Goal: Task Accomplishment & Management: Manage account settings

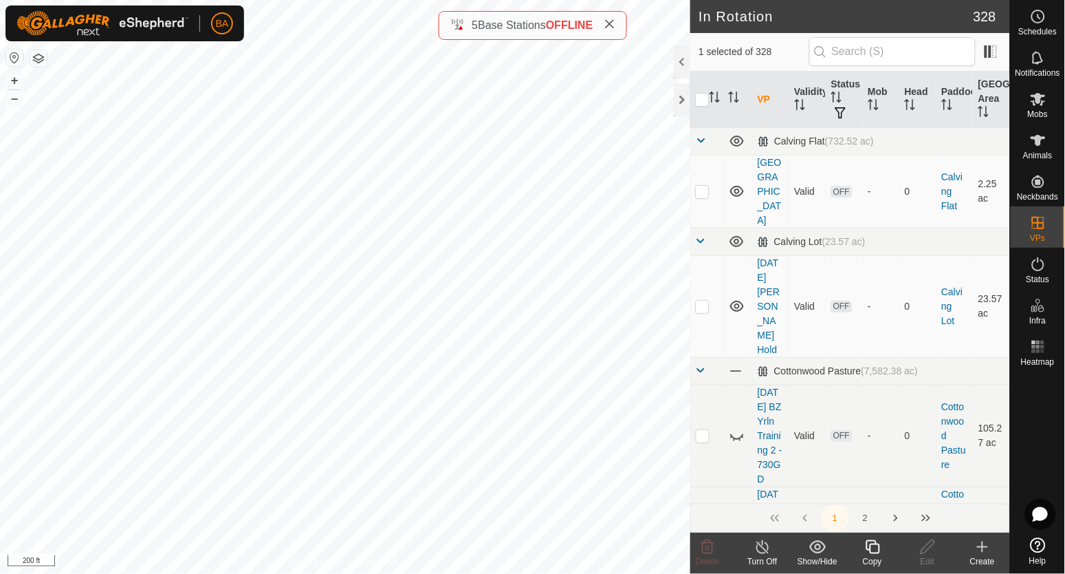
click at [873, 548] on icon at bounding box center [872, 546] width 17 height 17
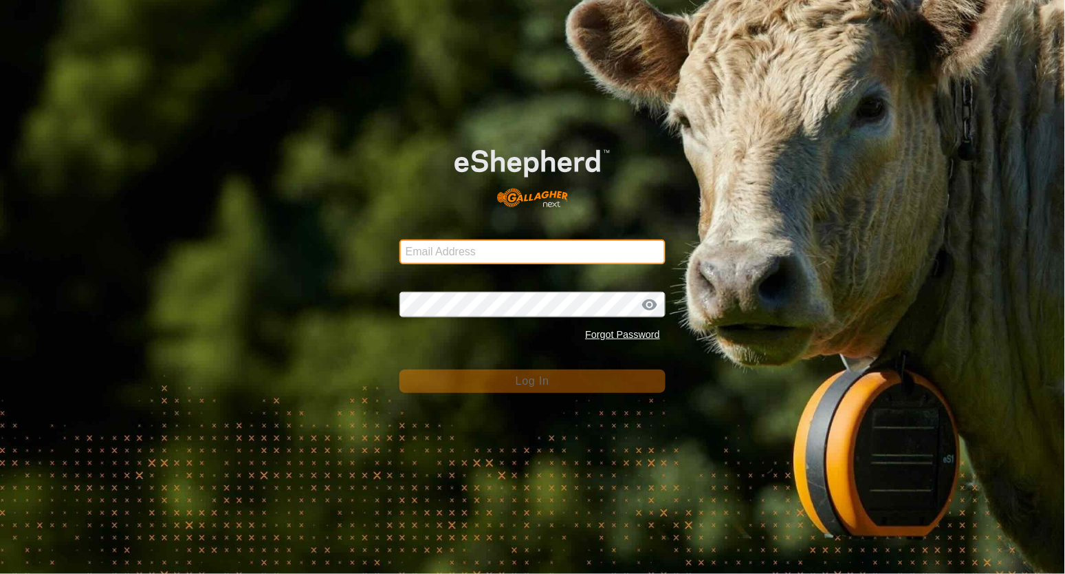
type input "[EMAIL_ADDRESS][DOMAIN_NAME]"
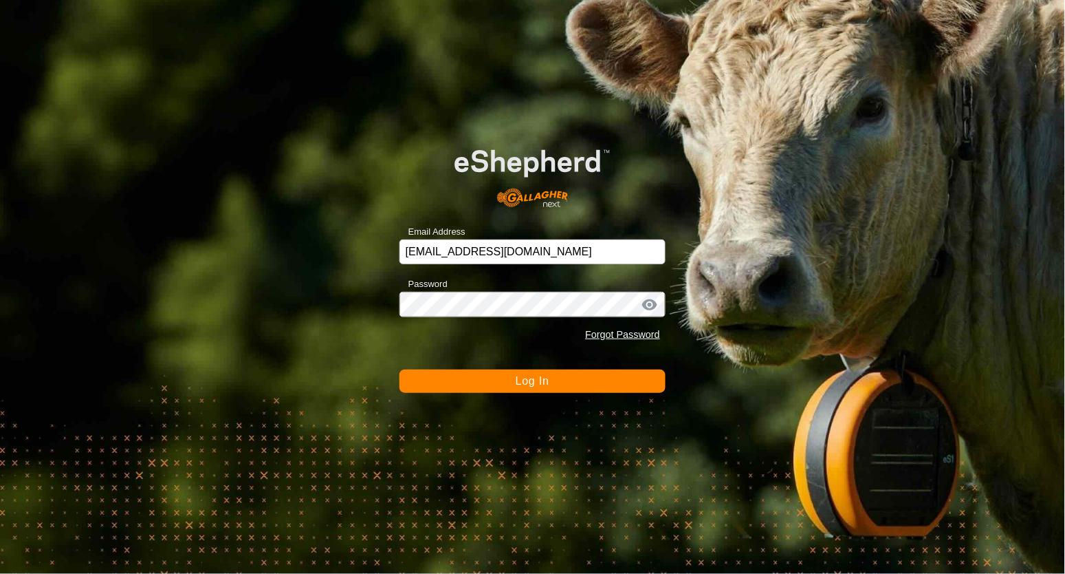
click at [545, 373] on button "Log In" at bounding box center [533, 380] width 266 height 23
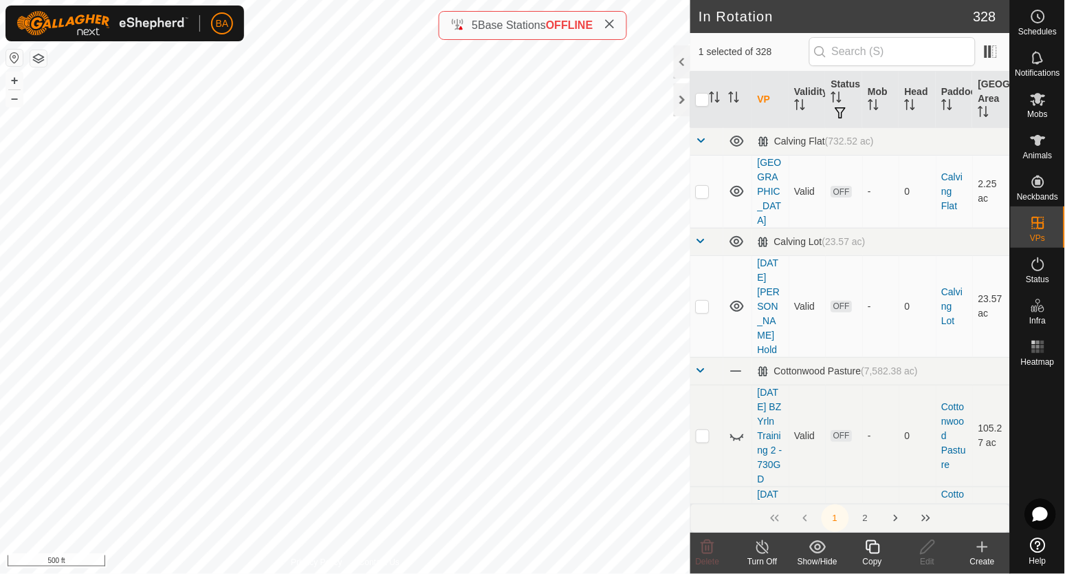
click at [869, 551] on icon at bounding box center [872, 546] width 17 height 17
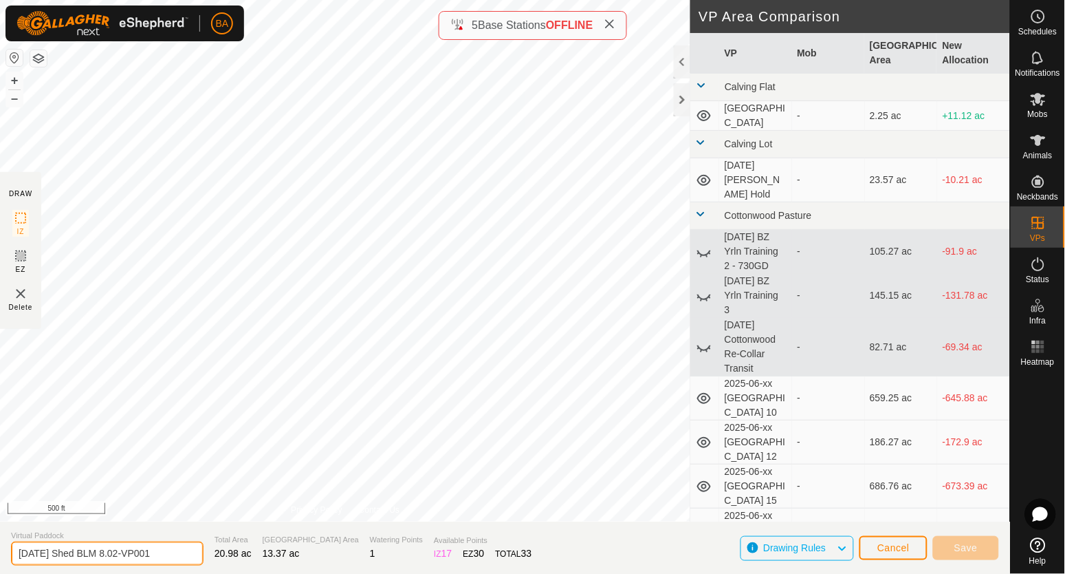
drag, startPoint x: 138, startPoint y: 555, endPoint x: 225, endPoint y: 554, distance: 86.7
click at [225, 554] on section "Virtual Paddock [DATE] Shed BLM 8.02-VP001 Total Area 20.98 ac Grazing Area 13.…" at bounding box center [505, 547] width 1010 height 52
type input "[DATE] Shed BLM 8.02 v2"
click at [171, 549] on input "[DATE] Shed BLM 8.02 v2" at bounding box center [107, 553] width 193 height 24
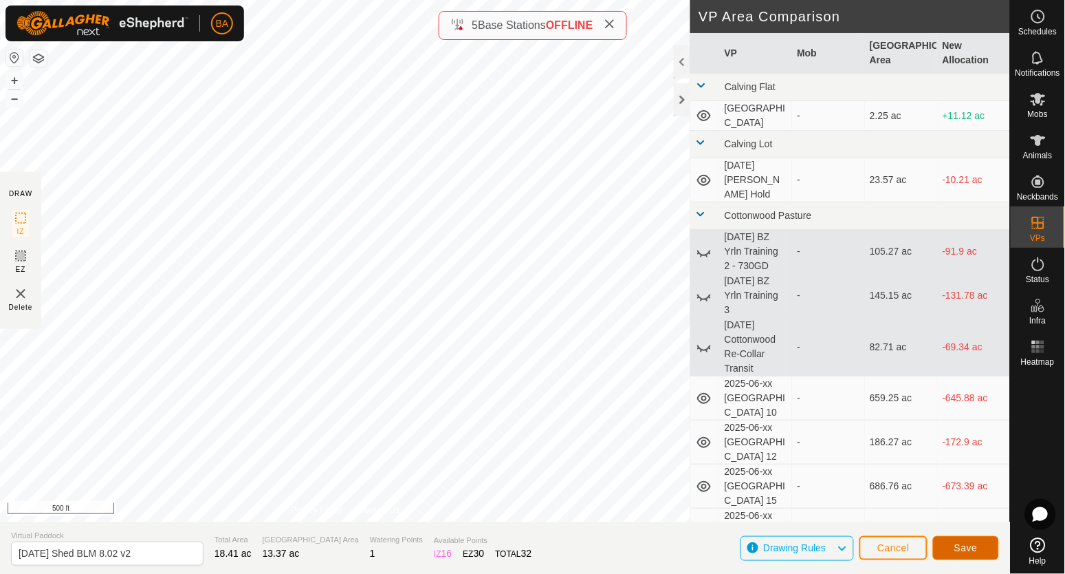
click at [945, 547] on button "Save" at bounding box center [966, 548] width 66 height 24
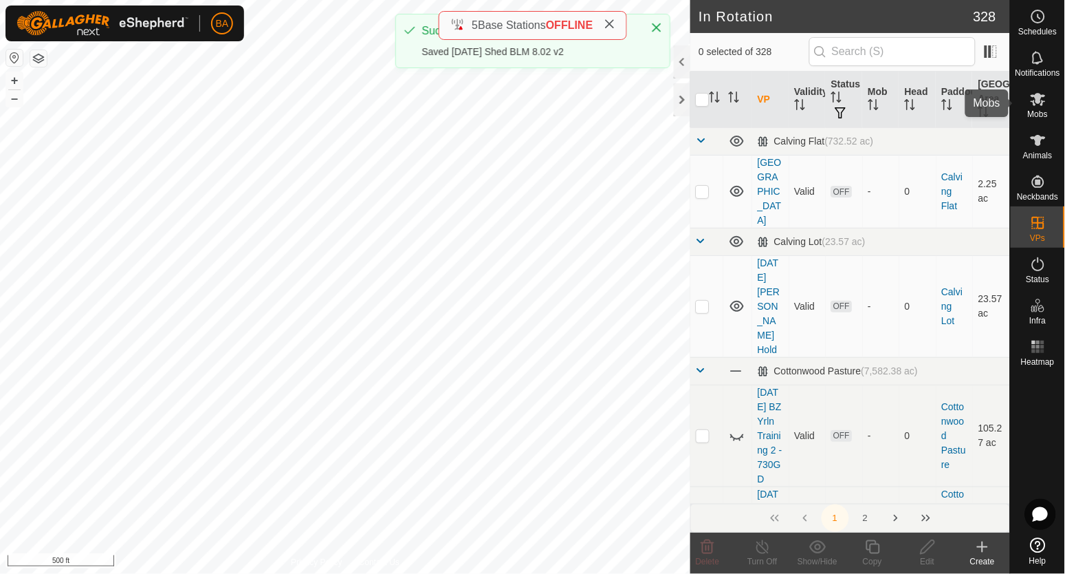
click at [1033, 100] on icon at bounding box center [1038, 99] width 17 height 17
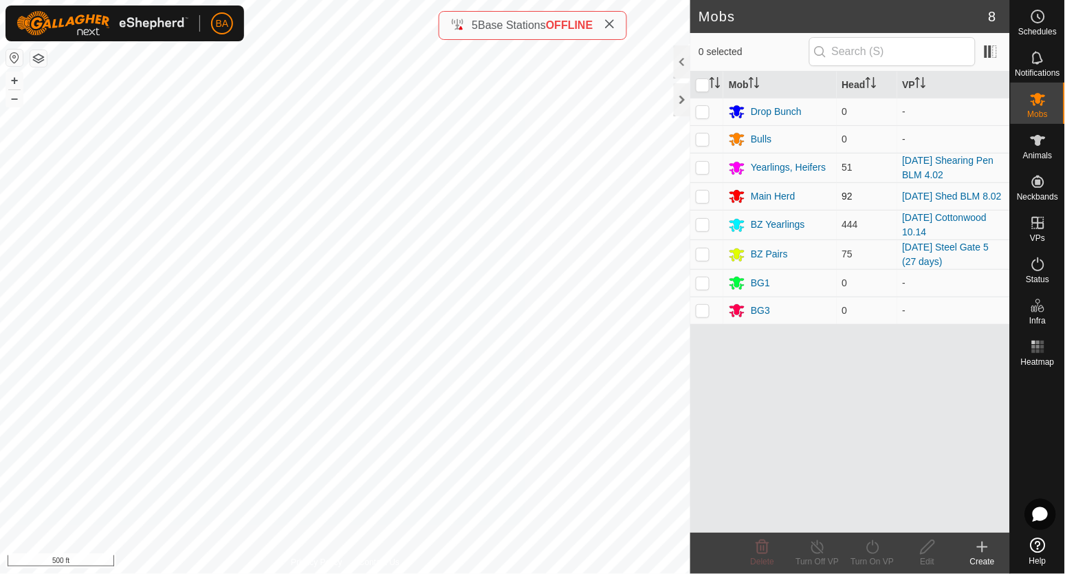
click at [703, 196] on p-checkbox at bounding box center [703, 195] width 14 height 11
checkbox input "true"
click at [868, 560] on div "Turn On VP" at bounding box center [872, 561] width 55 height 12
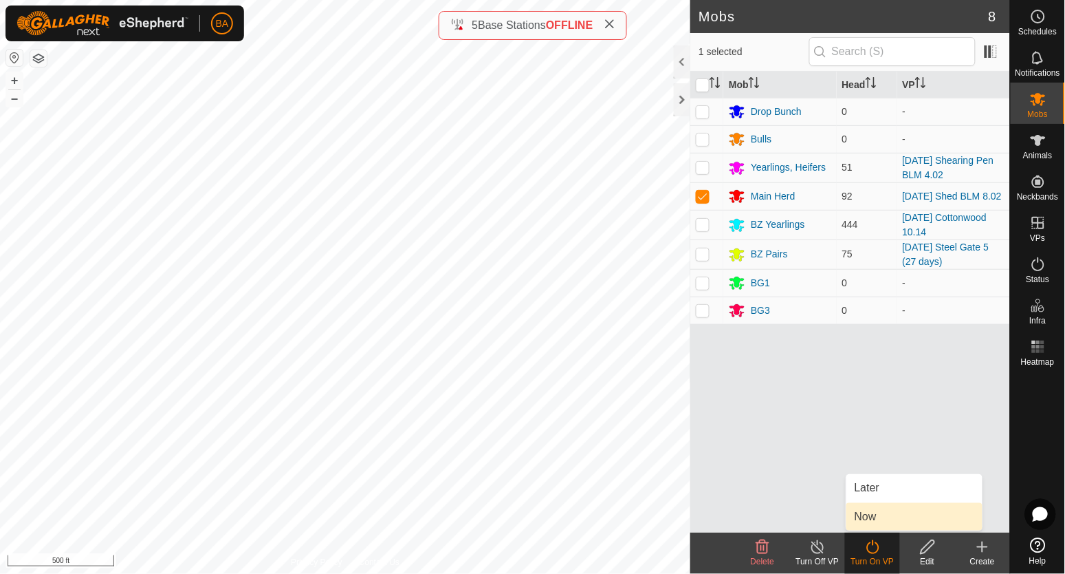
click at [868, 524] on link "Now" at bounding box center [915, 517] width 136 height 28
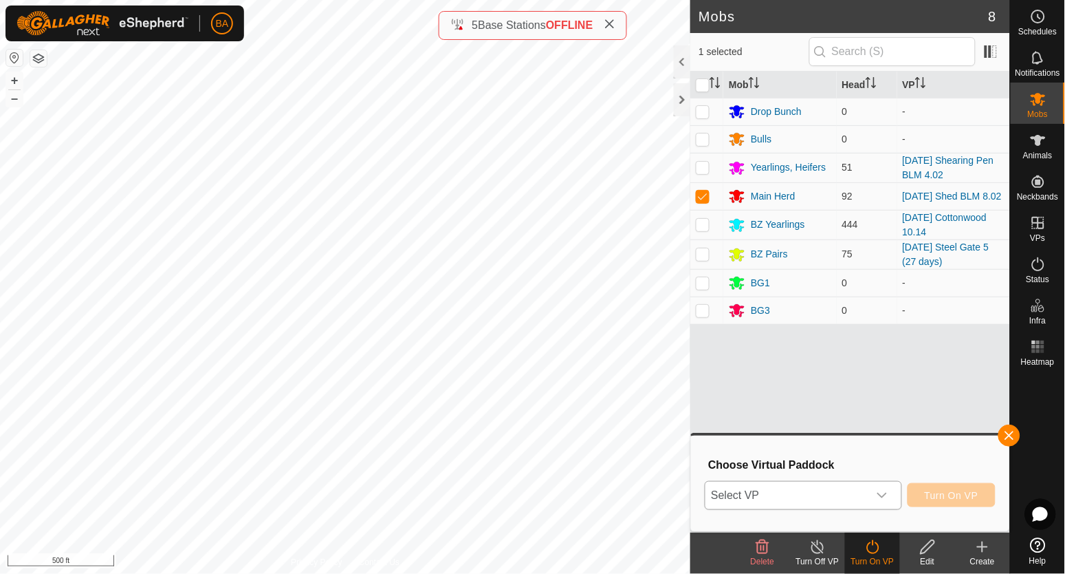
click at [869, 501] on div "dropdown trigger" at bounding box center [883, 495] width 28 height 28
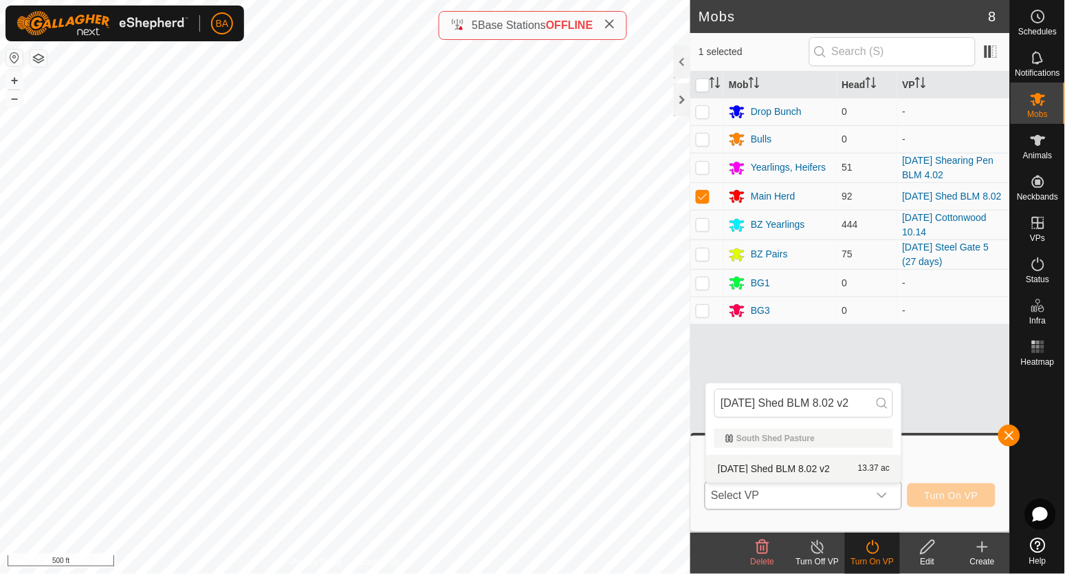
type input "[DATE] Shed BLM 8.02 v2"
click at [857, 468] on li "[DATE] Shed BLM 8.02 v2 13.37 ac" at bounding box center [803, 469] width 195 height 28
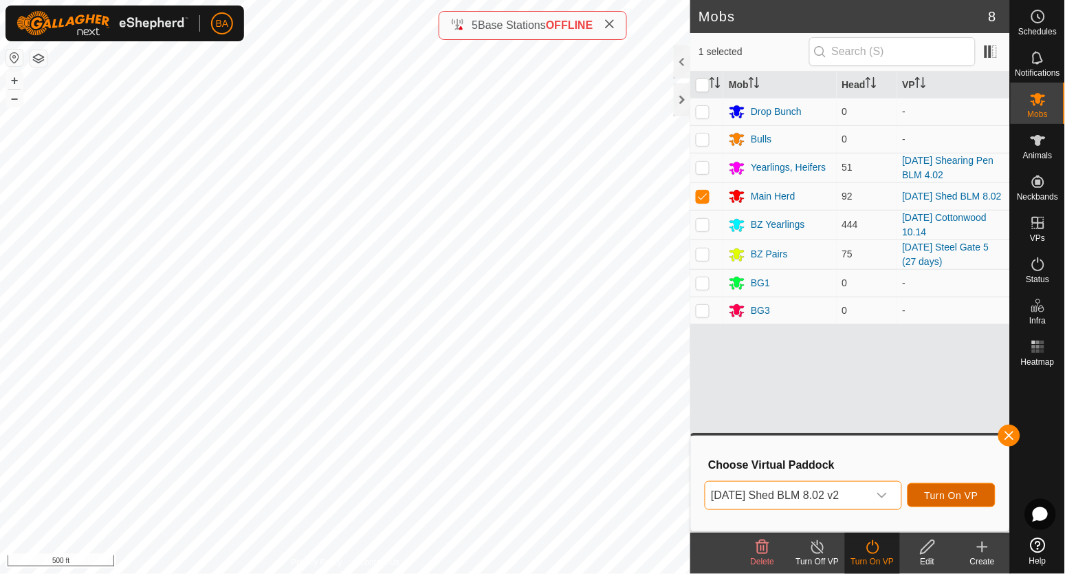
click at [952, 497] on span "Turn On VP" at bounding box center [952, 495] width 54 height 11
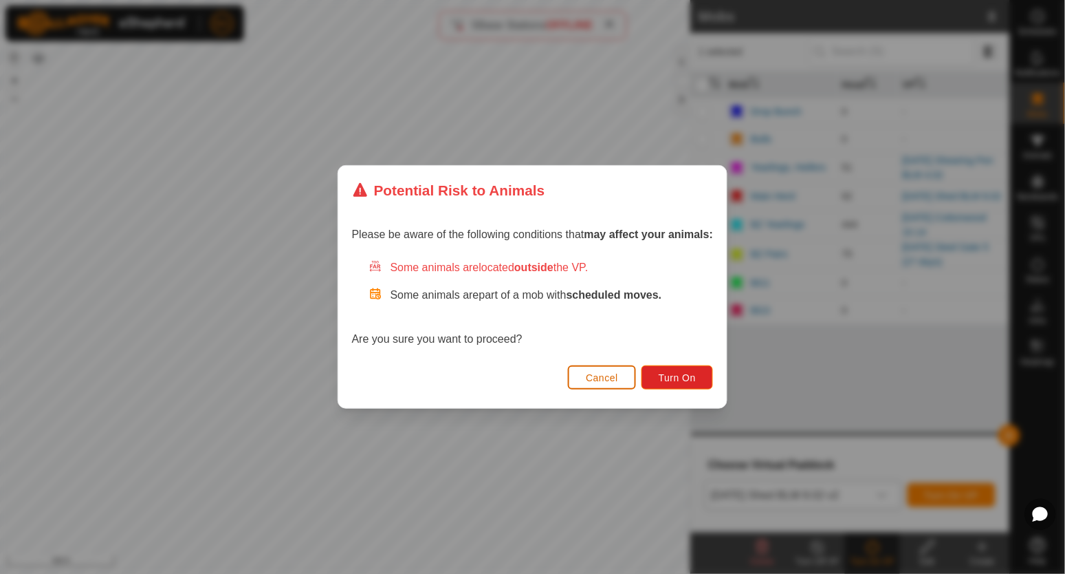
click at [618, 378] on span "Cancel" at bounding box center [602, 377] width 32 height 11
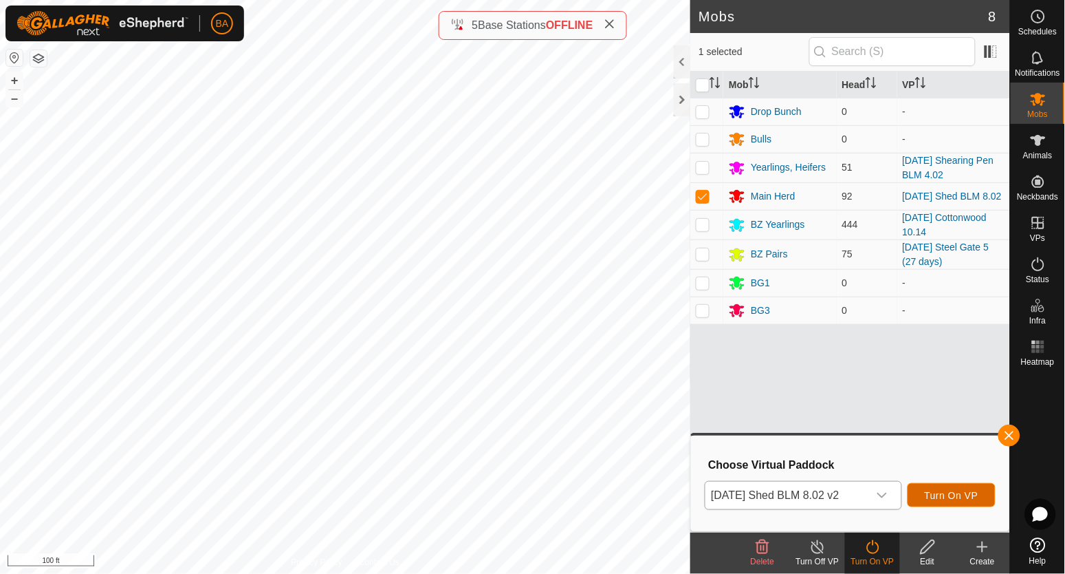
click at [946, 498] on span "Turn On VP" at bounding box center [952, 495] width 54 height 11
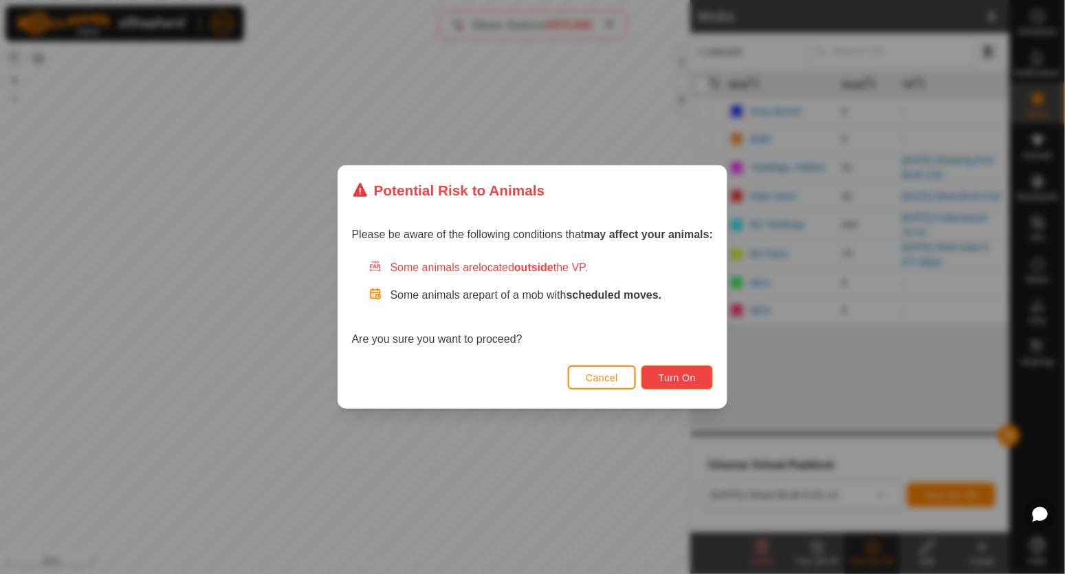
click at [668, 382] on span "Turn On" at bounding box center [677, 377] width 37 height 11
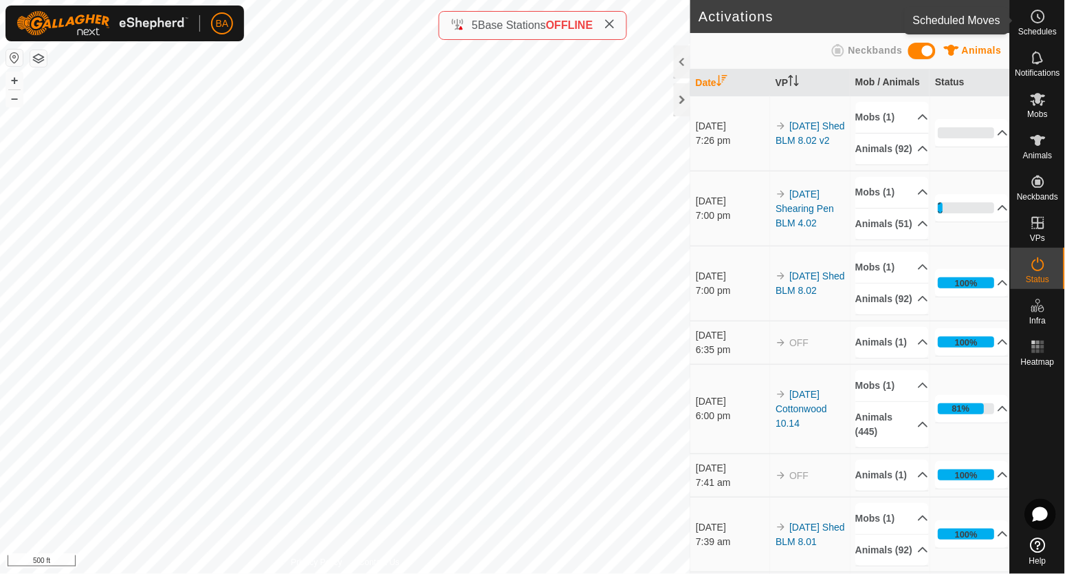
click at [1047, 23] on es-schedule-vp-svg-icon at bounding box center [1038, 17] width 25 height 22
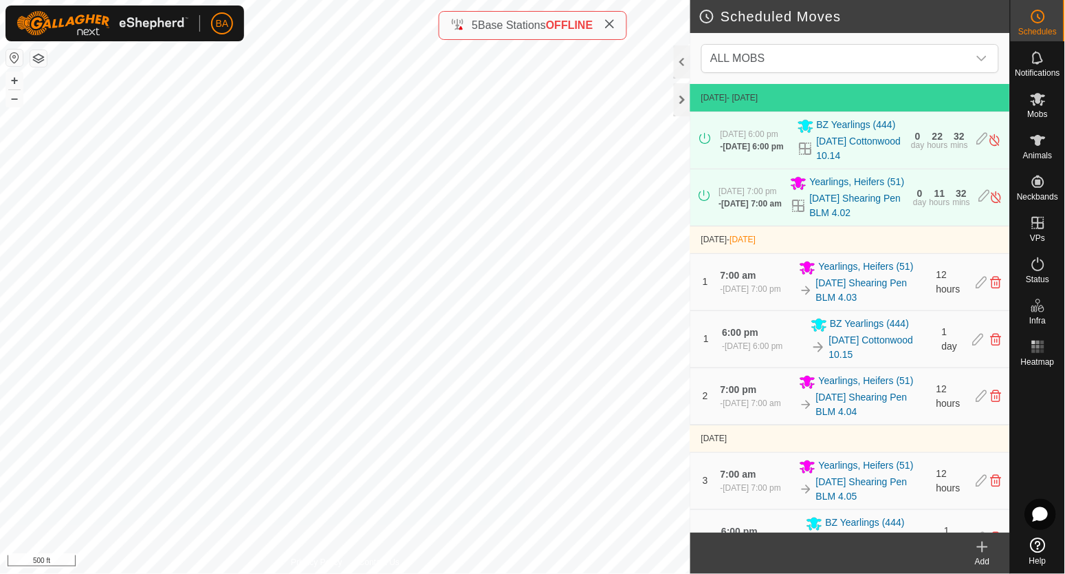
click at [979, 546] on icon at bounding box center [982, 546] width 17 height 17
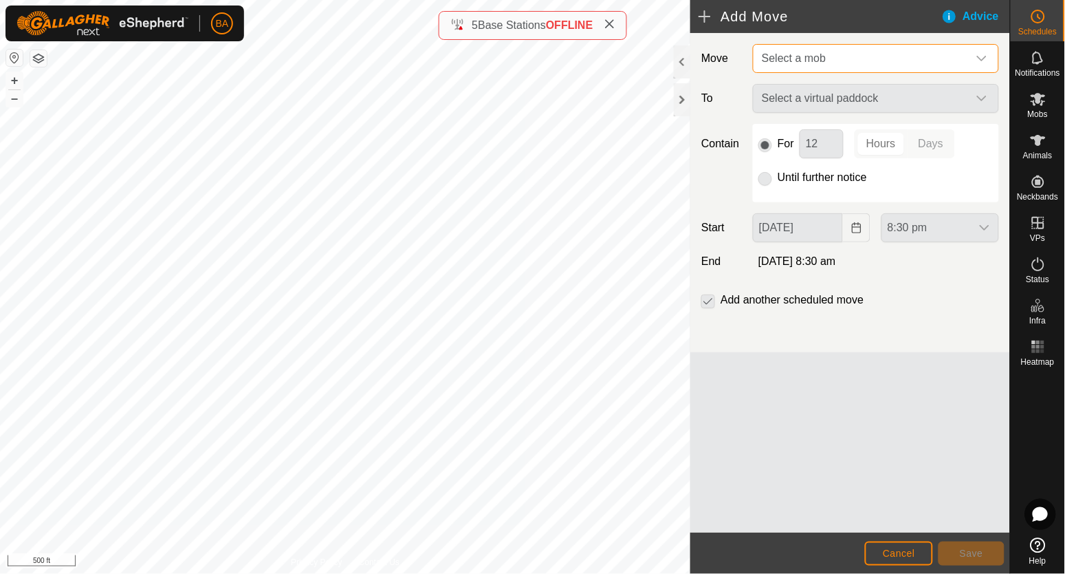
click at [841, 57] on span "Select a mob" at bounding box center [862, 59] width 212 height 28
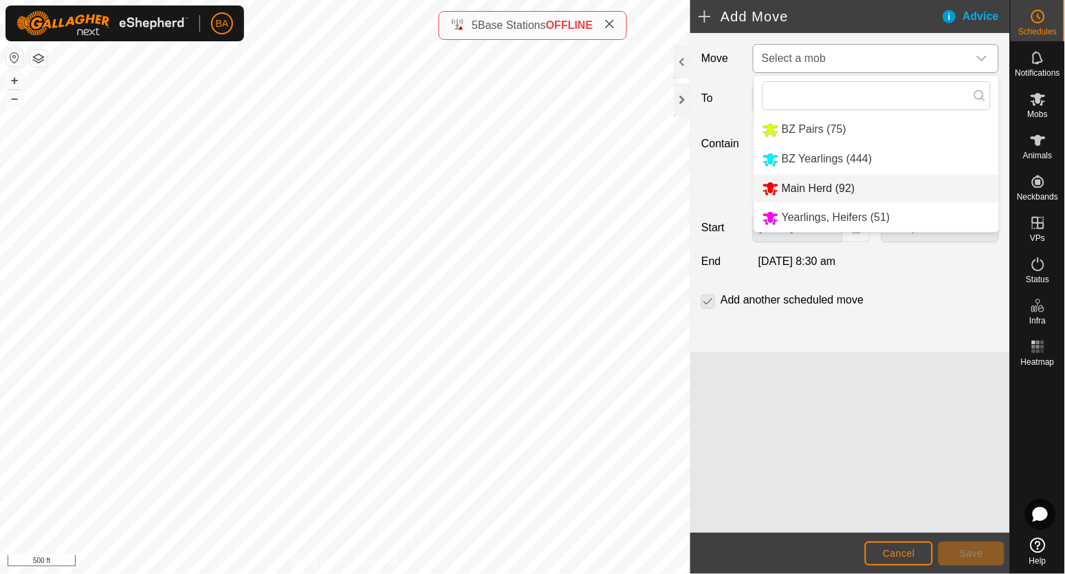
click at [838, 188] on li "Main Herd (92)" at bounding box center [876, 189] width 245 height 28
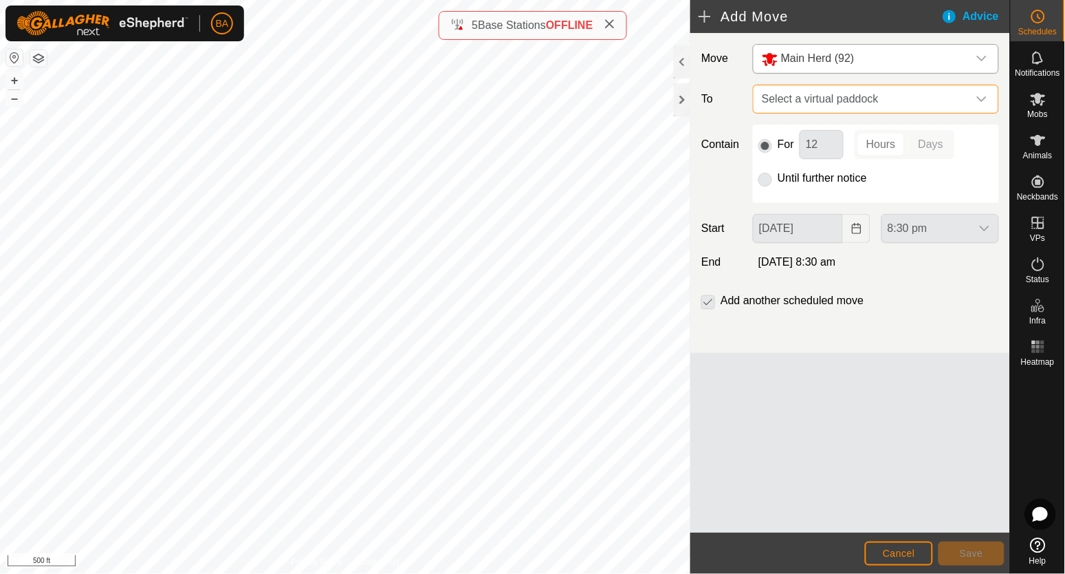
click at [840, 100] on span "Select a virtual paddock" at bounding box center [862, 99] width 212 height 28
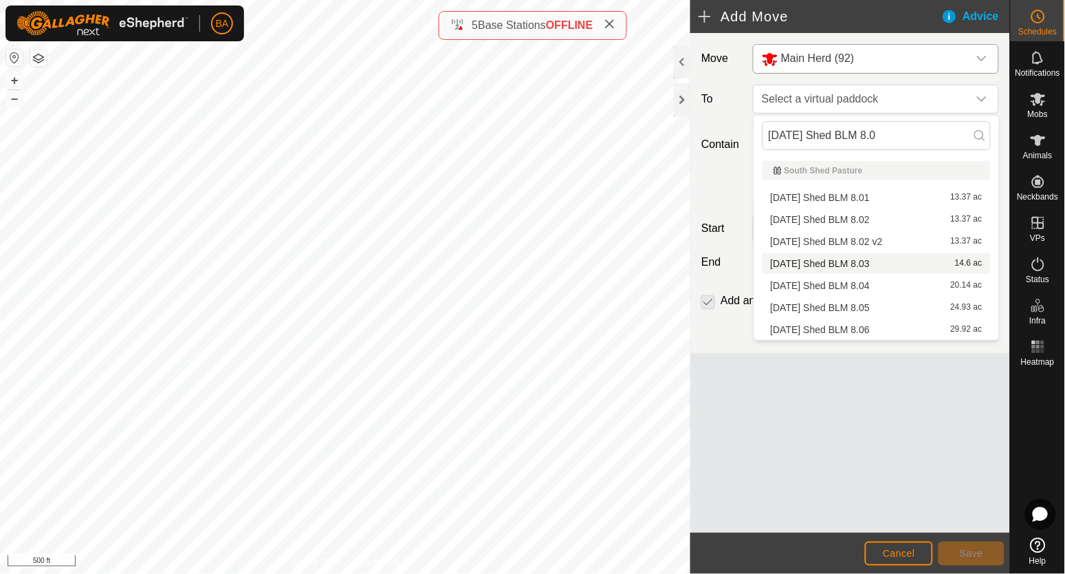
type input "[DATE] Shed BLM 8.0"
click at [865, 259] on li "[DATE] Shed BLM 8.03 14.6 ac" at bounding box center [877, 263] width 228 height 21
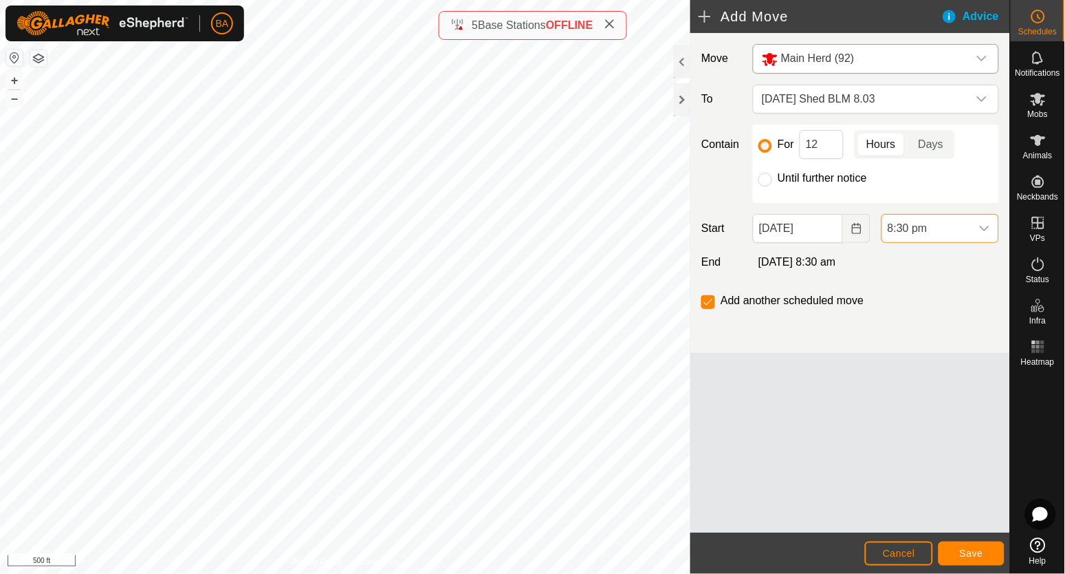
click at [928, 228] on span "8:30 pm" at bounding box center [926, 229] width 89 height 28
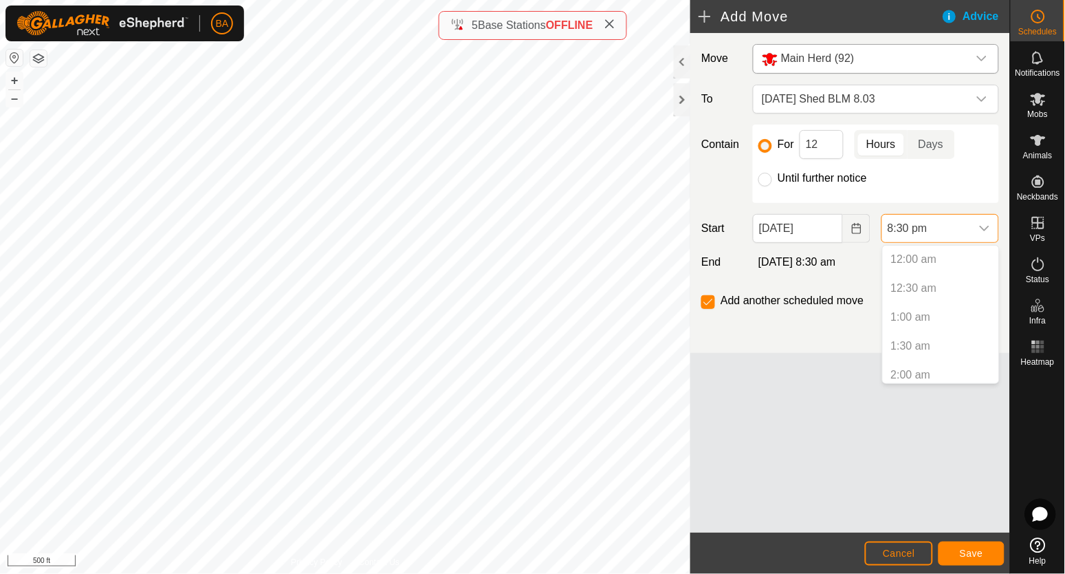
scroll to position [1074, 0]
click at [853, 235] on button "Choose Date" at bounding box center [857, 228] width 28 height 29
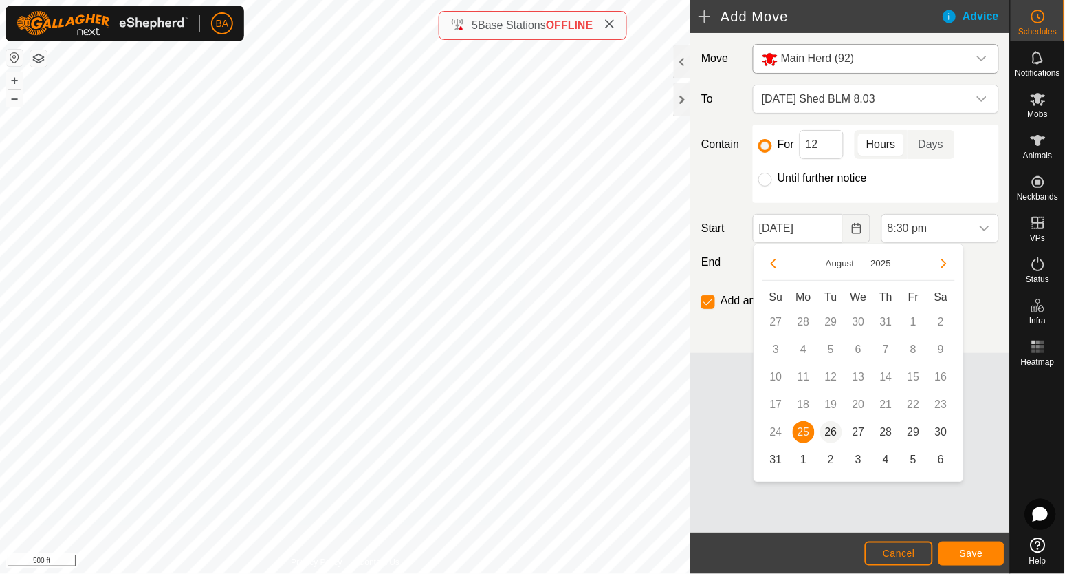
click at [835, 432] on span "26" at bounding box center [831, 432] width 22 height 22
type input "[DATE]"
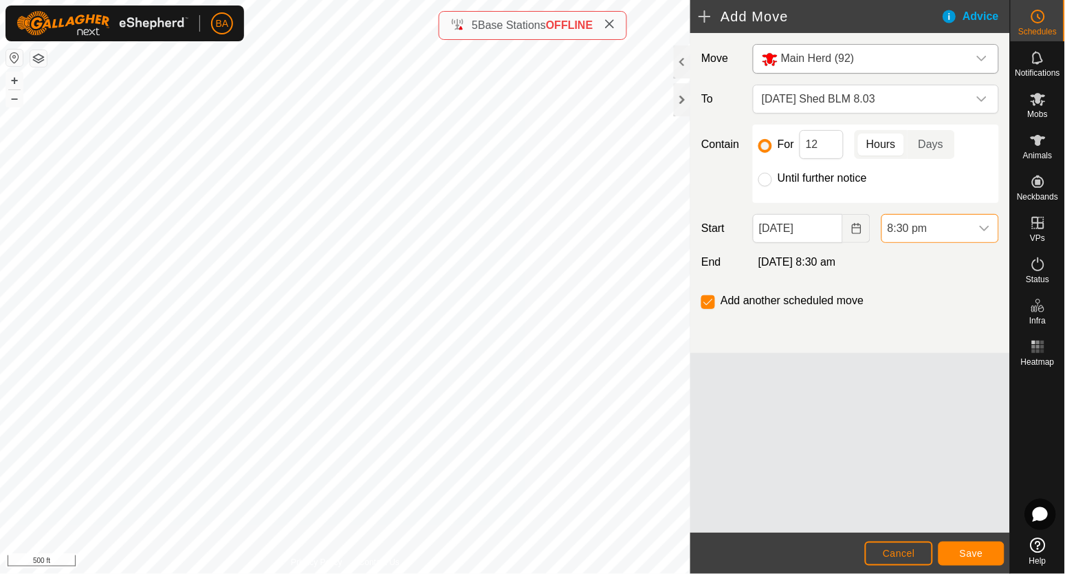
click at [952, 234] on span "8:30 pm" at bounding box center [926, 229] width 89 height 28
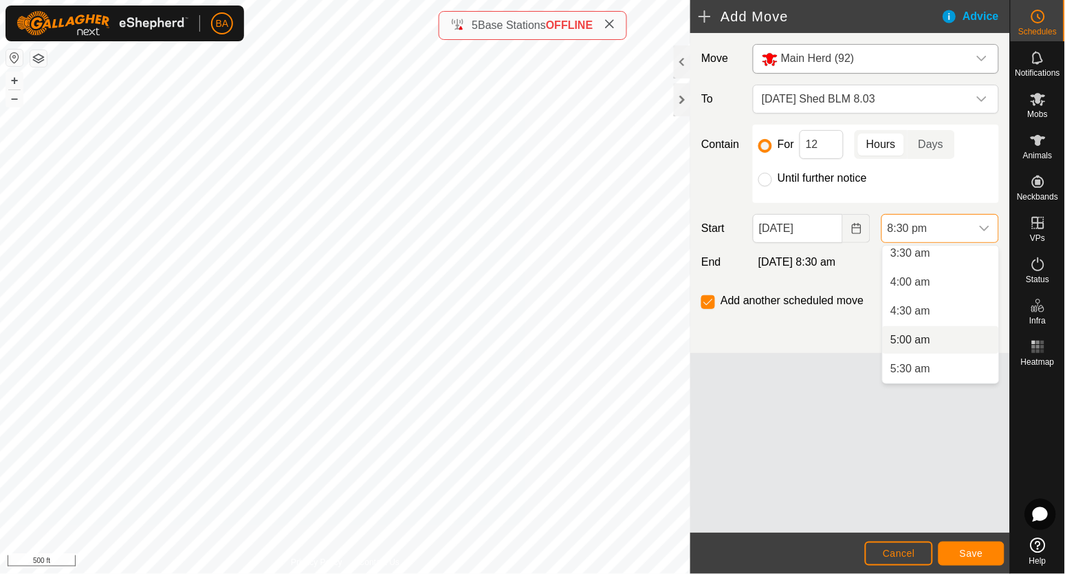
scroll to position [294, 0]
click at [917, 364] on li "7:00 am" at bounding box center [941, 370] width 116 height 28
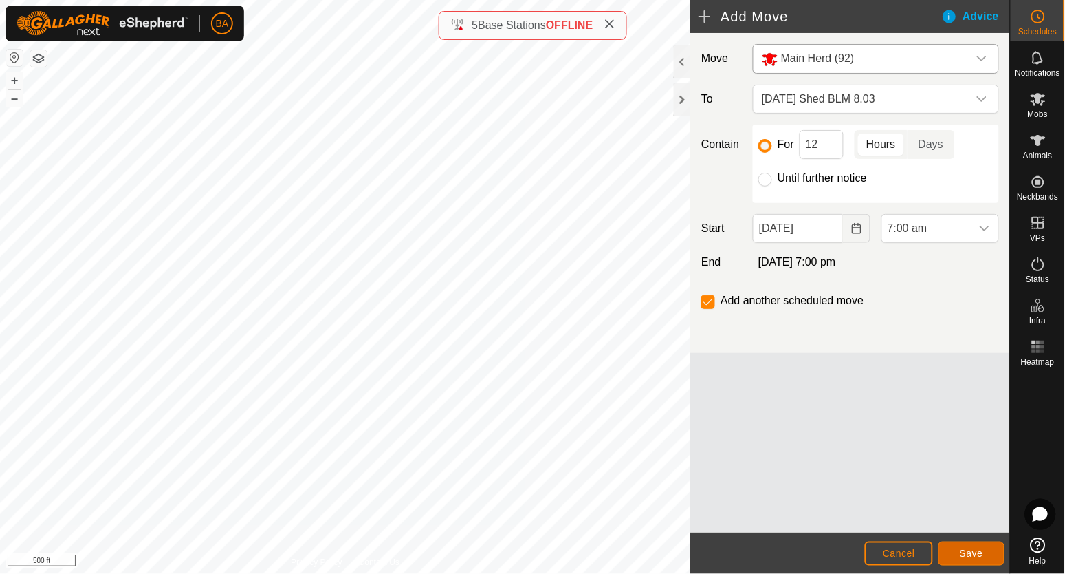
click at [965, 548] on span "Save" at bounding box center [971, 552] width 23 height 11
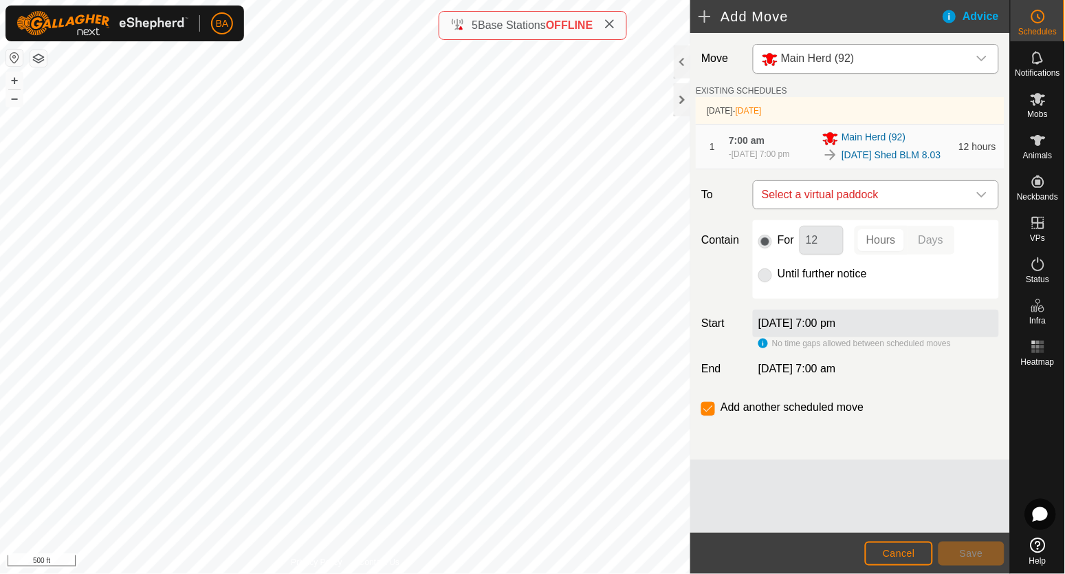
click at [840, 208] on span "Select a virtual paddock" at bounding box center [862, 195] width 212 height 28
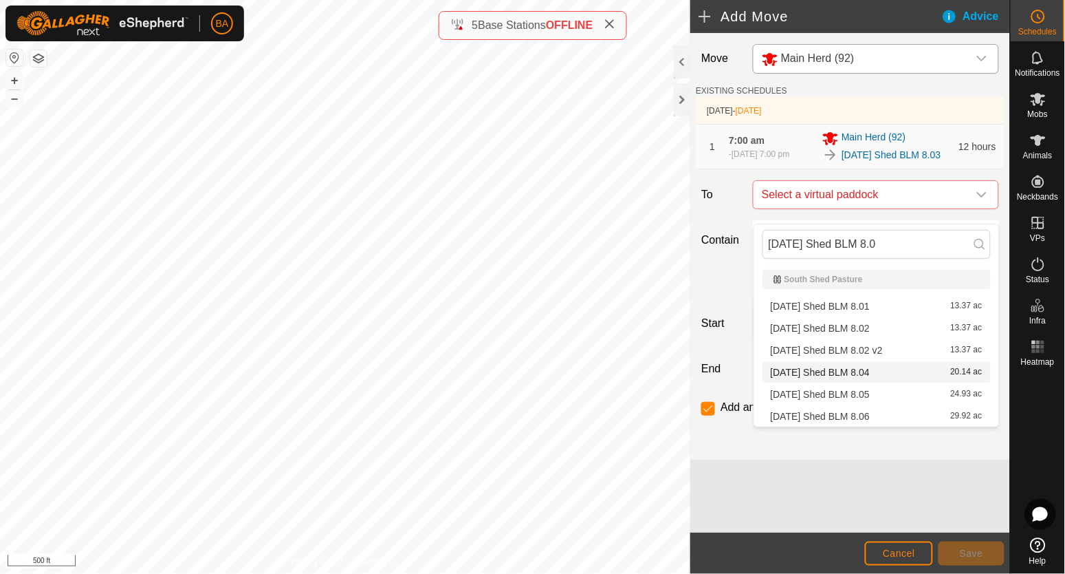
type input "[DATE] Shed BLM 8.0"
click at [835, 372] on li "[DATE] Shed BLM 8.04 20.14 ac" at bounding box center [877, 372] width 228 height 21
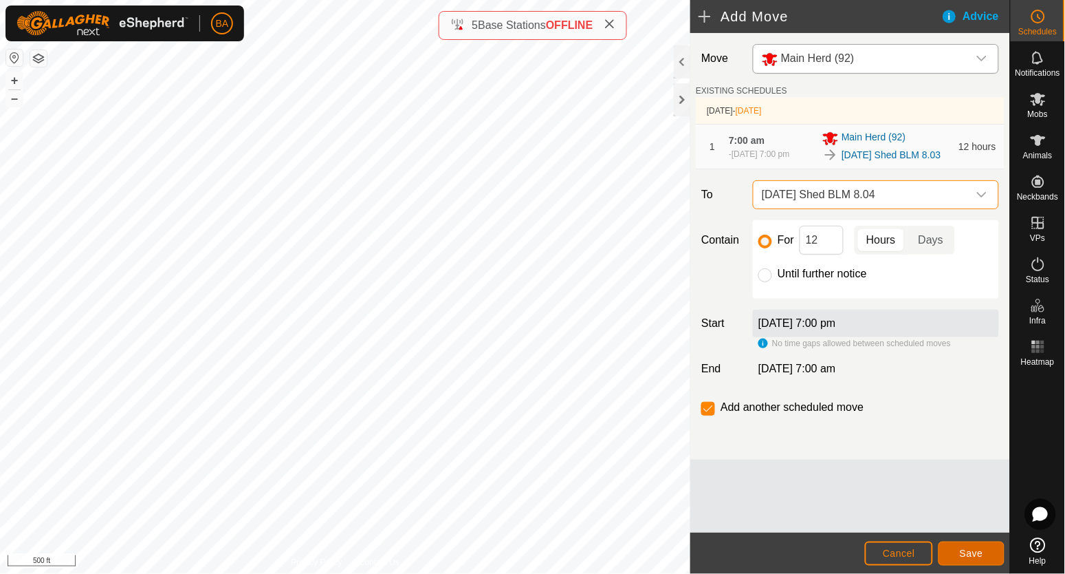
click at [968, 547] on span "Save" at bounding box center [971, 552] width 23 height 11
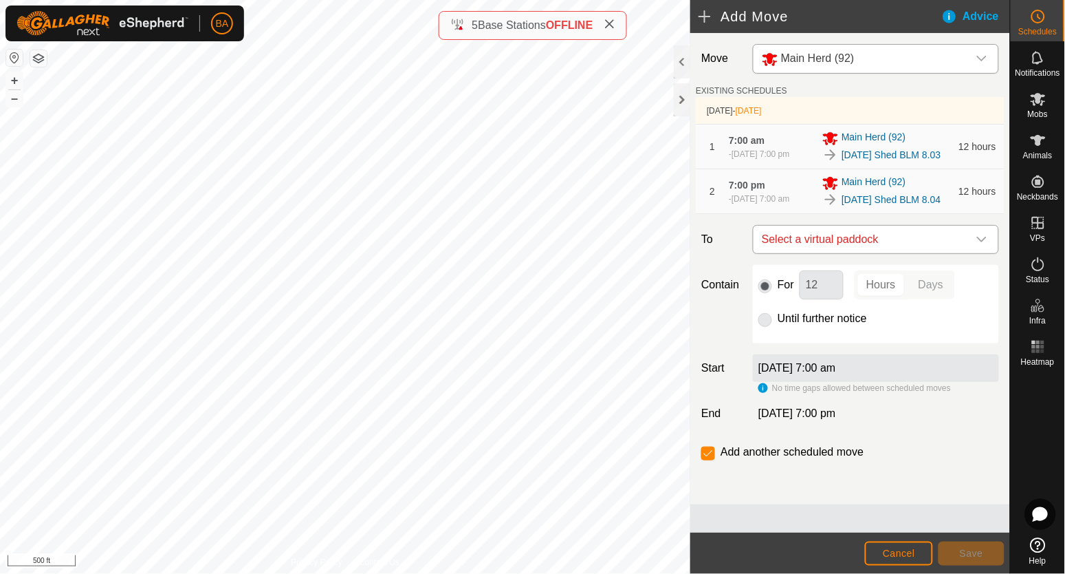
click at [850, 253] on span "Select a virtual paddock" at bounding box center [862, 240] width 212 height 28
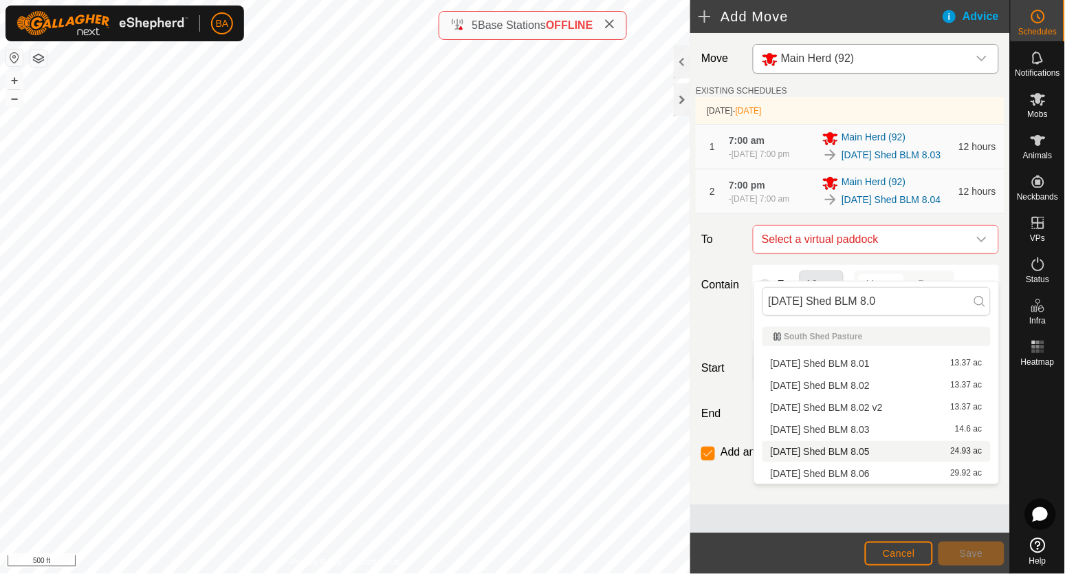
type input "[DATE] Shed BLM 8.0"
click at [871, 445] on li "[DATE] Shed BLM 8.05 24.93 ac" at bounding box center [877, 451] width 228 height 21
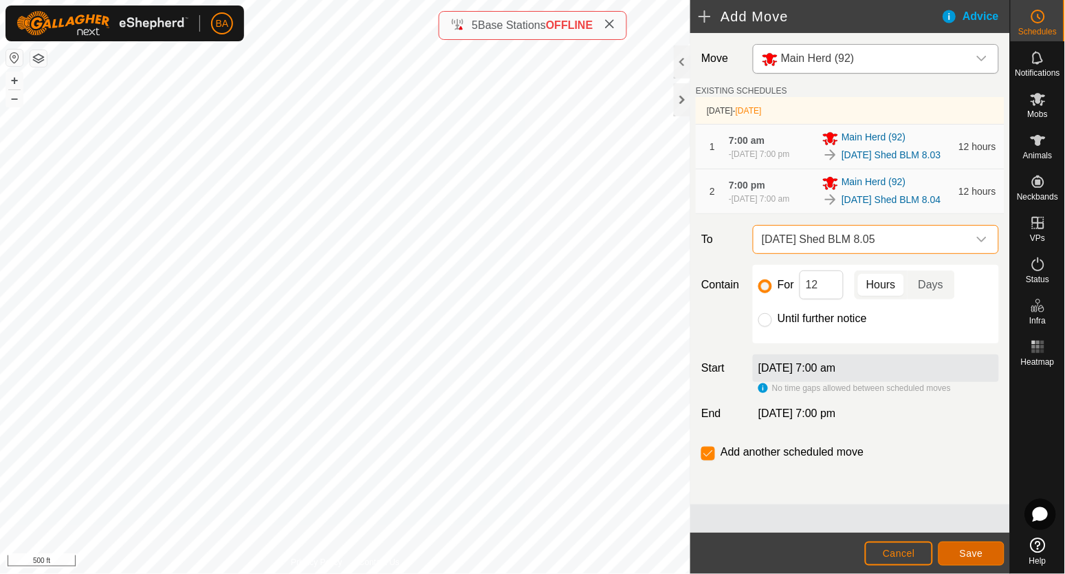
click at [983, 554] on span "Save" at bounding box center [971, 552] width 23 height 11
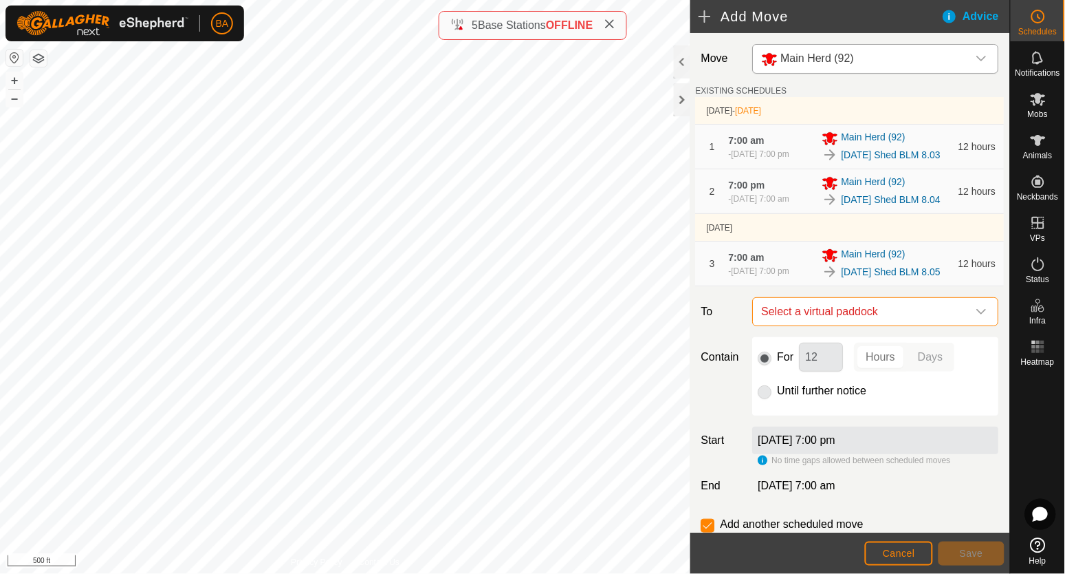
click at [893, 325] on span "Select a virtual paddock" at bounding box center [862, 312] width 212 height 28
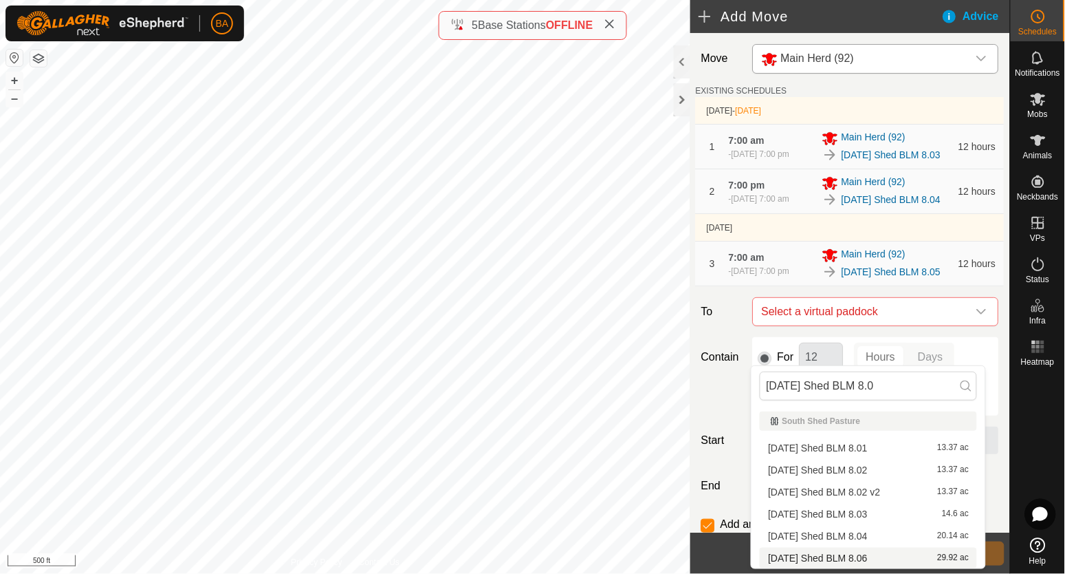
type input "[DATE] Shed BLM 8.0"
click at [869, 558] on li "[DATE] Shed BLM 8.06 29.92 ac" at bounding box center [868, 557] width 217 height 21
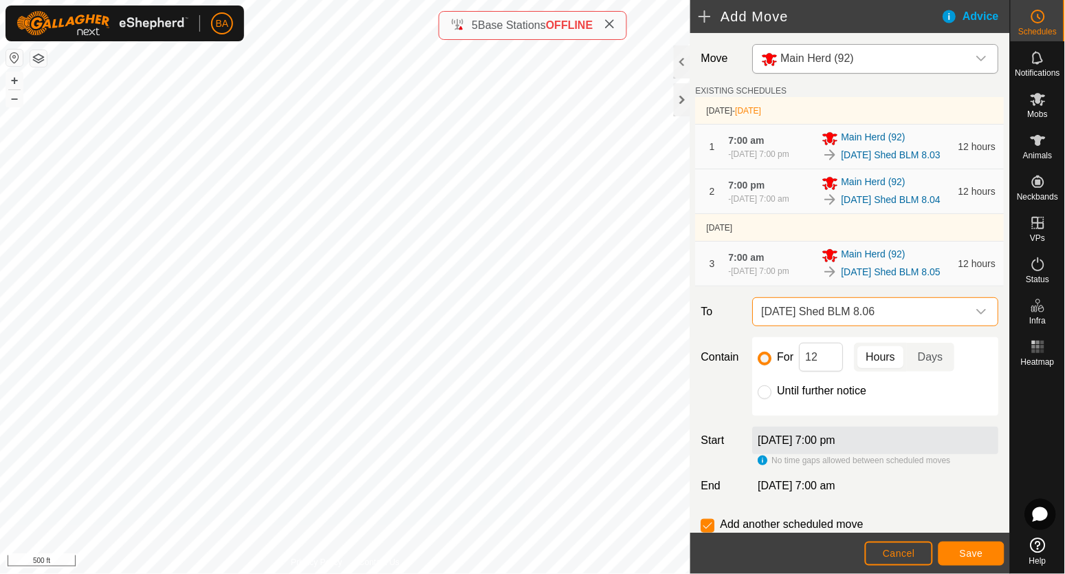
scroll to position [81, 0]
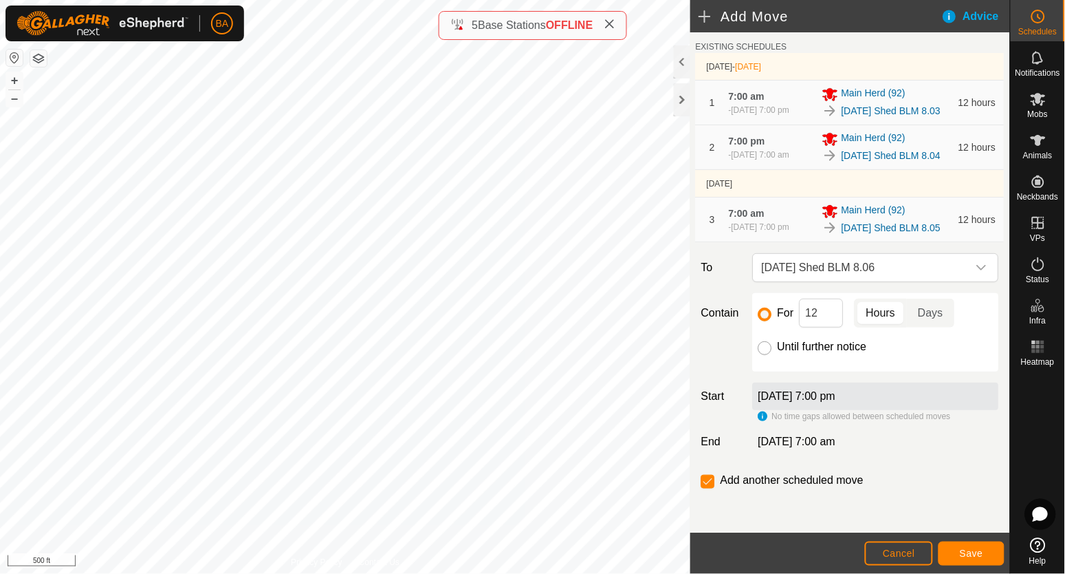
click at [767, 346] on input "Until further notice" at bounding box center [766, 348] width 14 height 14
radio input "true"
checkbox input "false"
click at [981, 551] on span "Save" at bounding box center [971, 552] width 23 height 11
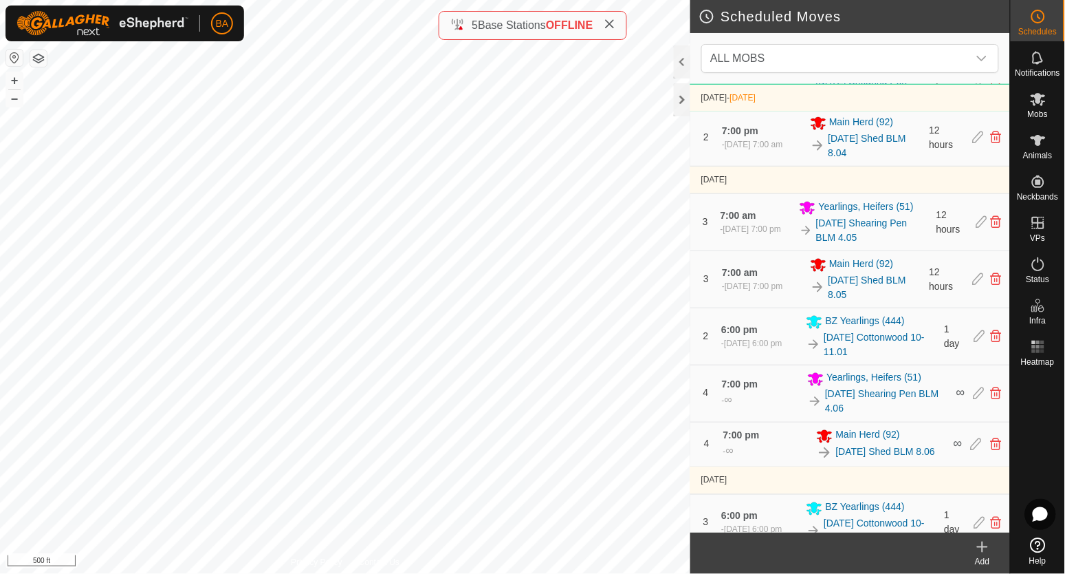
scroll to position [344, 0]
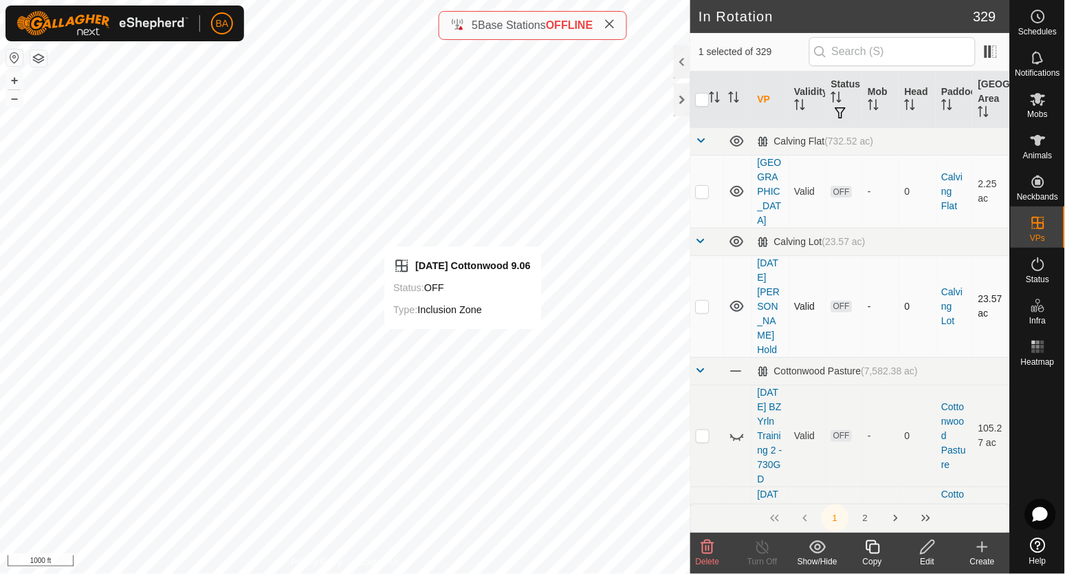
checkbox input "false"
checkbox input "true"
checkbox input "false"
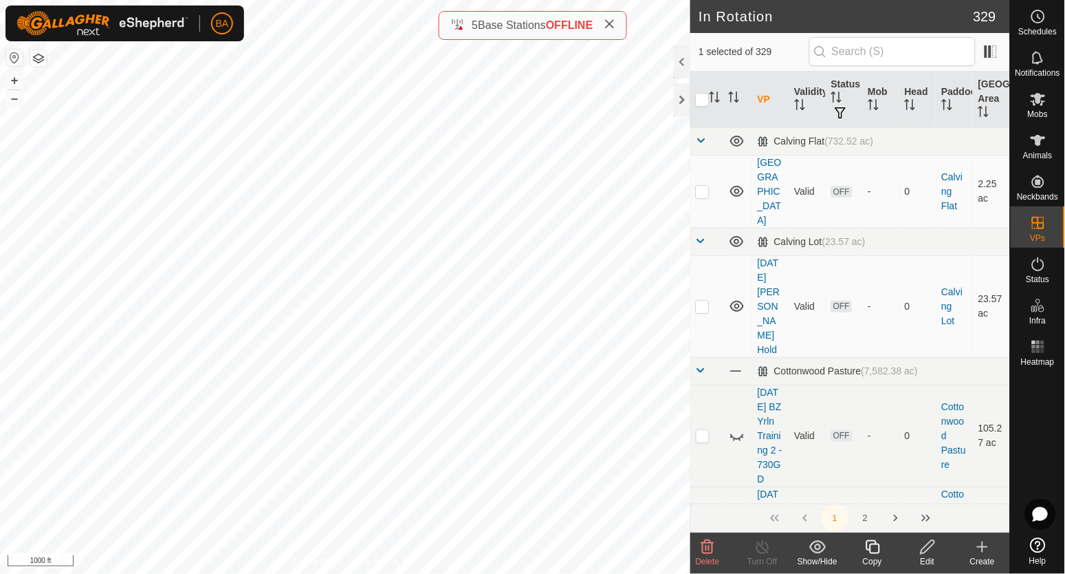
checkbox input "false"
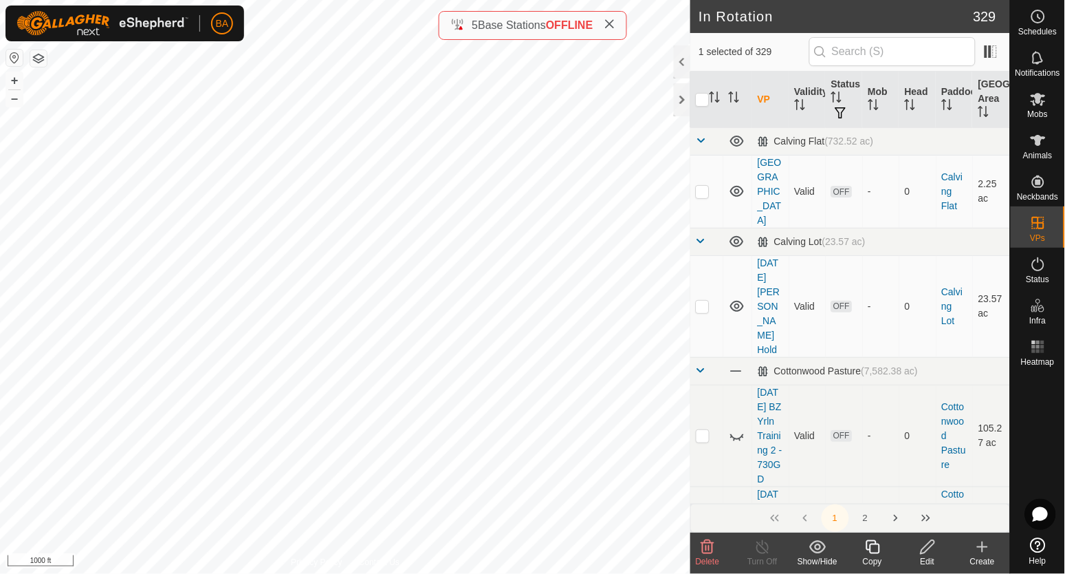
checkbox input "false"
checkbox input "true"
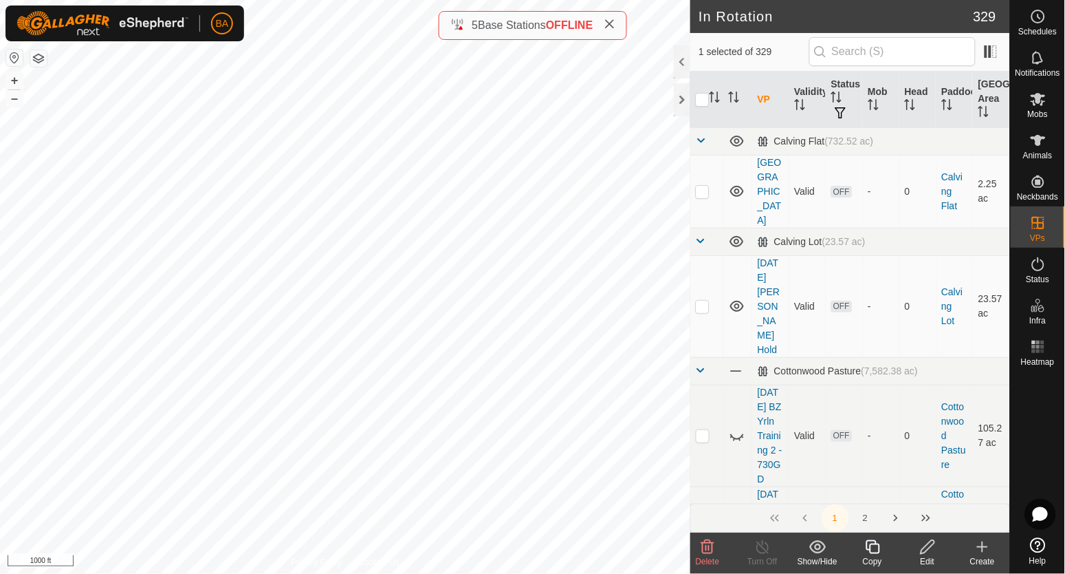
checkbox input "true"
checkbox input "false"
checkbox input "true"
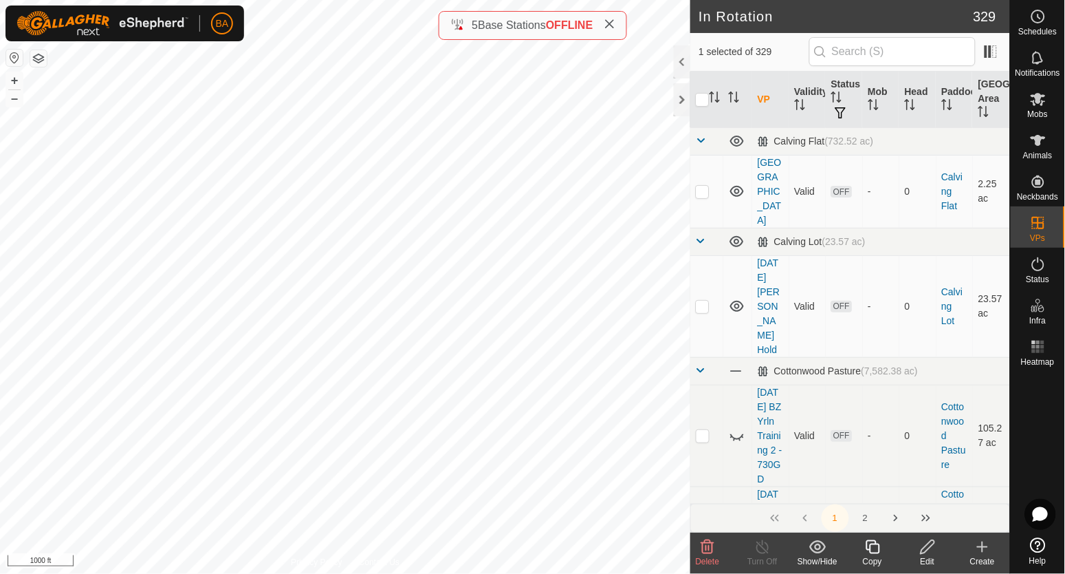
checkbox input "false"
click at [723, 95] on th at bounding box center [706, 100] width 33 height 56
click at [718, 96] on icon "Activate to sort" at bounding box center [718, 96] width 1 height 11
click at [929, 548] on icon at bounding box center [928, 547] width 14 height 14
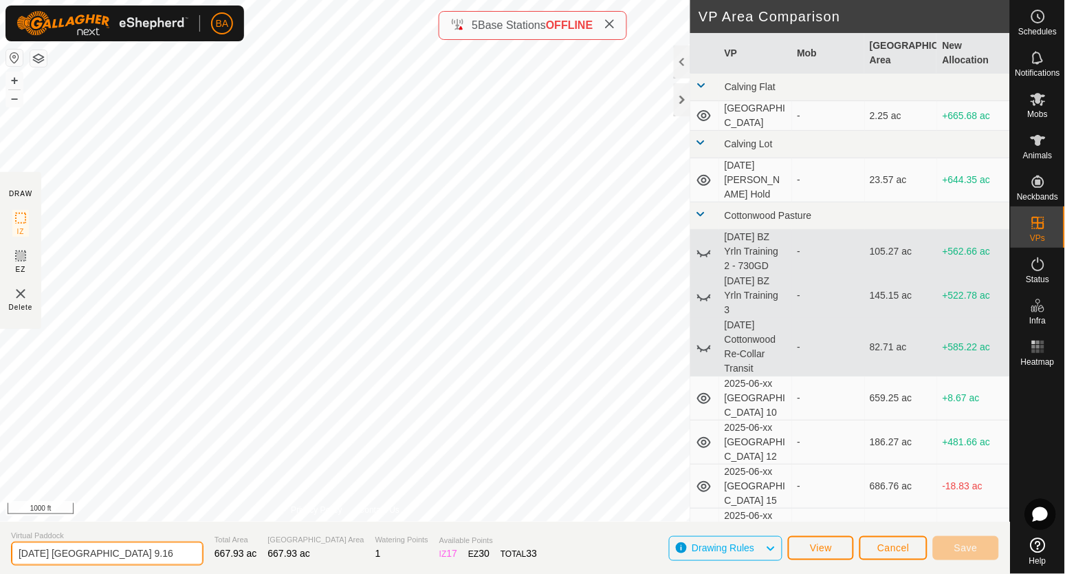
drag, startPoint x: 158, startPoint y: 558, endPoint x: 155, endPoint y: 570, distance: 12.8
click at [155, 570] on section "Virtual Paddock [DATE] [GEOGRAPHIC_DATA] 9.16 Total Area 667.93 ac Grazing Area…" at bounding box center [505, 547] width 1010 height 52
click at [889, 549] on span "Cancel" at bounding box center [894, 547] width 32 height 11
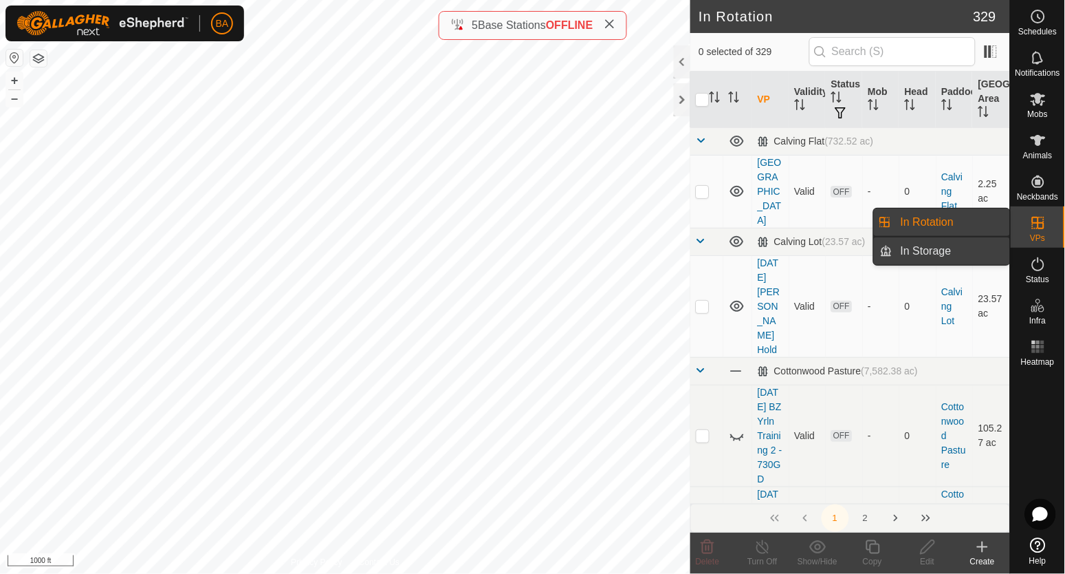
click at [948, 252] on link "In Storage" at bounding box center [952, 251] width 118 height 28
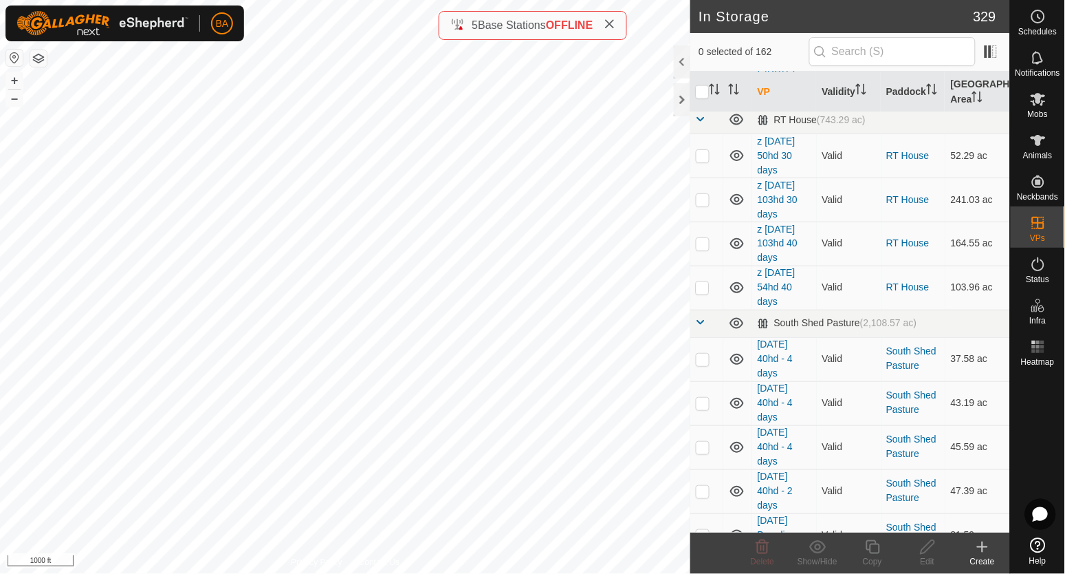
scroll to position [5836, 0]
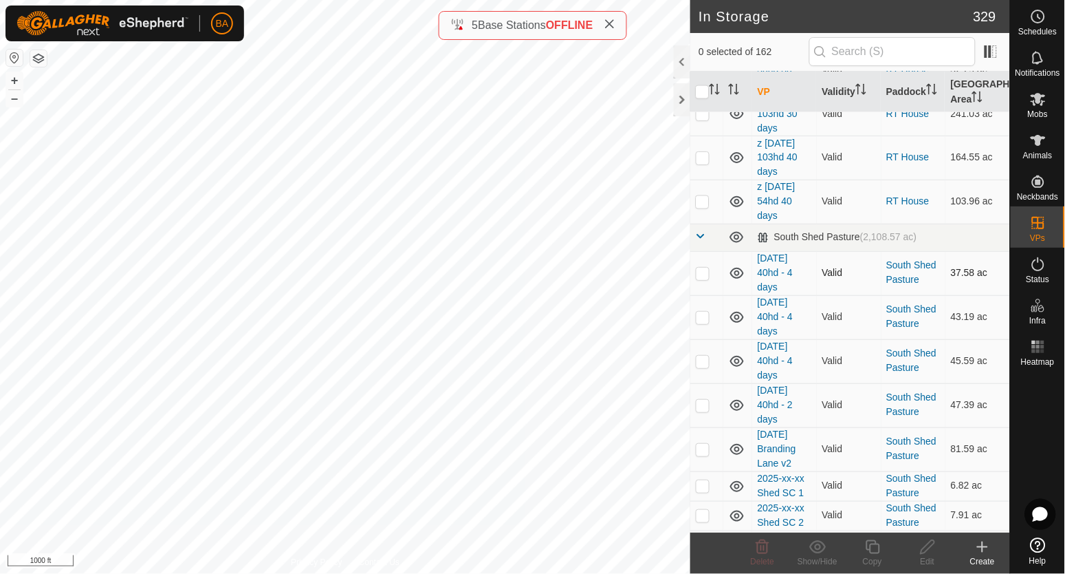
click at [701, 278] on p-checkbox at bounding box center [703, 273] width 14 height 11
checkbox input "true"
click at [928, 546] on icon at bounding box center [927, 546] width 17 height 17
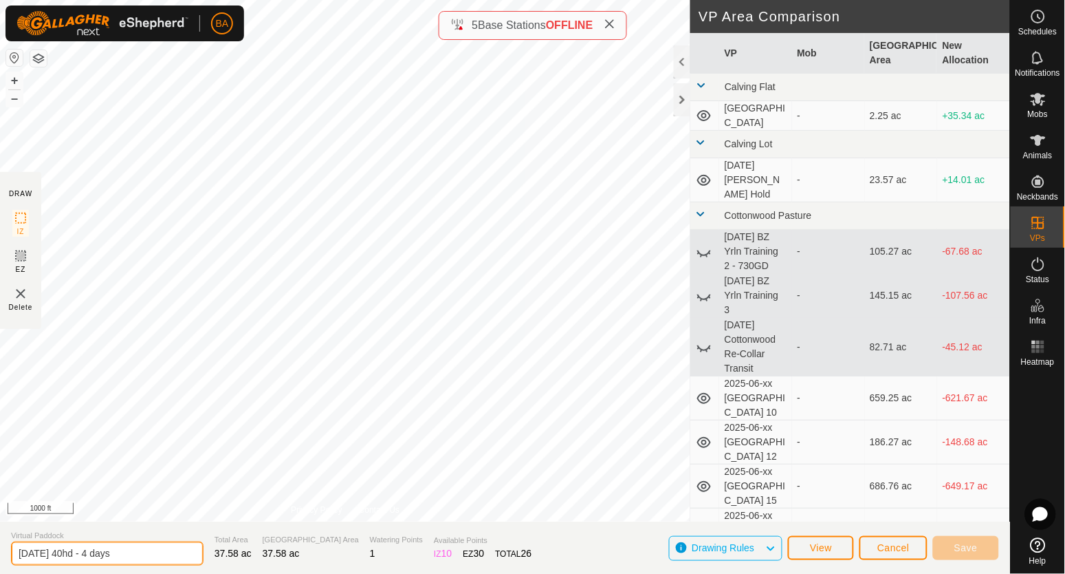
click at [19, 556] on input "[DATE] 40hd - 4 days" at bounding box center [107, 553] width 193 height 24
type input "z [DATE] 40hd - 4 days"
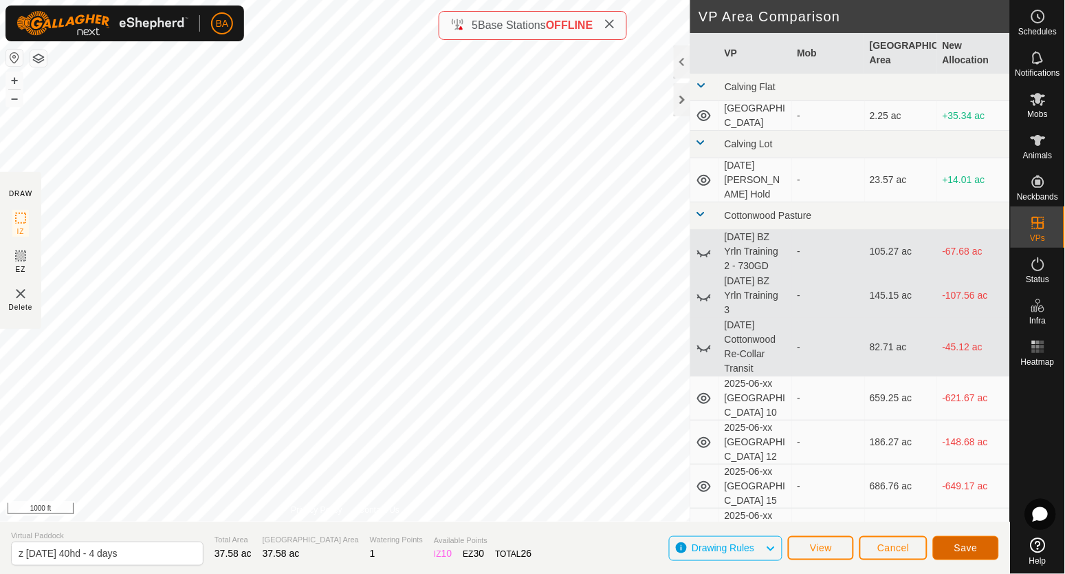
click at [965, 550] on span "Save" at bounding box center [966, 547] width 23 height 11
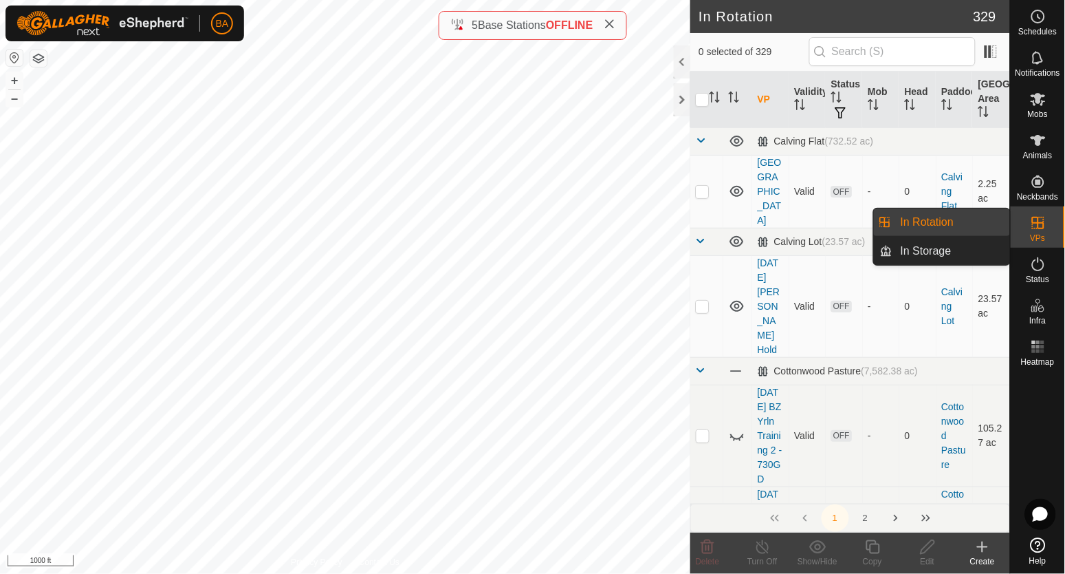
click at [958, 254] on link "In Storage" at bounding box center [952, 251] width 118 height 28
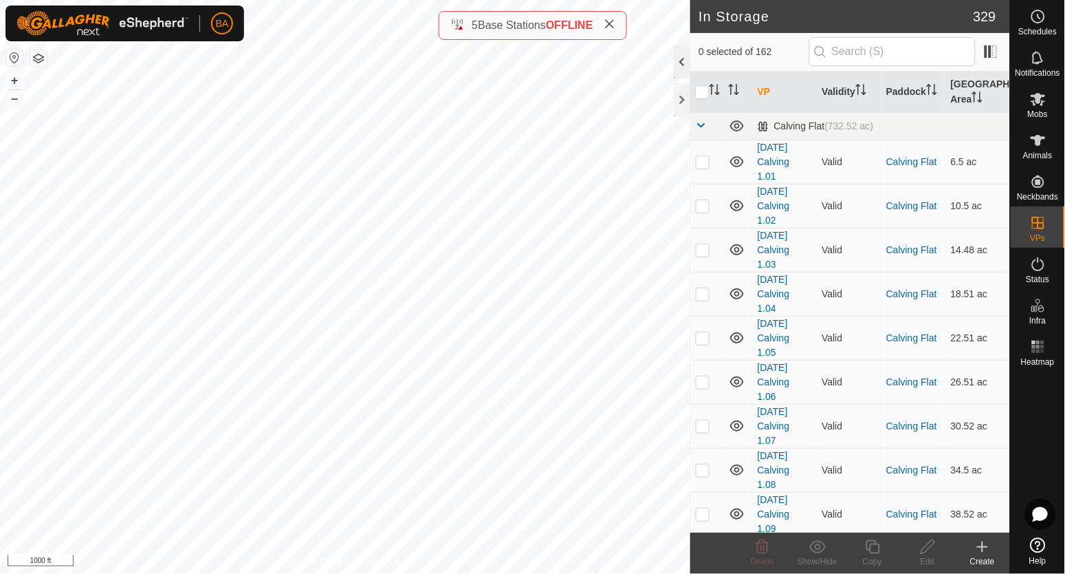
click at [679, 61] on div at bounding box center [682, 61] width 17 height 33
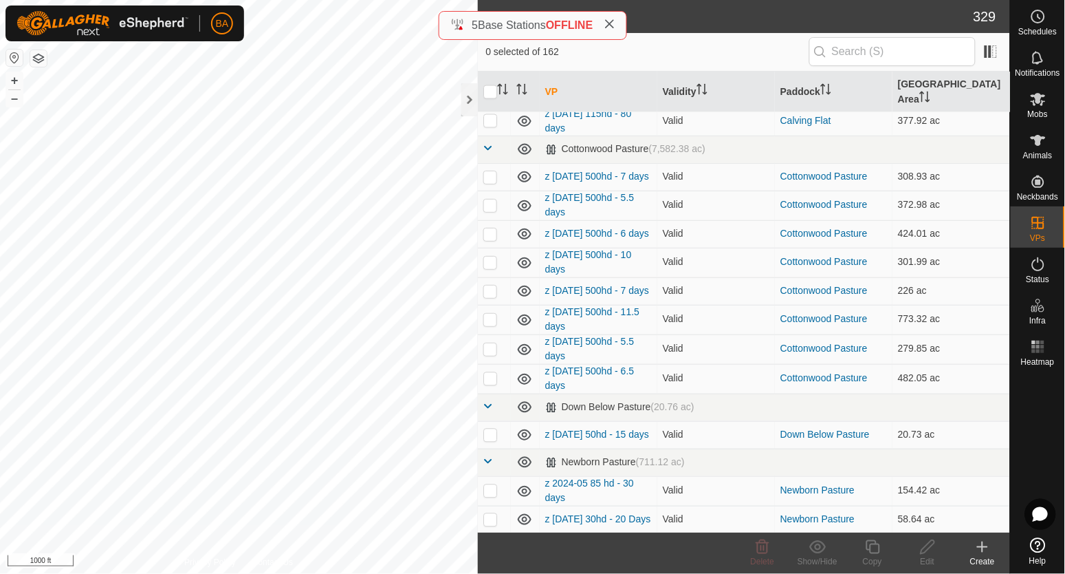
scroll to position [3267, 0]
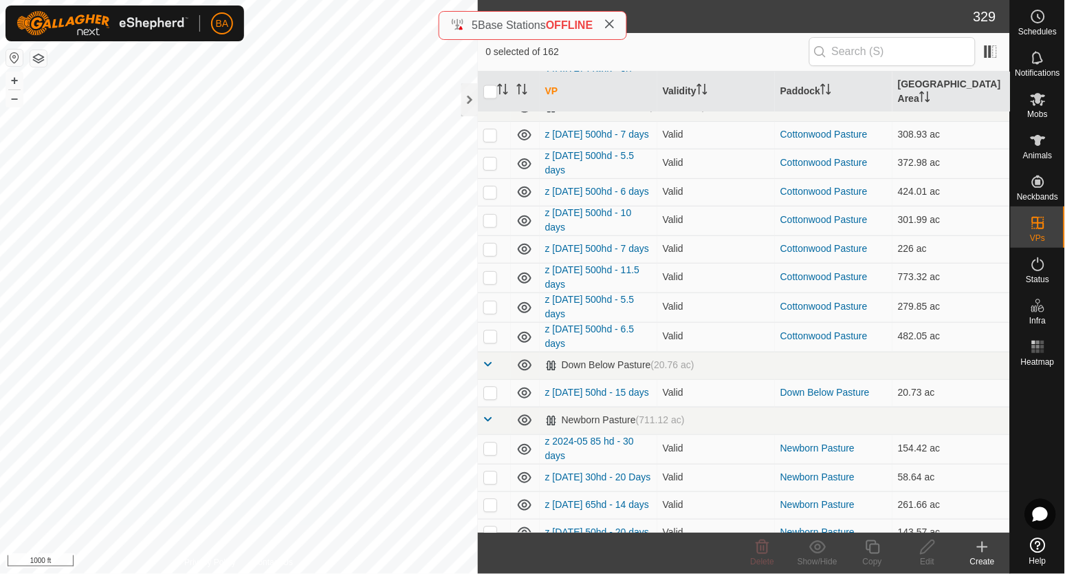
click at [490, 112] on span at bounding box center [488, 106] width 11 height 11
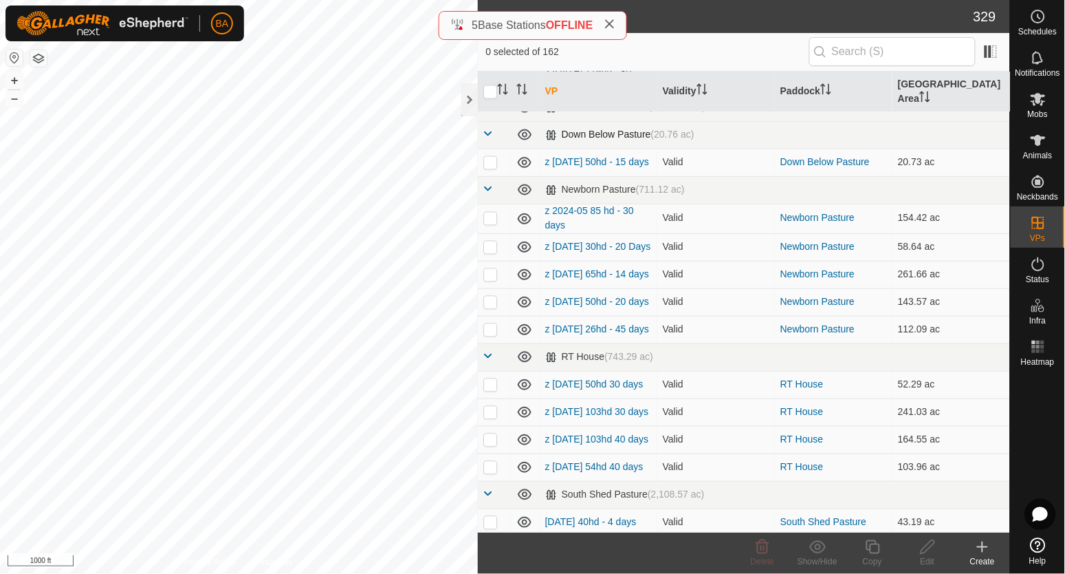
click at [490, 140] on span at bounding box center [488, 134] width 11 height 11
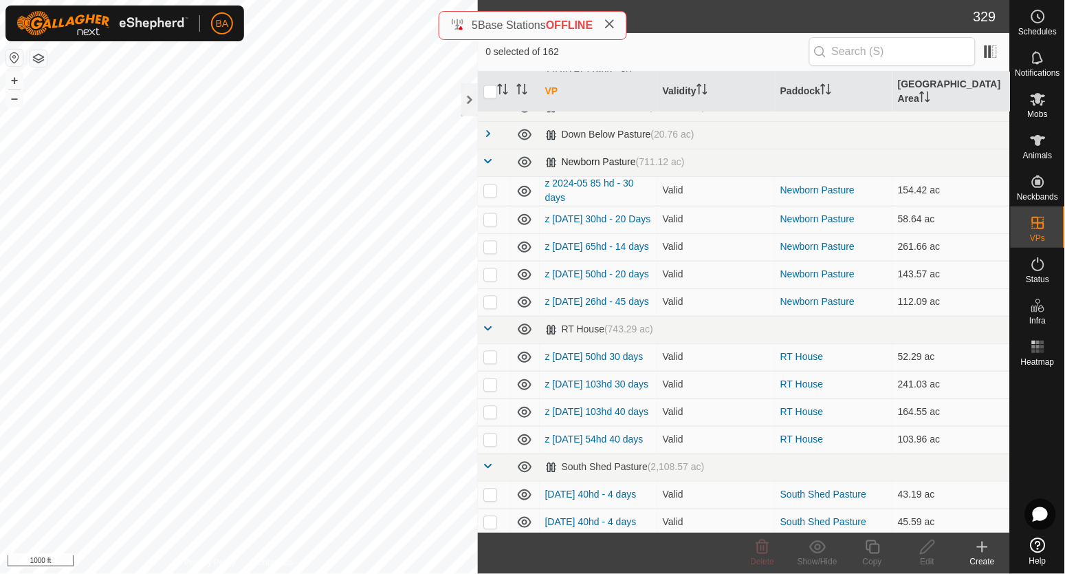
click at [490, 167] on span at bounding box center [488, 161] width 11 height 11
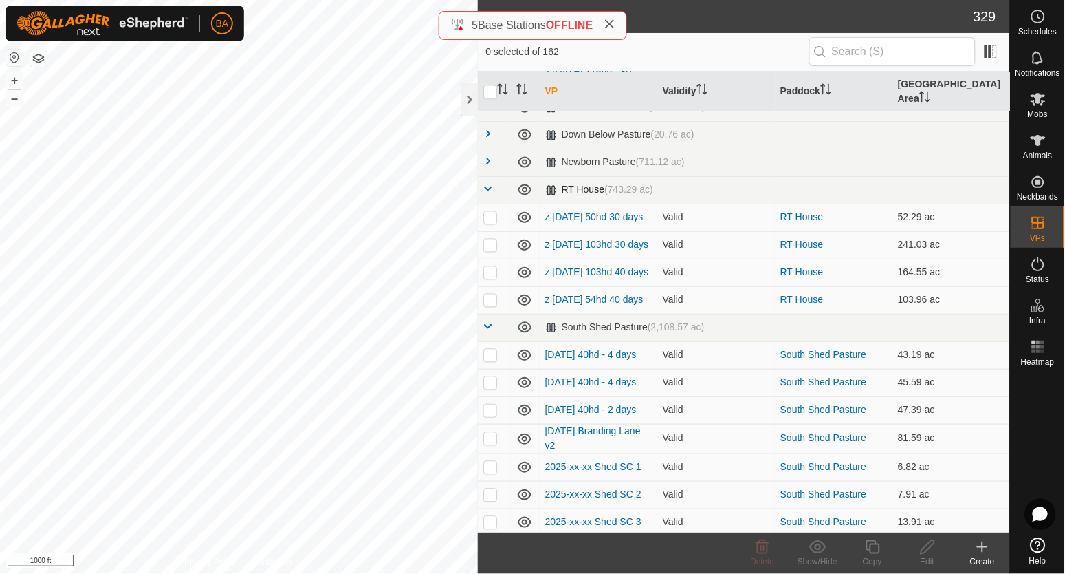
click at [488, 195] on span at bounding box center [488, 189] width 11 height 11
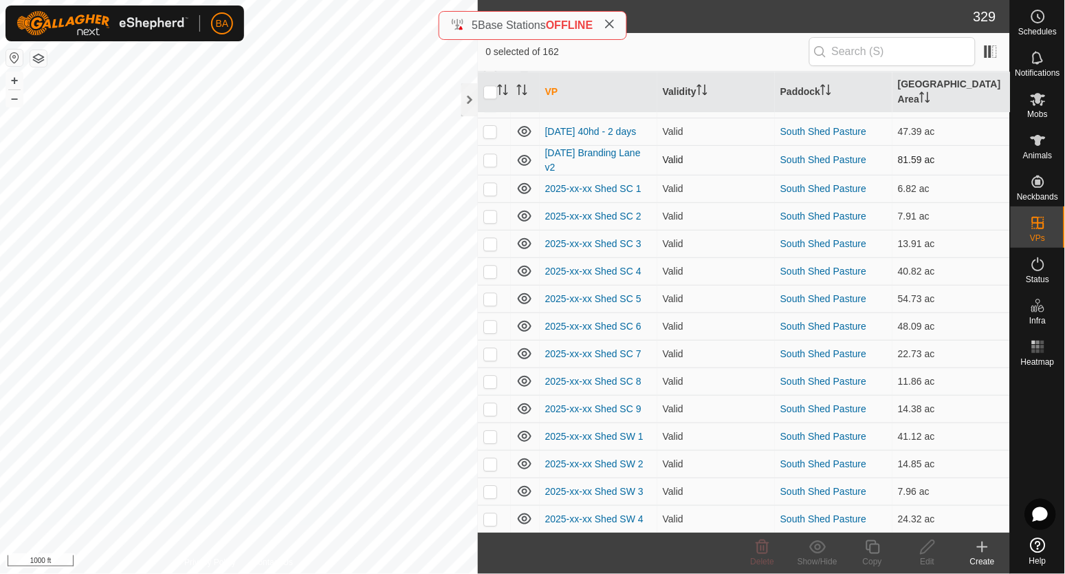
scroll to position [3439, 0]
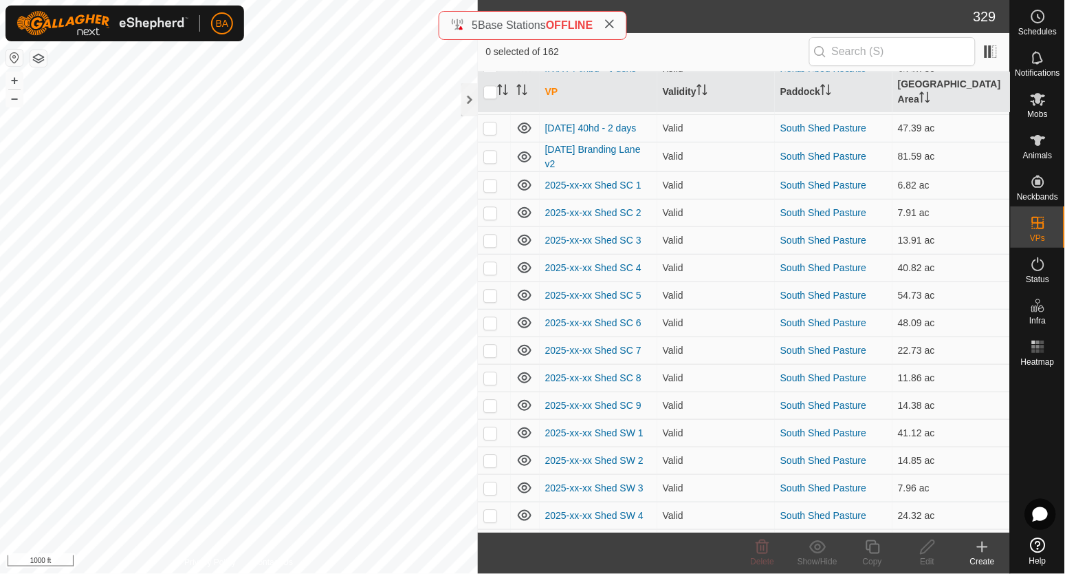
click at [485, 78] on p-checkbox at bounding box center [490, 72] width 14 height 11
checkbox input "true"
click at [928, 554] on icon at bounding box center [927, 546] width 17 height 17
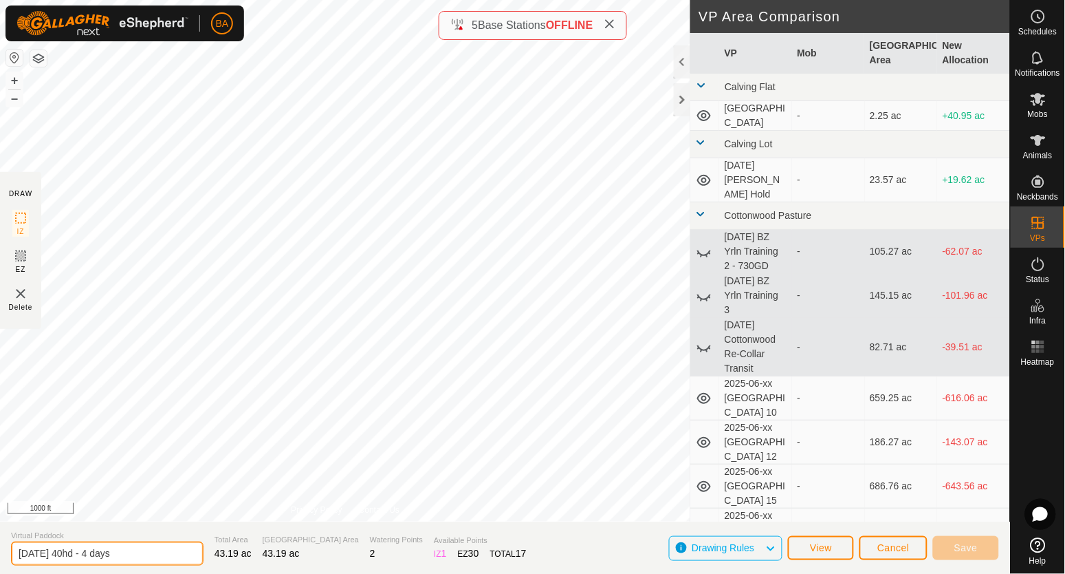
click at [19, 559] on input "[DATE] 40hd - 4 days" at bounding box center [107, 553] width 193 height 24
type input "z [DATE] 40hd - 4 days"
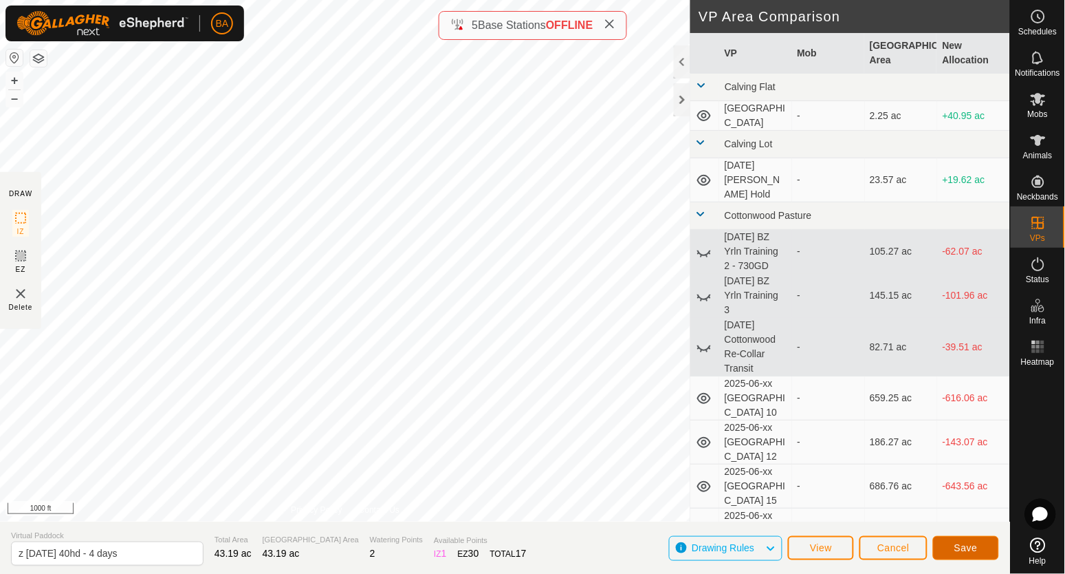
click at [955, 548] on span "Save" at bounding box center [966, 547] width 23 height 11
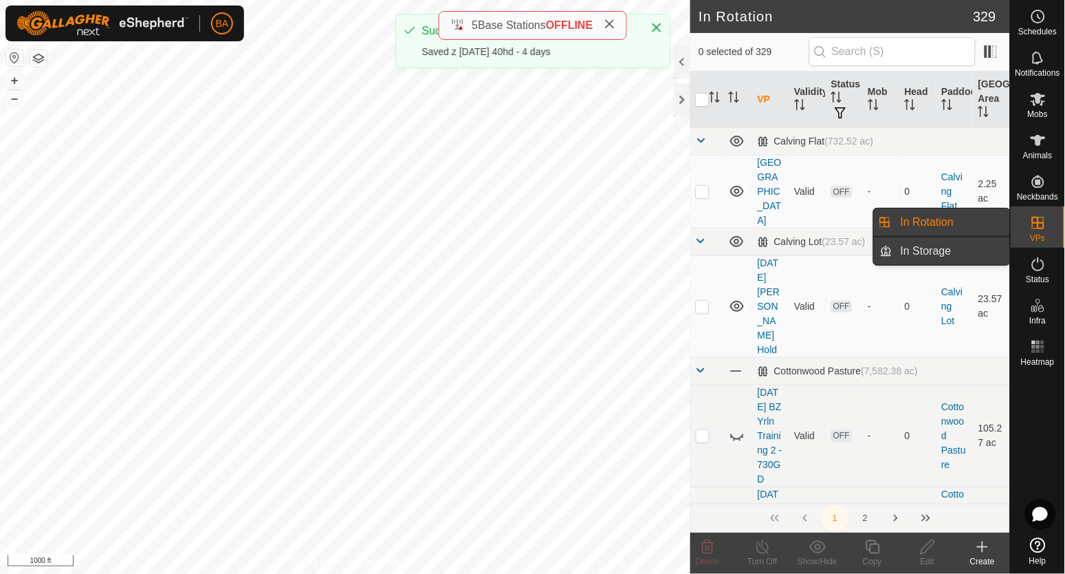
click at [936, 253] on link "In Storage" at bounding box center [952, 251] width 118 height 28
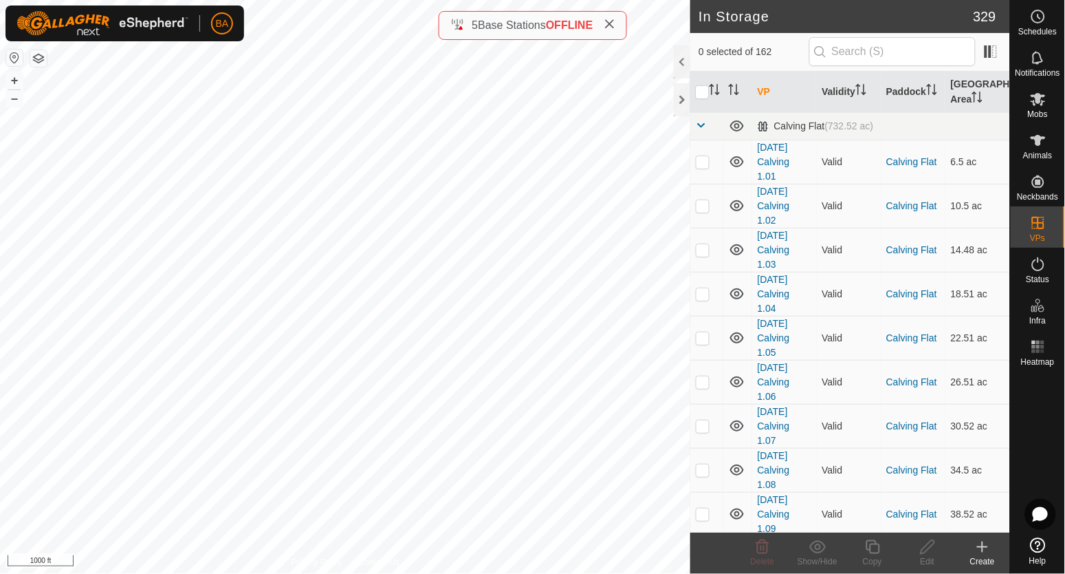
click at [678, 63] on div at bounding box center [682, 61] width 17 height 33
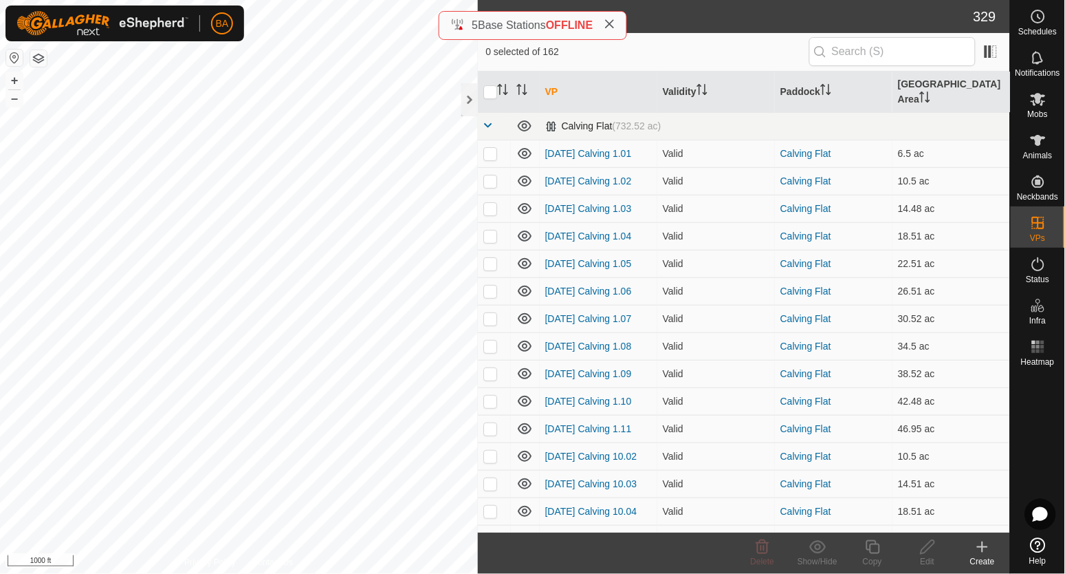
click at [486, 120] on span at bounding box center [488, 125] width 11 height 11
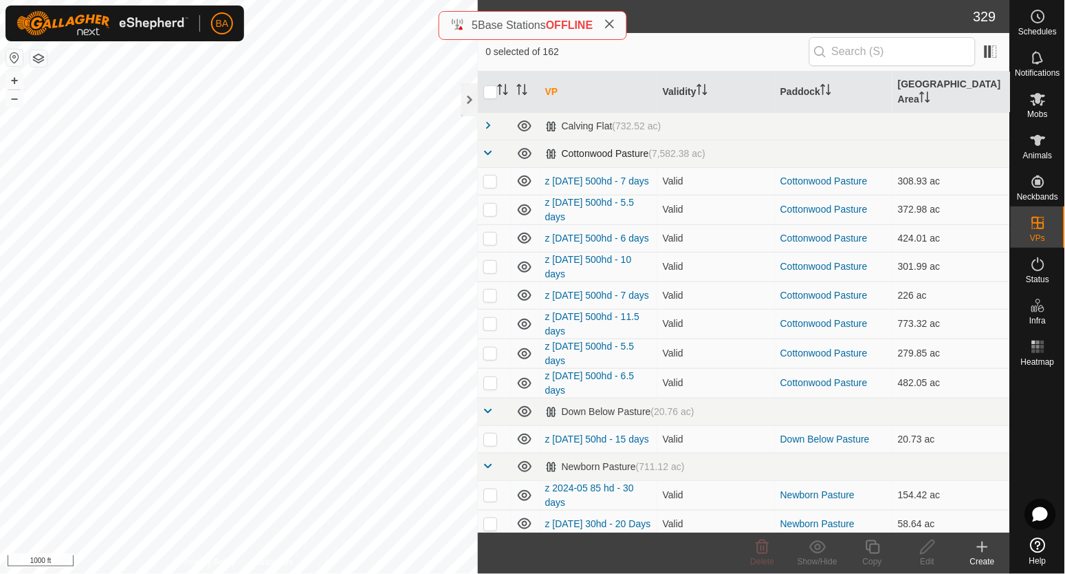
click at [492, 147] on span at bounding box center [488, 152] width 11 height 11
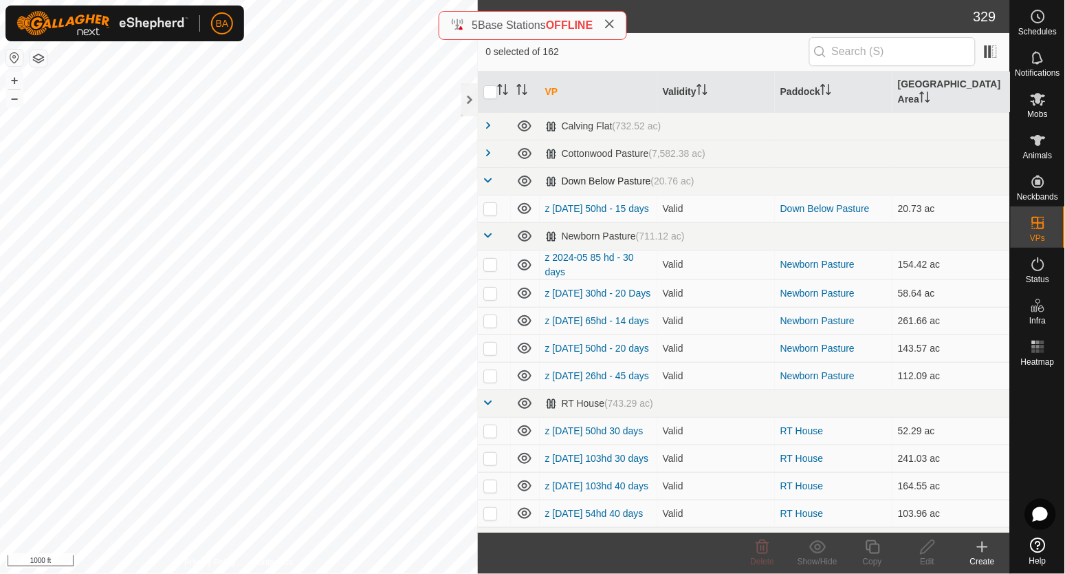
click at [488, 175] on span at bounding box center [488, 180] width 11 height 11
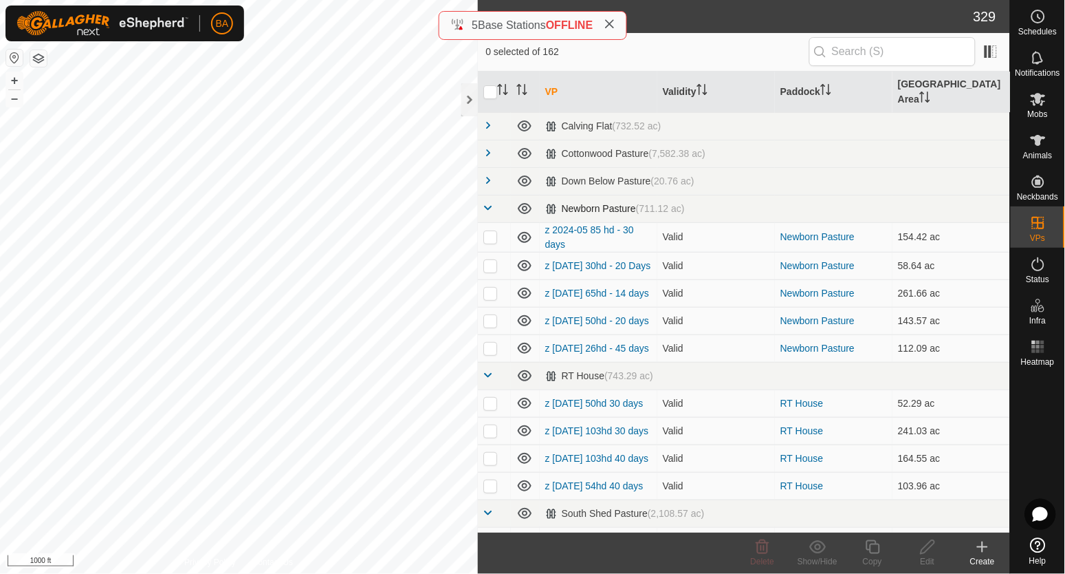
click at [488, 202] on span at bounding box center [488, 207] width 11 height 11
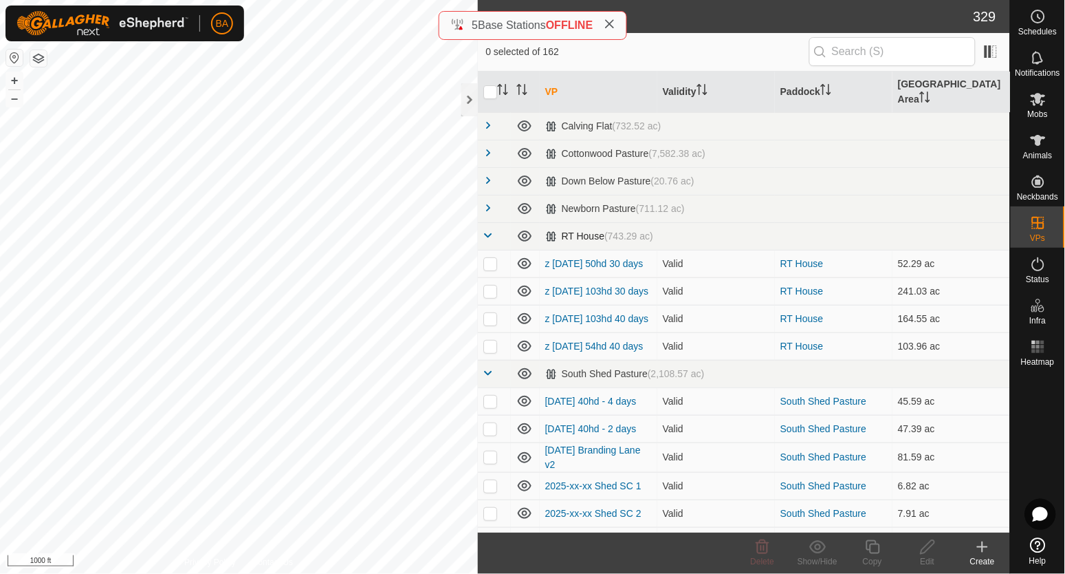
click at [492, 230] on span at bounding box center [488, 235] width 11 height 11
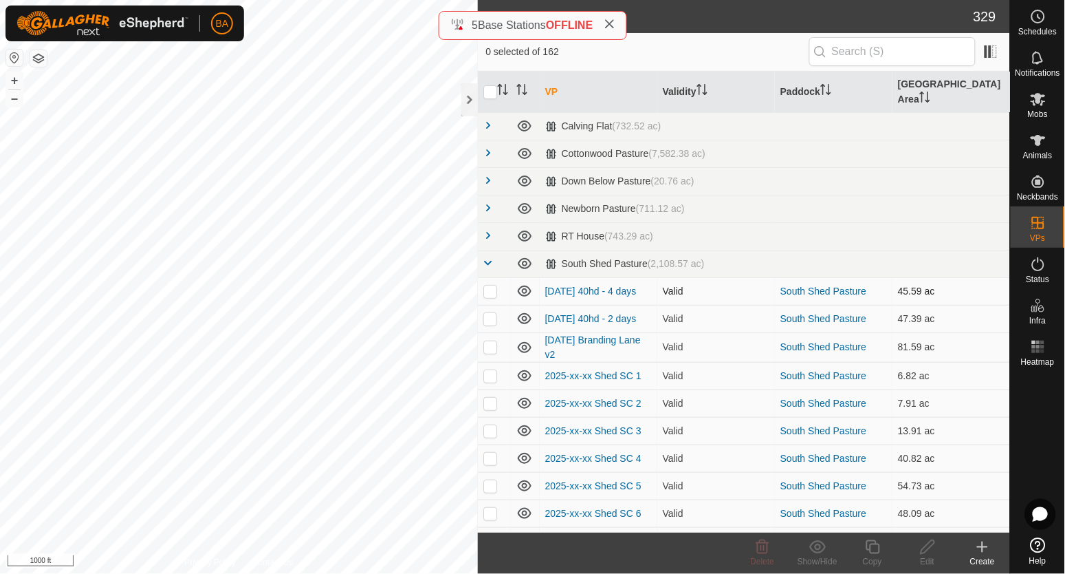
click at [488, 285] on p-checkbox at bounding box center [490, 290] width 14 height 11
checkbox input "true"
click at [929, 546] on icon at bounding box center [927, 546] width 17 height 17
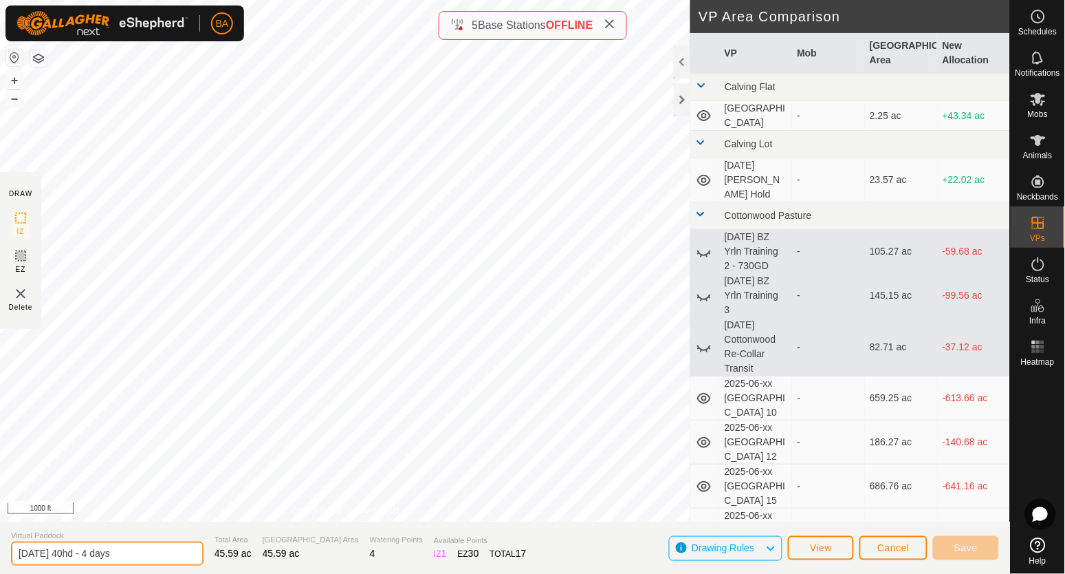
click at [14, 556] on input "[DATE] 40hd - 4 days" at bounding box center [107, 553] width 193 height 24
type input "z [DATE] 40hd - 4 days"
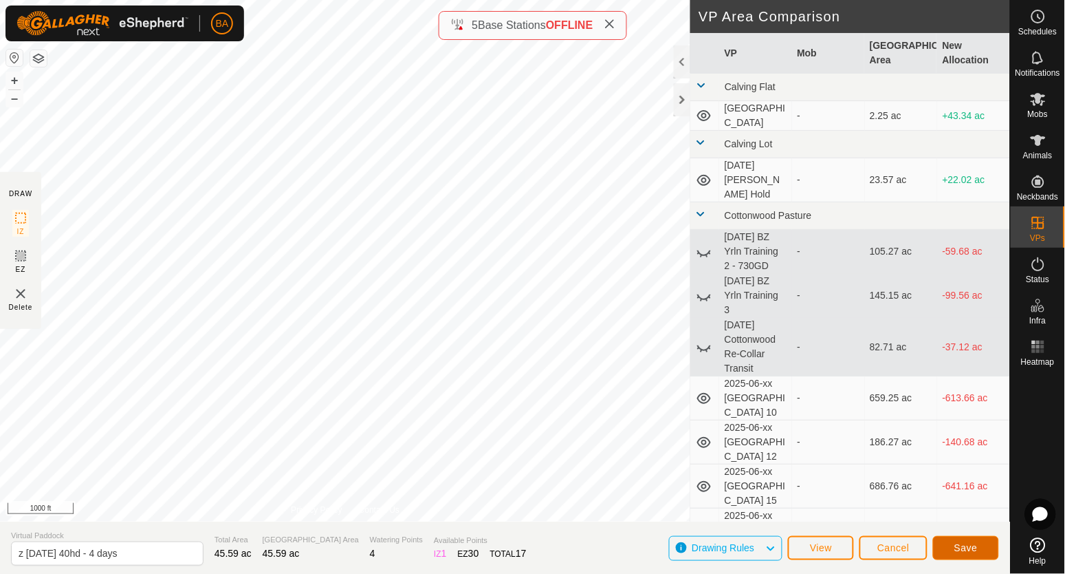
click at [957, 546] on span "Save" at bounding box center [966, 547] width 23 height 11
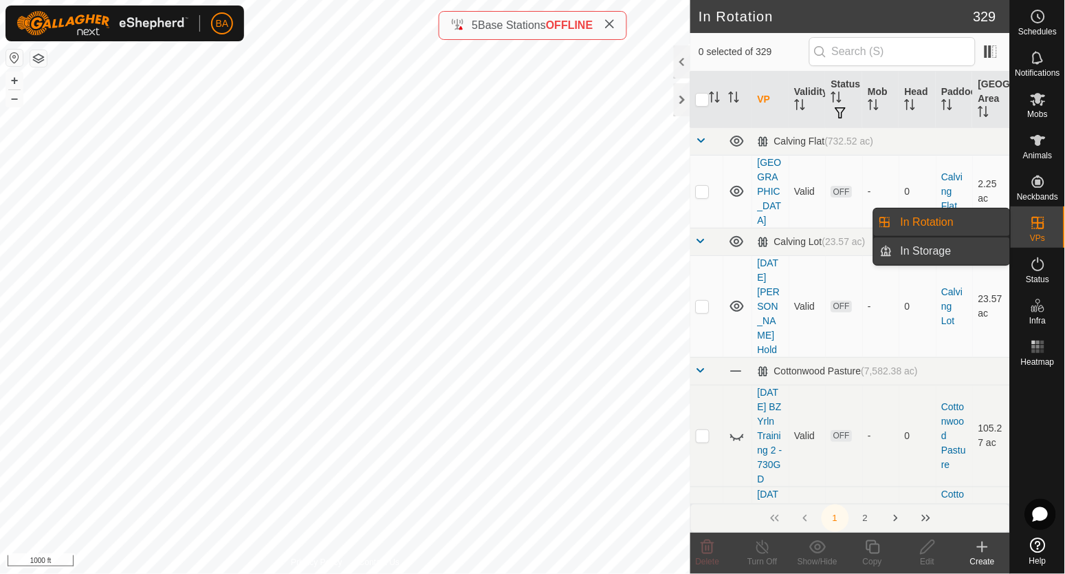
click at [922, 252] on link "In Storage" at bounding box center [952, 251] width 118 height 28
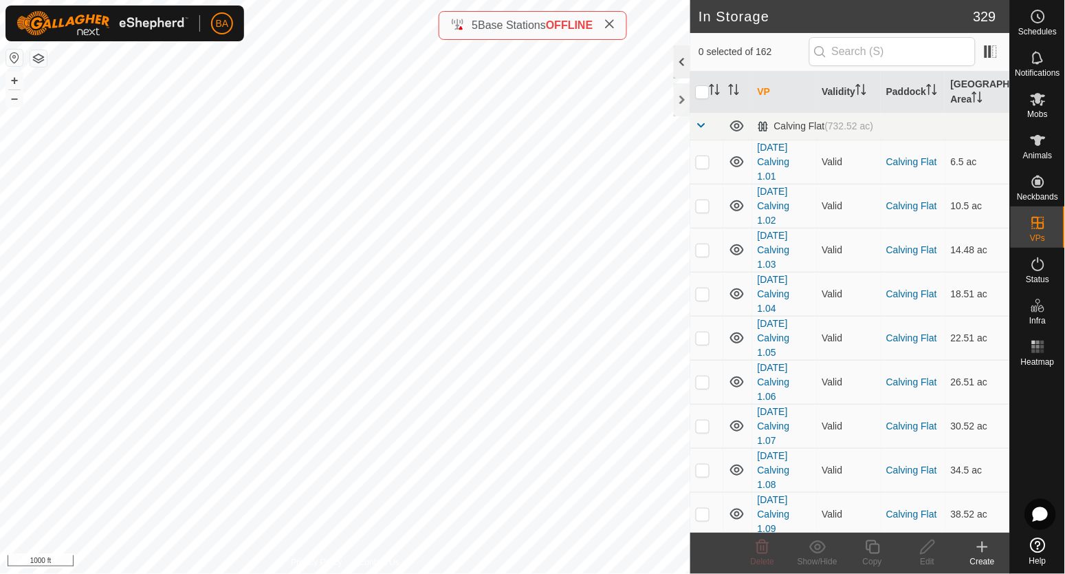
click at [678, 67] on div at bounding box center [682, 61] width 17 height 33
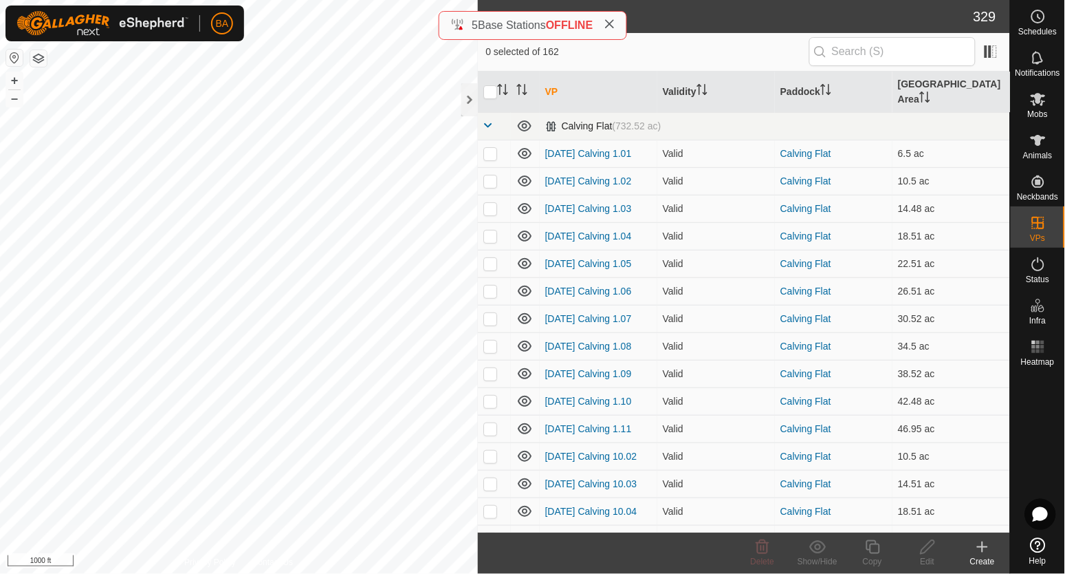
click at [490, 120] on span at bounding box center [488, 125] width 11 height 11
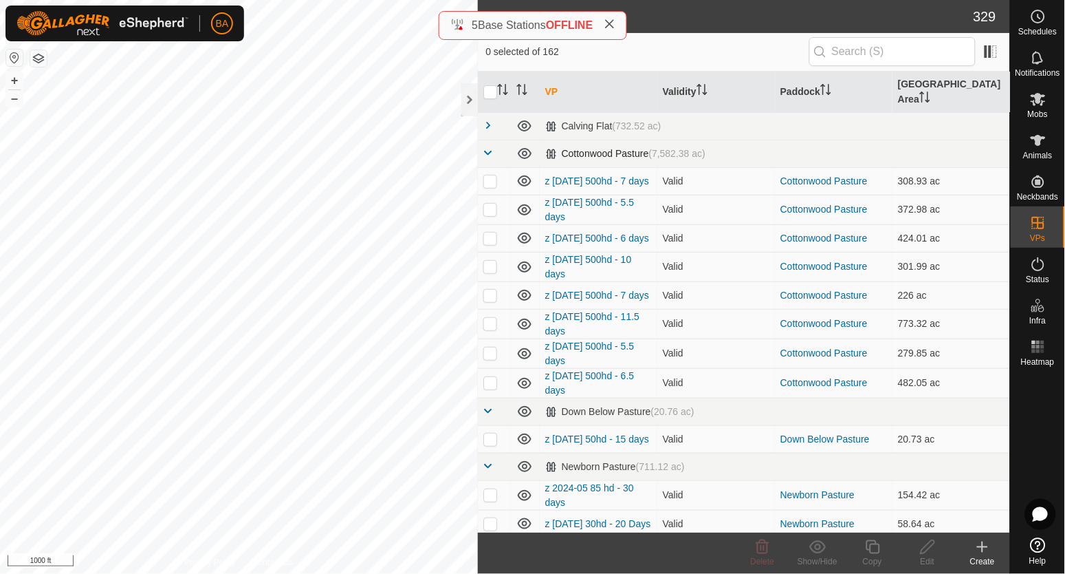
click at [487, 147] on span at bounding box center [488, 152] width 11 height 11
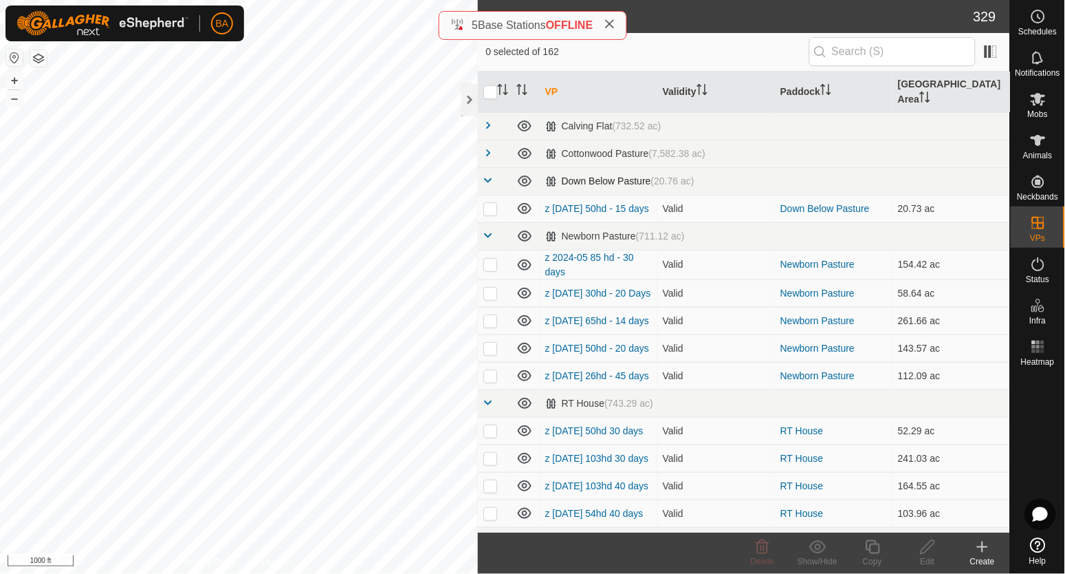
click at [488, 175] on span at bounding box center [488, 180] width 11 height 11
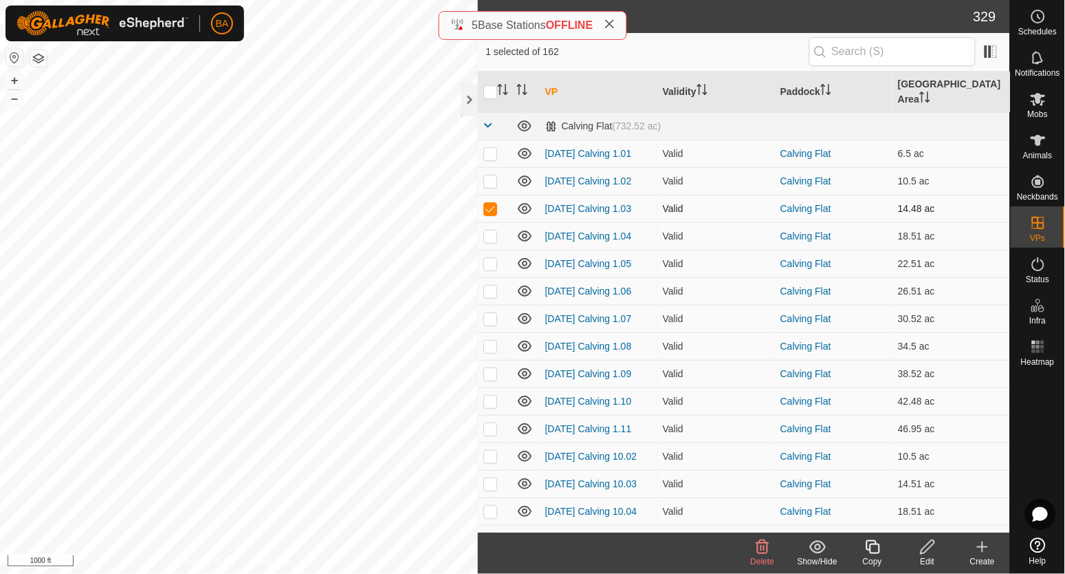
click at [494, 203] on p-checkbox at bounding box center [490, 208] width 14 height 11
checkbox input "false"
click at [486, 120] on span at bounding box center [488, 125] width 11 height 11
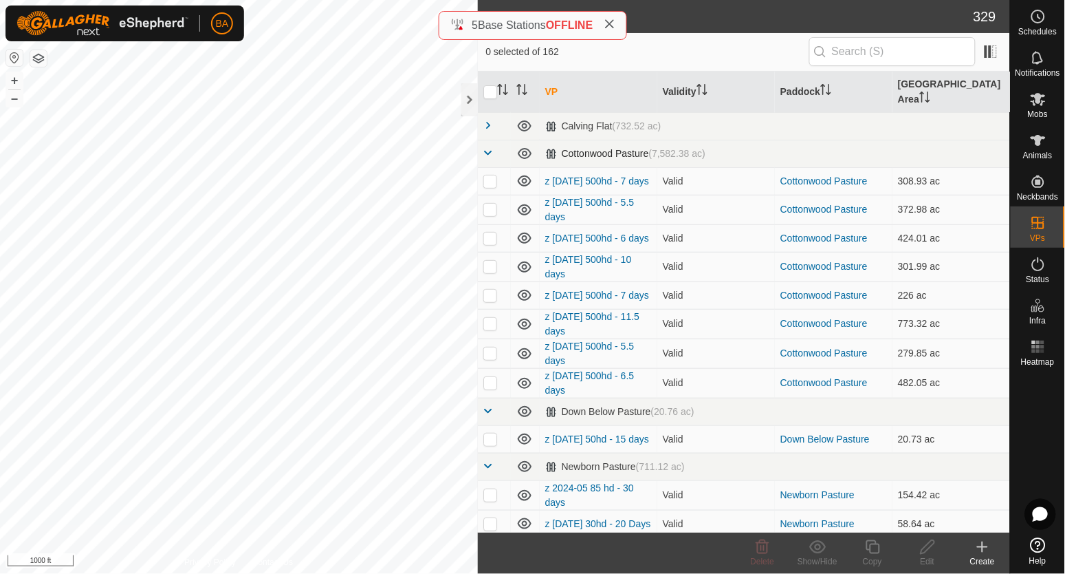
click at [487, 147] on span at bounding box center [488, 152] width 11 height 11
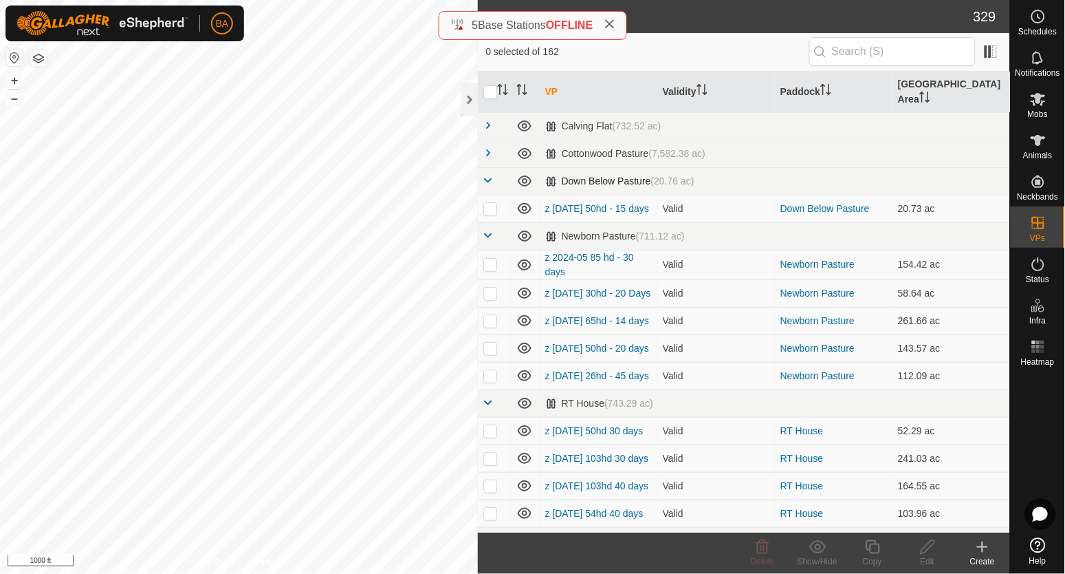
click at [490, 175] on span at bounding box center [488, 180] width 11 height 11
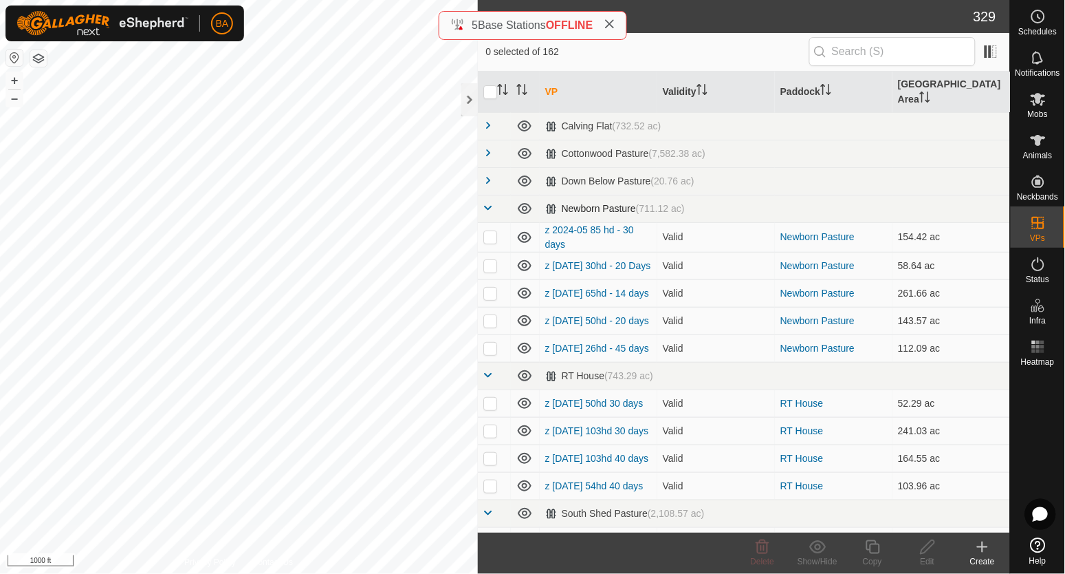
click at [490, 202] on span at bounding box center [488, 207] width 11 height 11
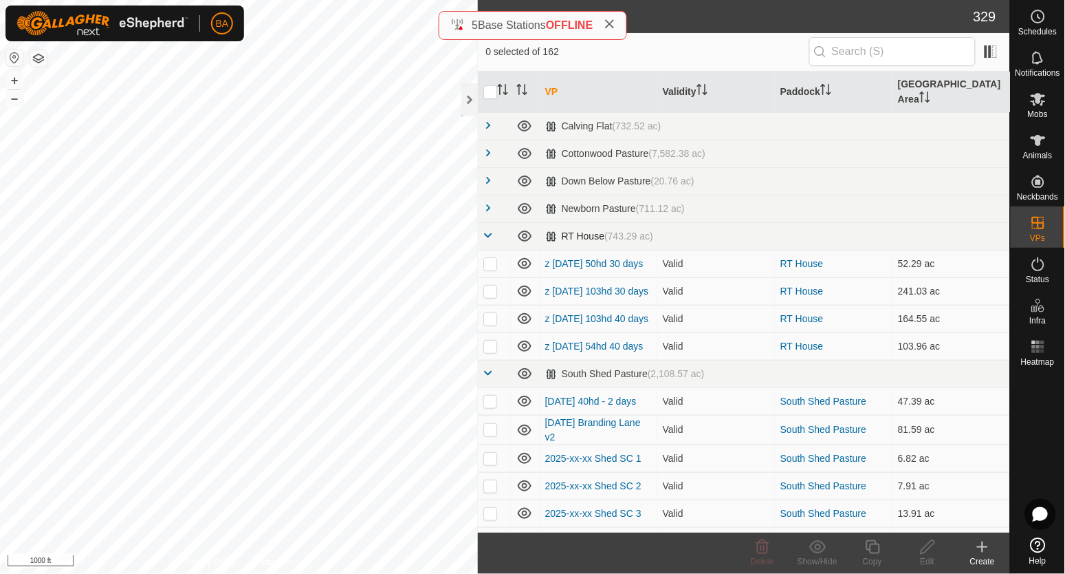
click at [490, 230] on span at bounding box center [488, 235] width 11 height 11
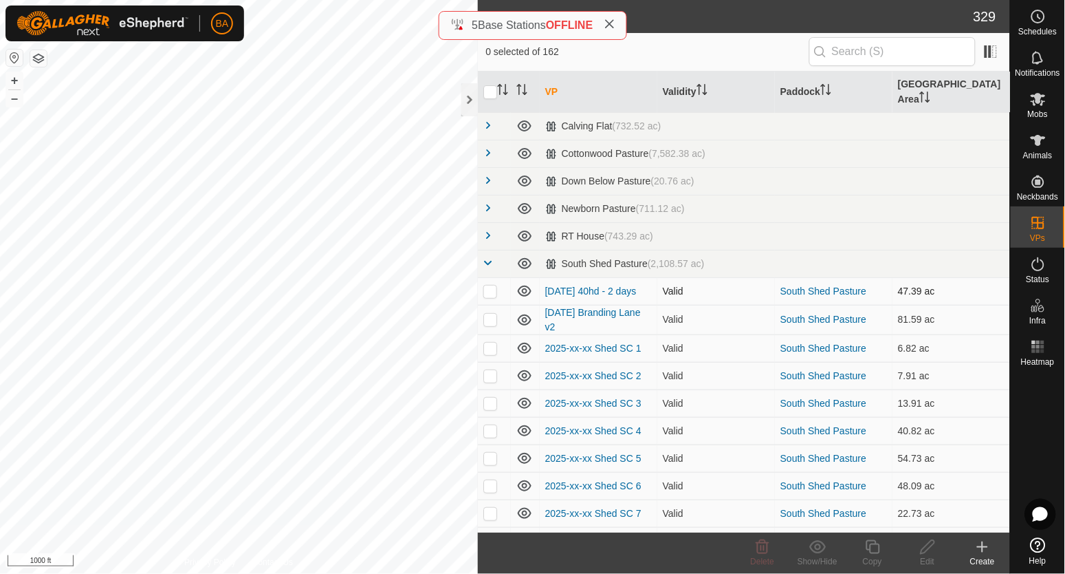
click at [488, 285] on p-checkbox at bounding box center [490, 290] width 14 height 11
checkbox input "true"
click at [926, 548] on icon at bounding box center [927, 546] width 17 height 17
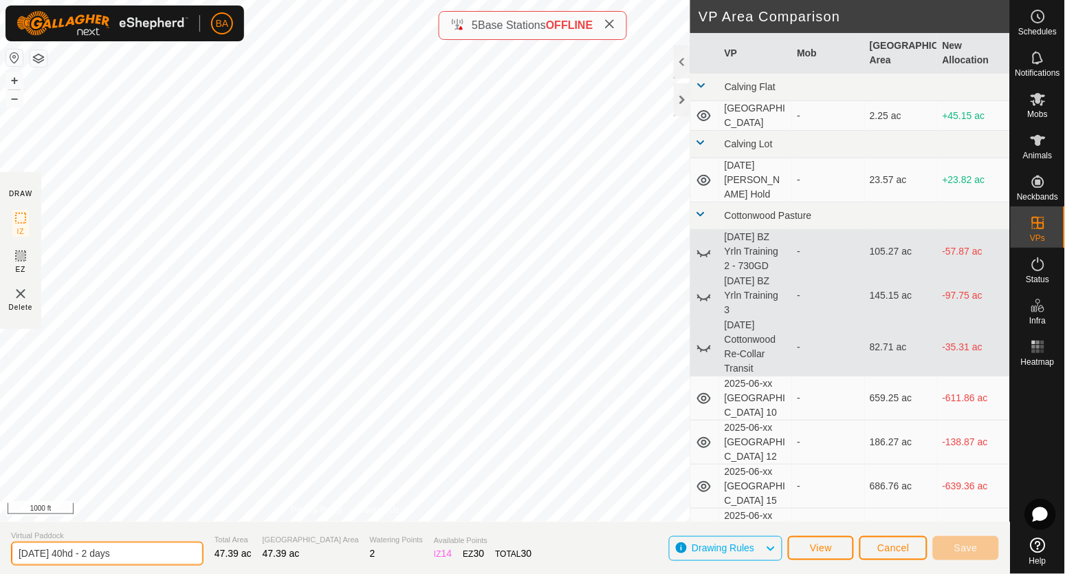
click at [18, 558] on input "[DATE] 40hd - 2 days" at bounding box center [107, 553] width 193 height 24
type input "z [DATE] 40hd - 2 days"
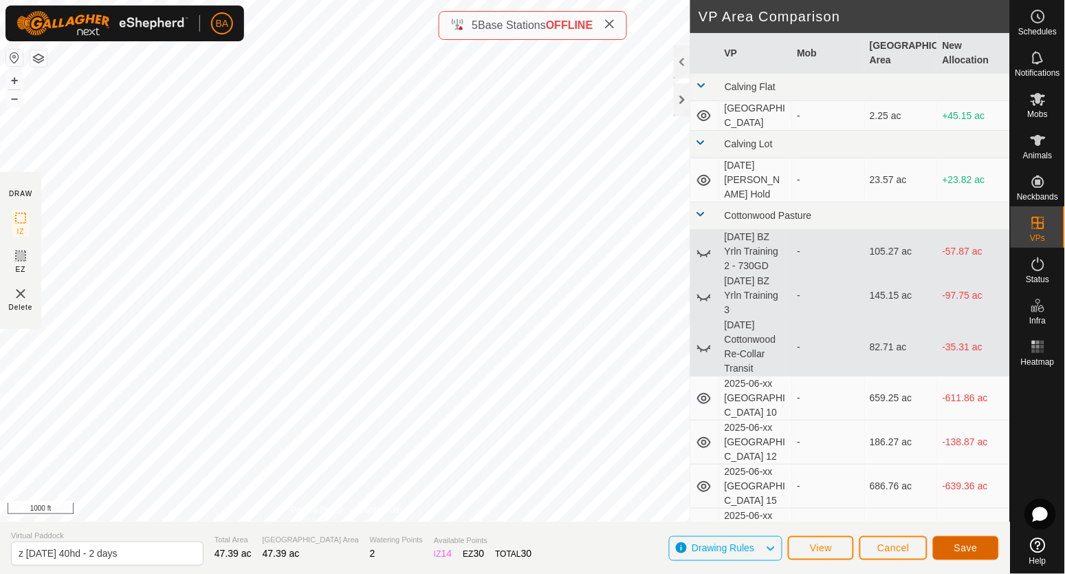
click at [985, 543] on button "Save" at bounding box center [966, 548] width 66 height 24
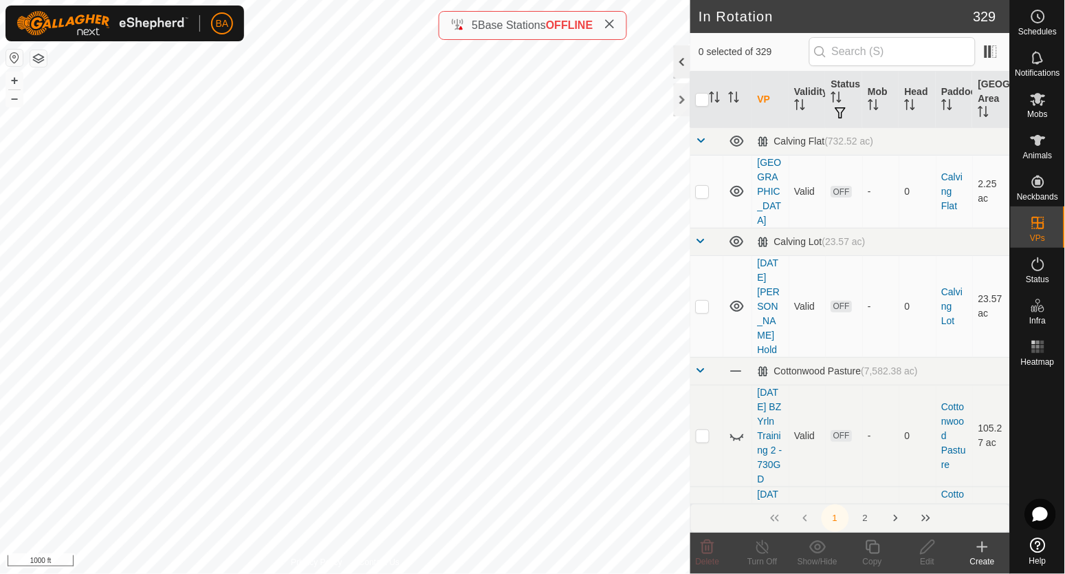
click at [679, 61] on div at bounding box center [682, 61] width 17 height 33
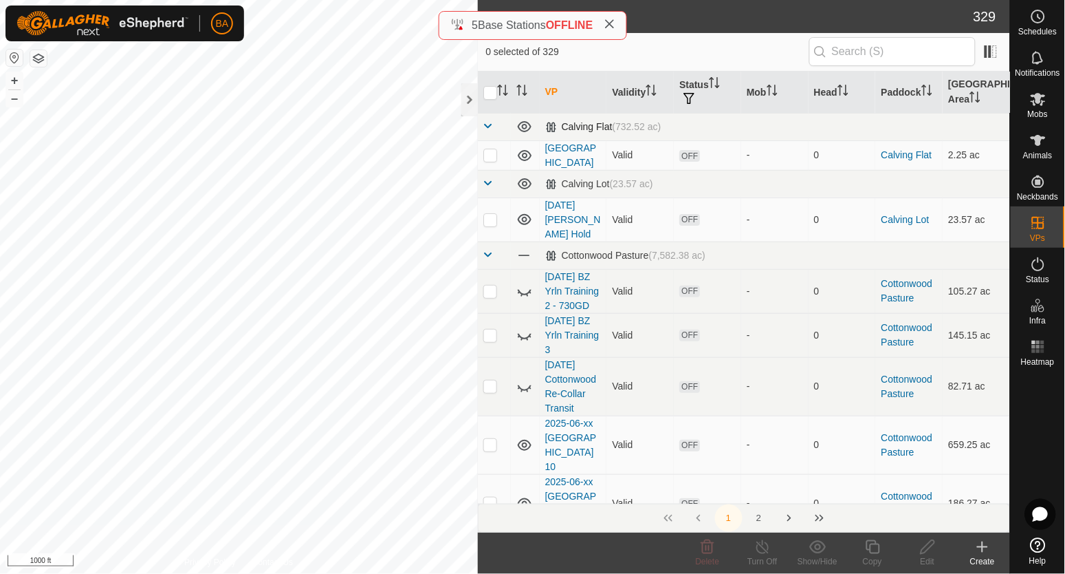
click at [492, 125] on span at bounding box center [488, 125] width 11 height 11
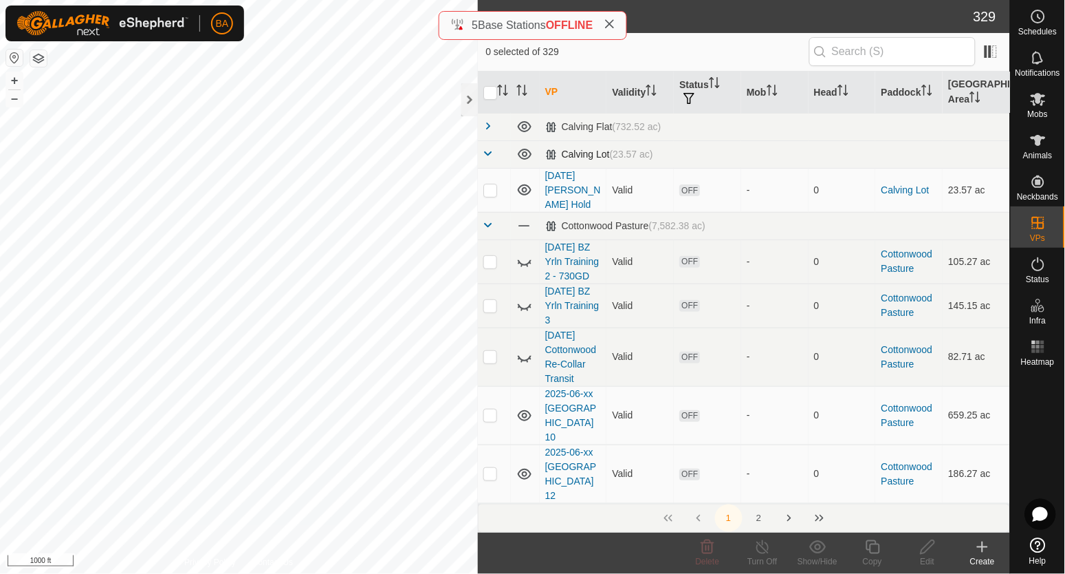
click at [490, 155] on span at bounding box center [488, 153] width 11 height 11
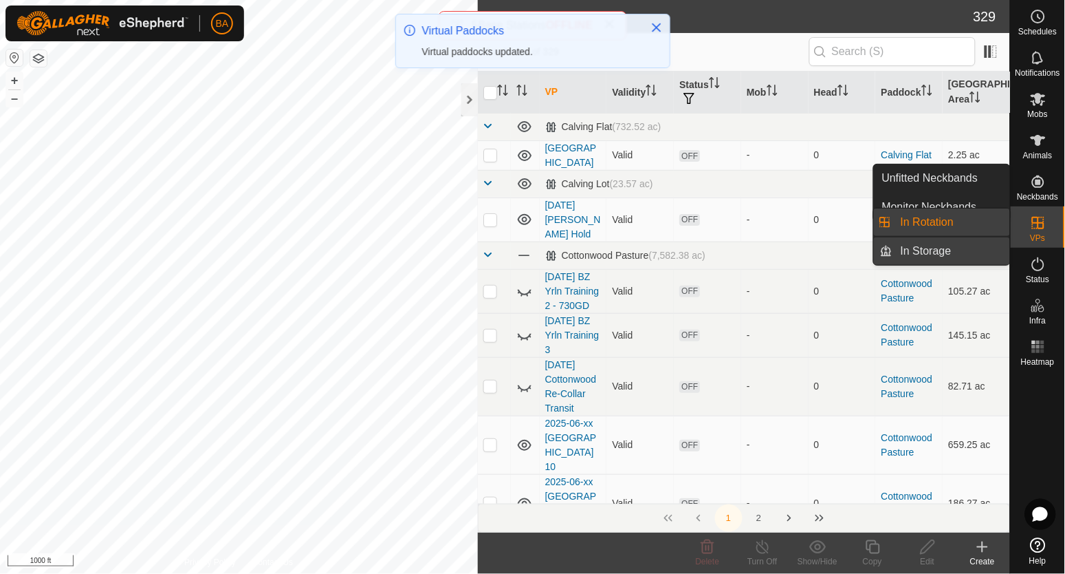
click at [922, 253] on link "In Storage" at bounding box center [952, 251] width 118 height 28
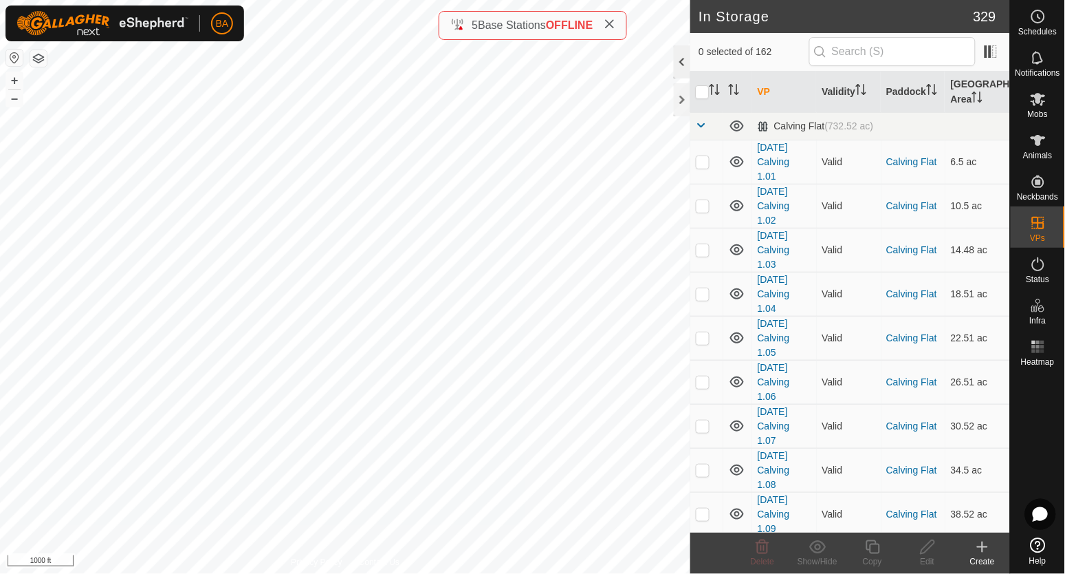
click at [677, 72] on div at bounding box center [682, 61] width 17 height 33
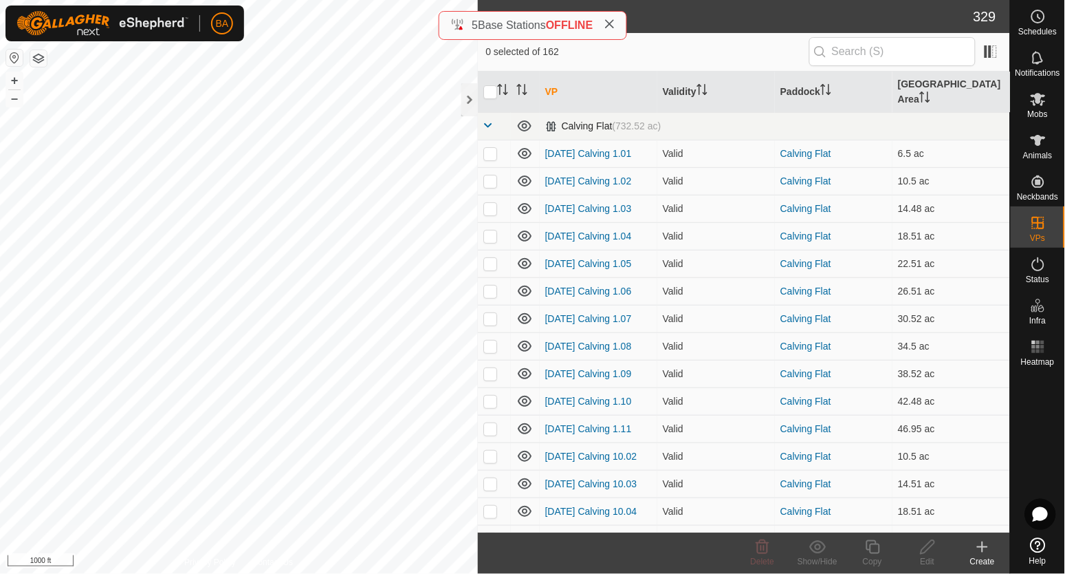
click at [488, 120] on span at bounding box center [488, 125] width 11 height 11
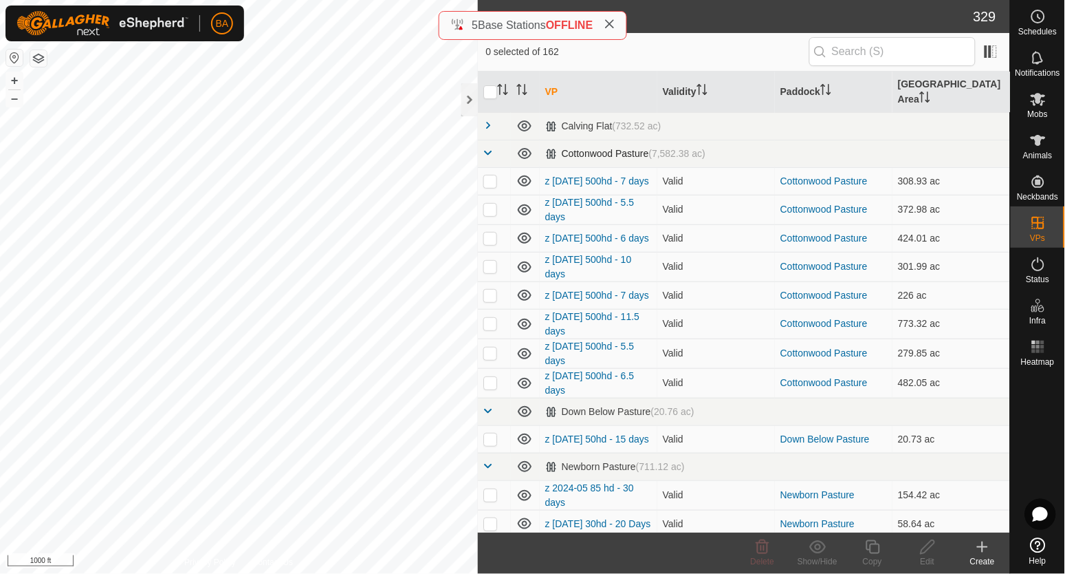
click at [488, 147] on span at bounding box center [488, 152] width 11 height 11
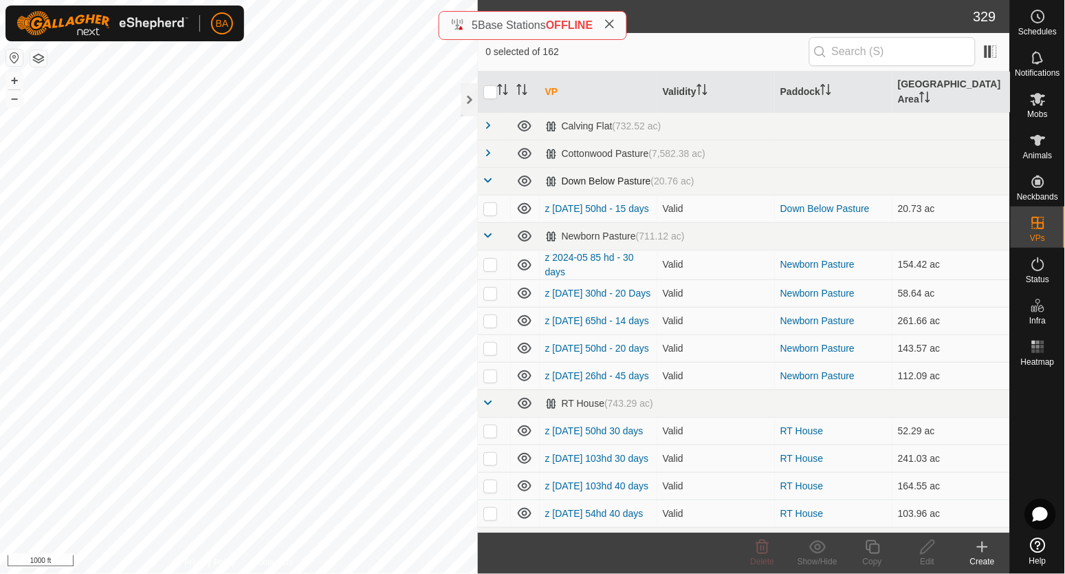
click at [490, 175] on span at bounding box center [488, 180] width 11 height 11
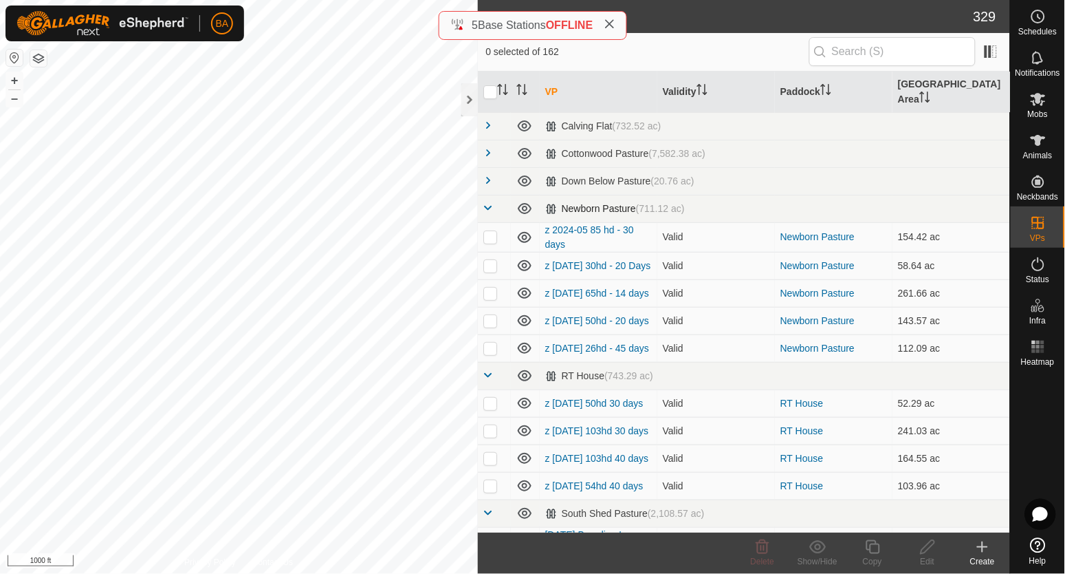
click at [490, 202] on span at bounding box center [488, 207] width 11 height 11
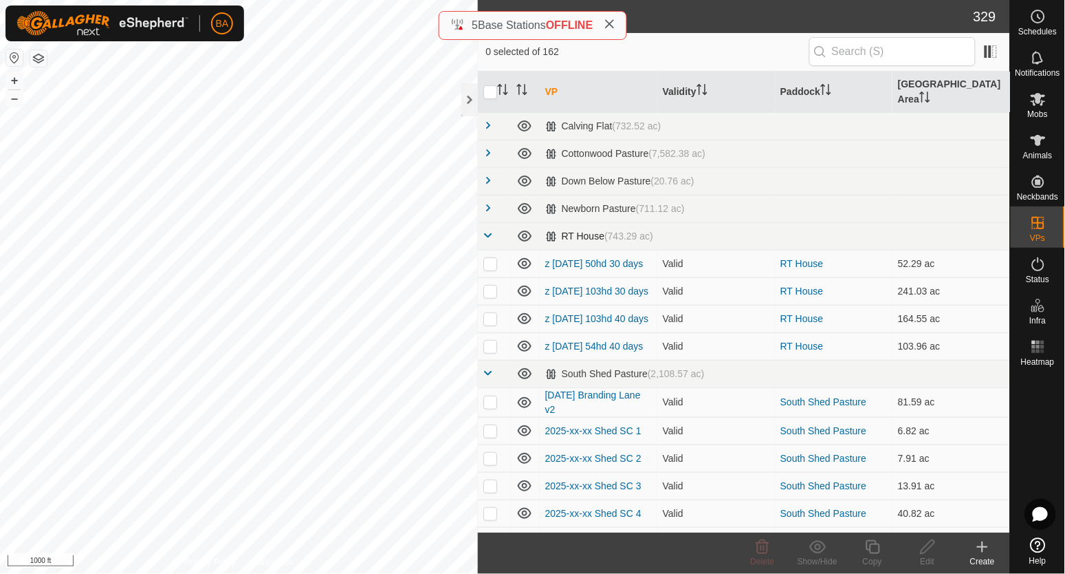
click at [490, 230] on span at bounding box center [488, 235] width 11 height 11
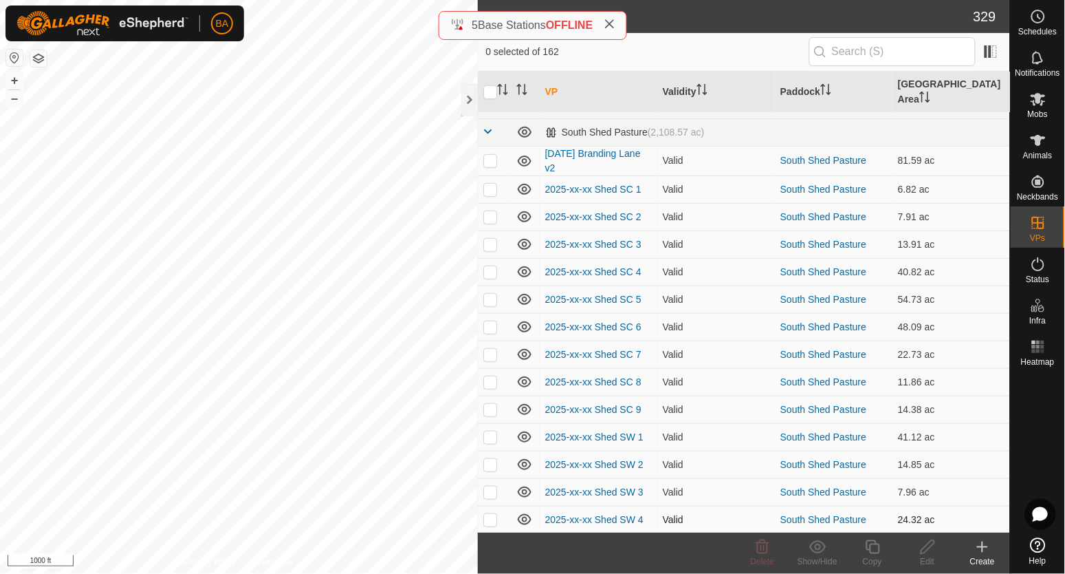
scroll to position [25, 0]
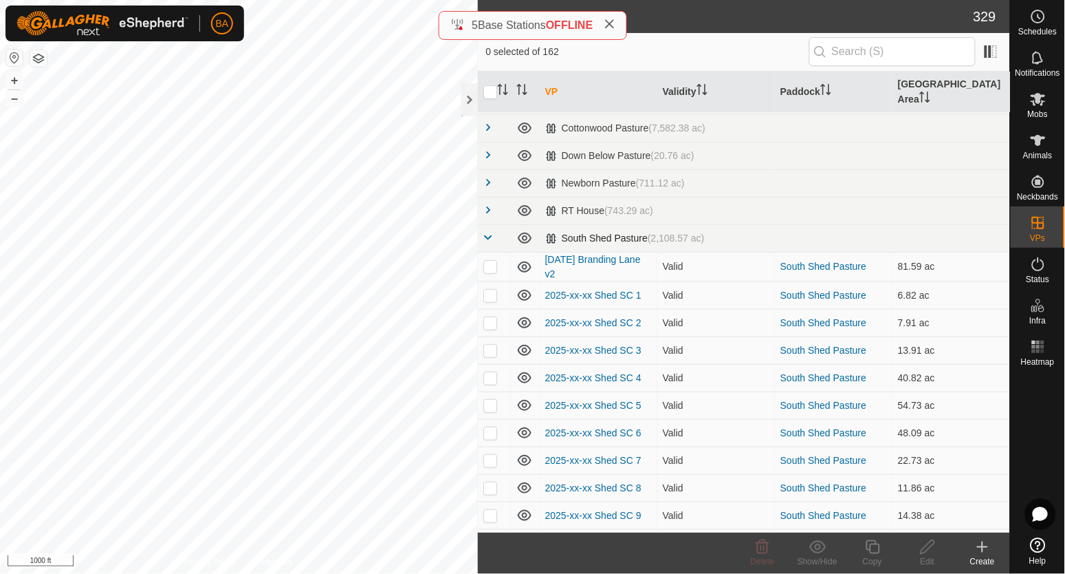
click at [490, 232] on span at bounding box center [488, 237] width 11 height 11
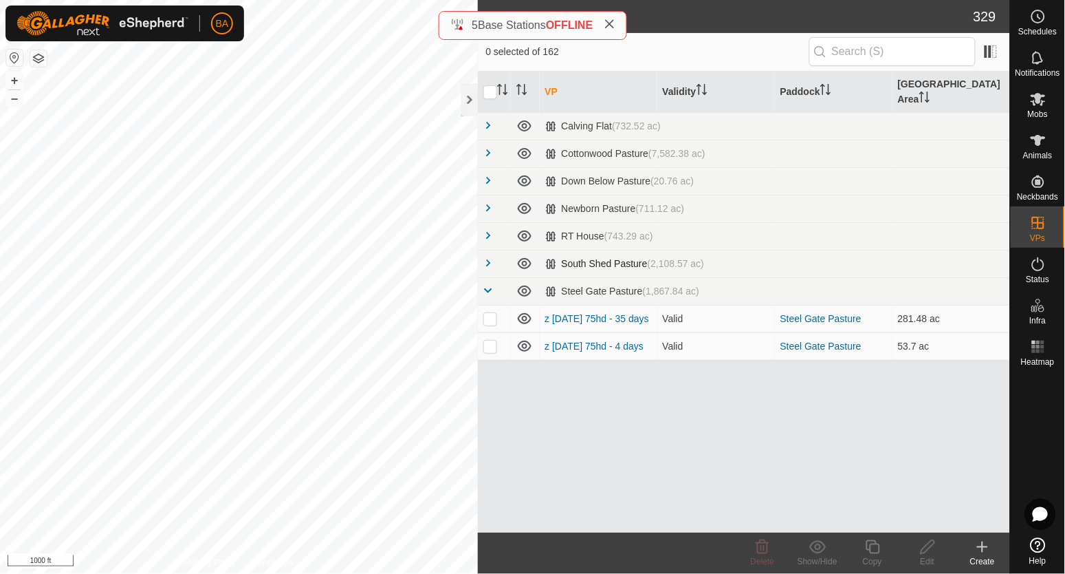
scroll to position [0, 0]
click at [490, 257] on span at bounding box center [488, 262] width 11 height 11
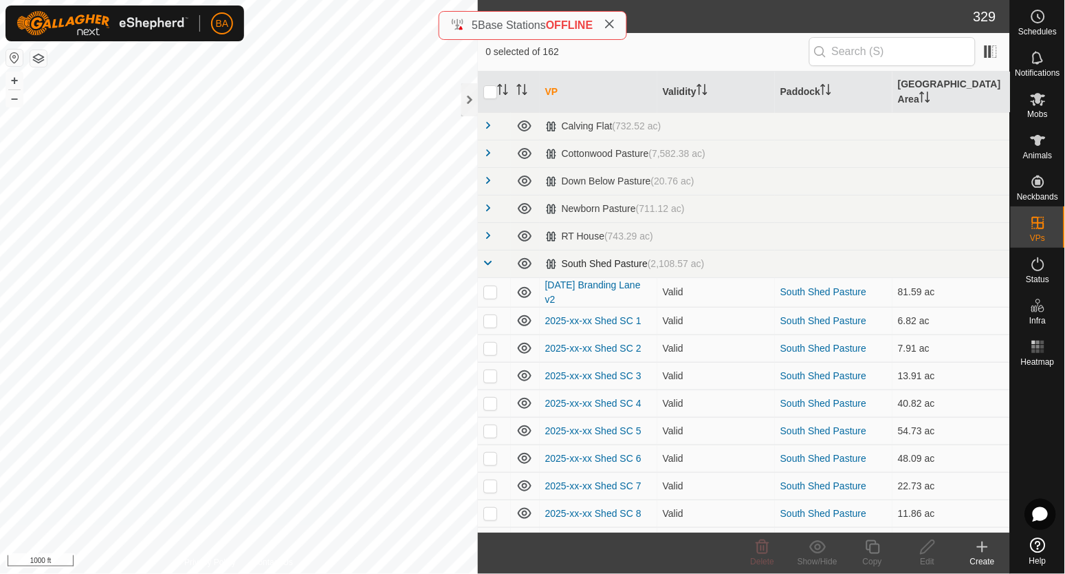
click at [490, 257] on span at bounding box center [488, 262] width 11 height 11
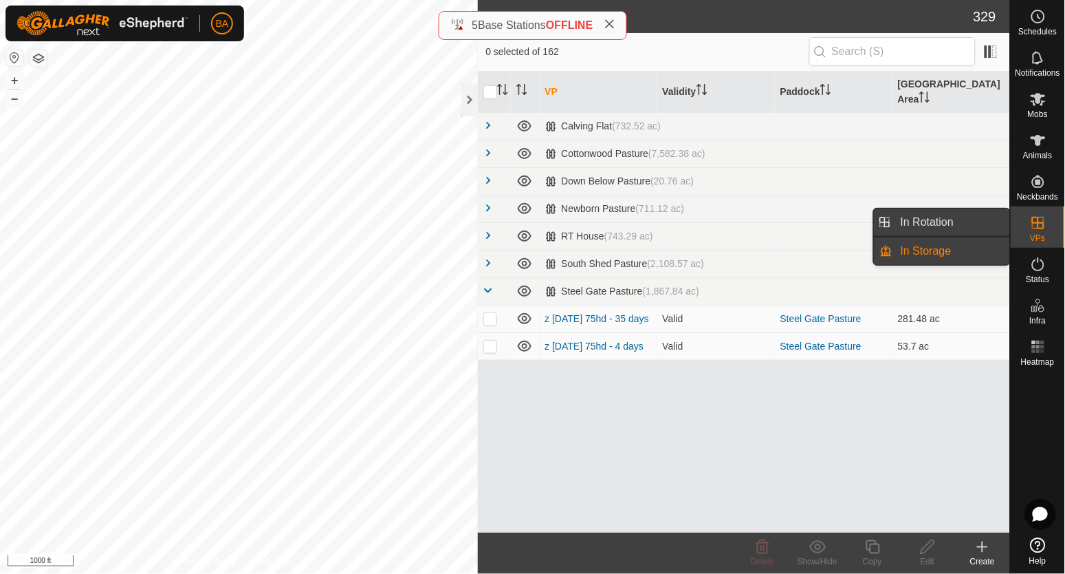
click at [928, 224] on link "In Rotation" at bounding box center [952, 222] width 118 height 28
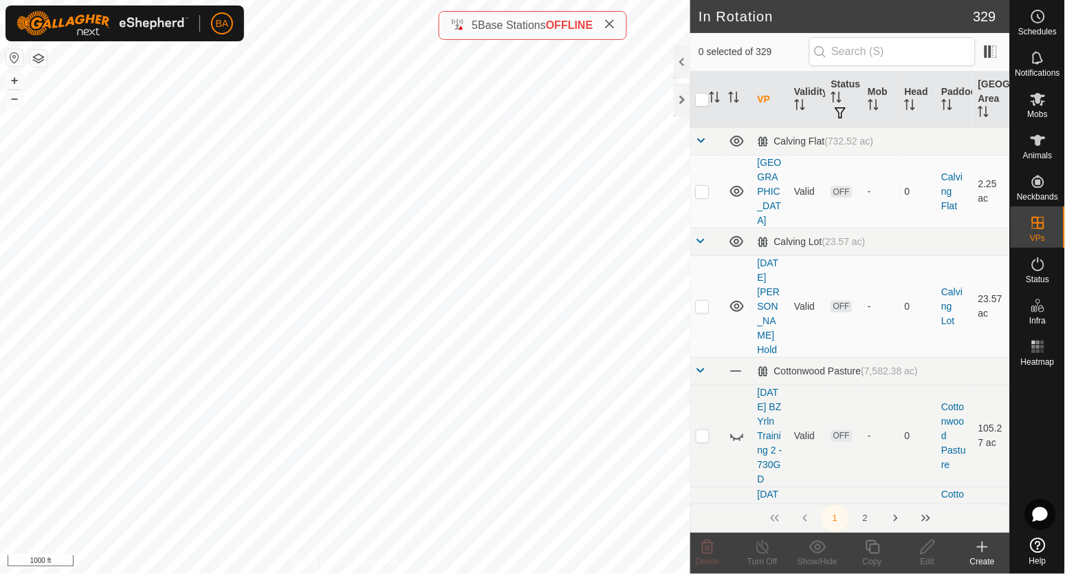
checkbox input "true"
checkbox input "false"
click at [924, 545] on icon at bounding box center [927, 546] width 17 height 17
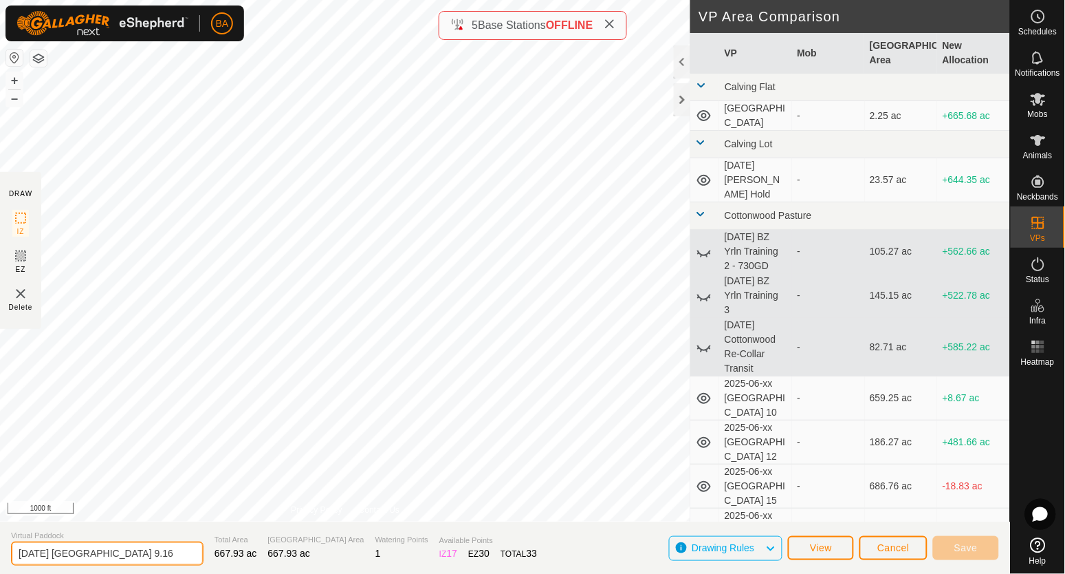
click at [16, 554] on input "[DATE] [GEOGRAPHIC_DATA] 9.16" at bounding box center [107, 553] width 193 height 24
drag, startPoint x: 172, startPoint y: 556, endPoint x: 79, endPoint y: 567, distance: 93.5
click at [79, 567] on section "Virtual Paddock z [DATE] [GEOGRAPHIC_DATA] 9.16 Total Area 667.93 ac Grazing Ar…" at bounding box center [505, 547] width 1010 height 52
type input "z [DATE] 500hd - 8 days"
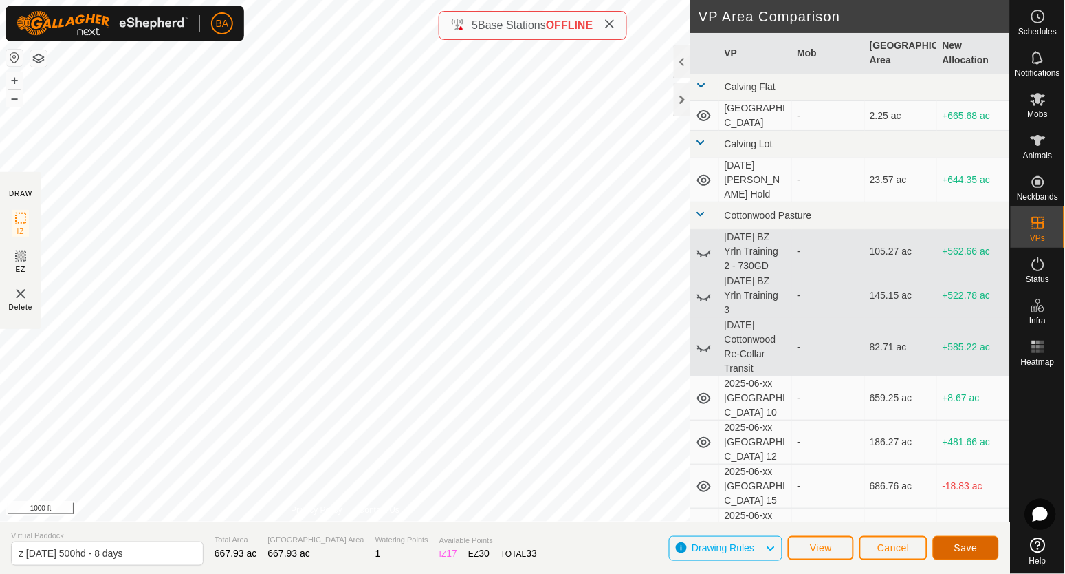
click at [979, 554] on button "Save" at bounding box center [966, 548] width 66 height 24
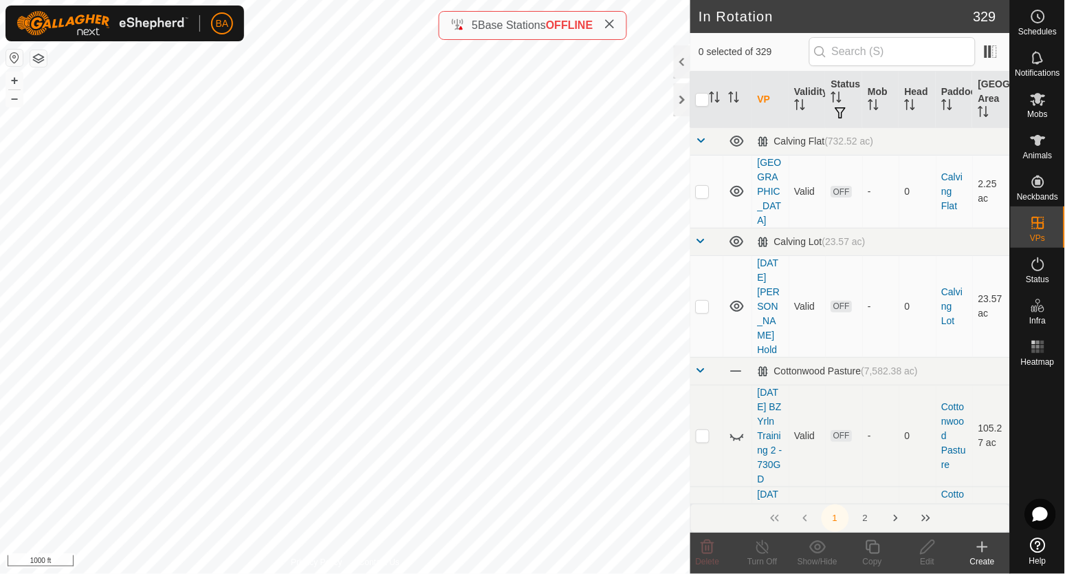
checkbox input "true"
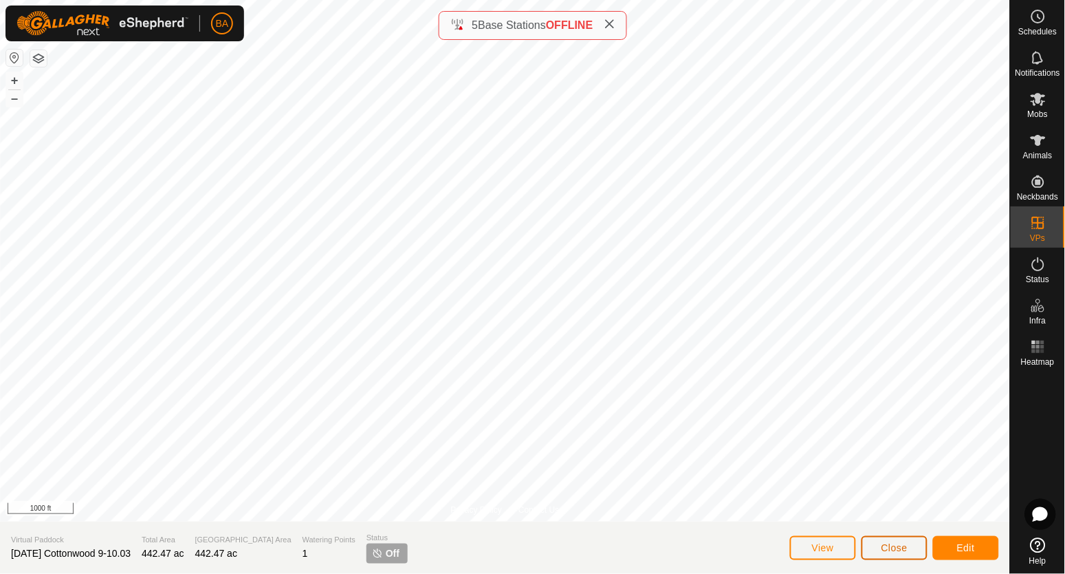
click at [881, 539] on button "Close" at bounding box center [895, 548] width 66 height 24
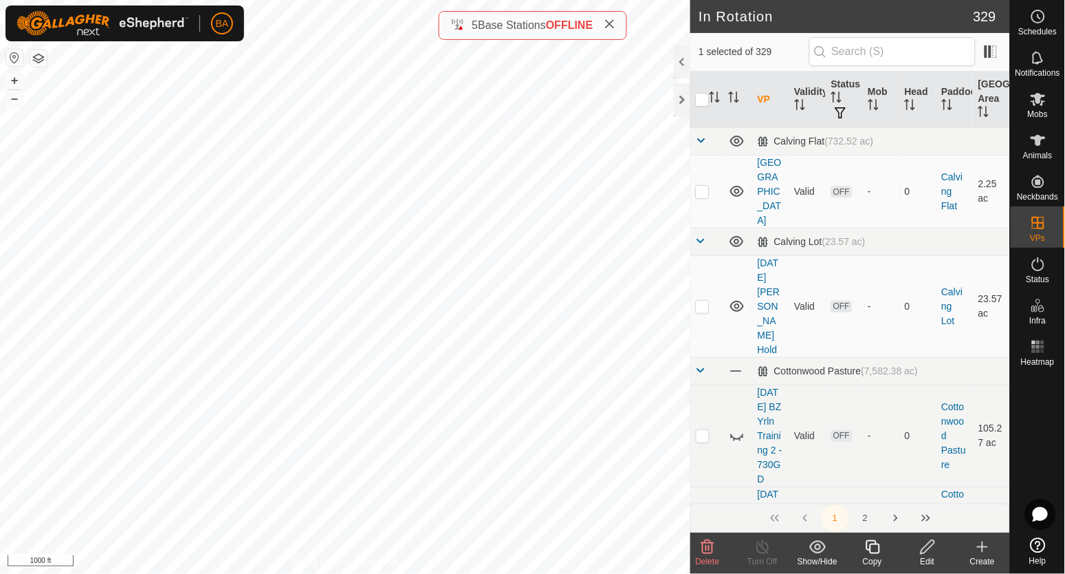
checkbox input "false"
checkbox input "true"
click at [922, 543] on icon at bounding box center [927, 546] width 17 height 17
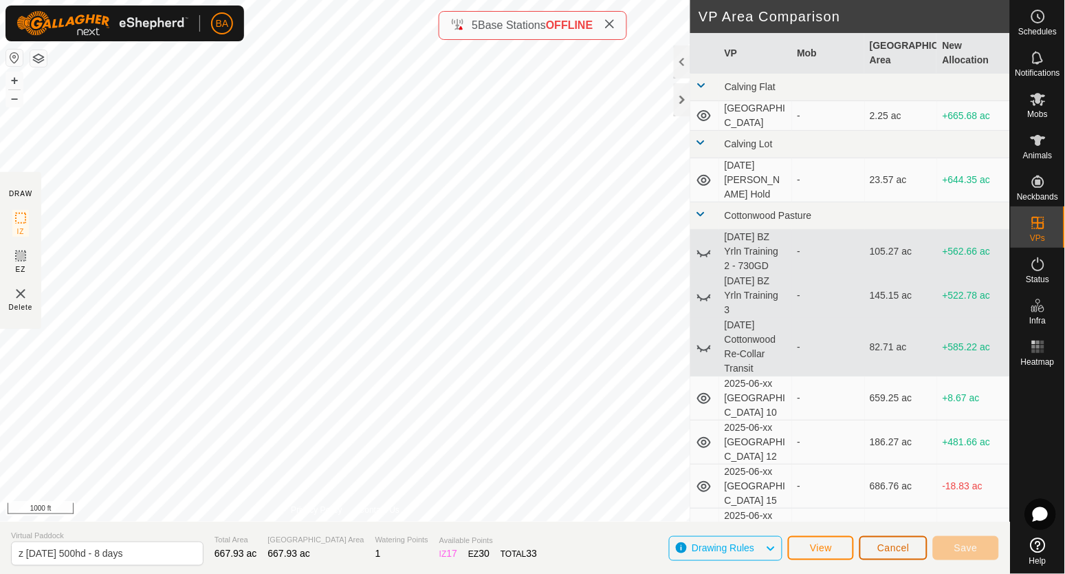
click at [920, 545] on button "Cancel" at bounding box center [894, 548] width 68 height 24
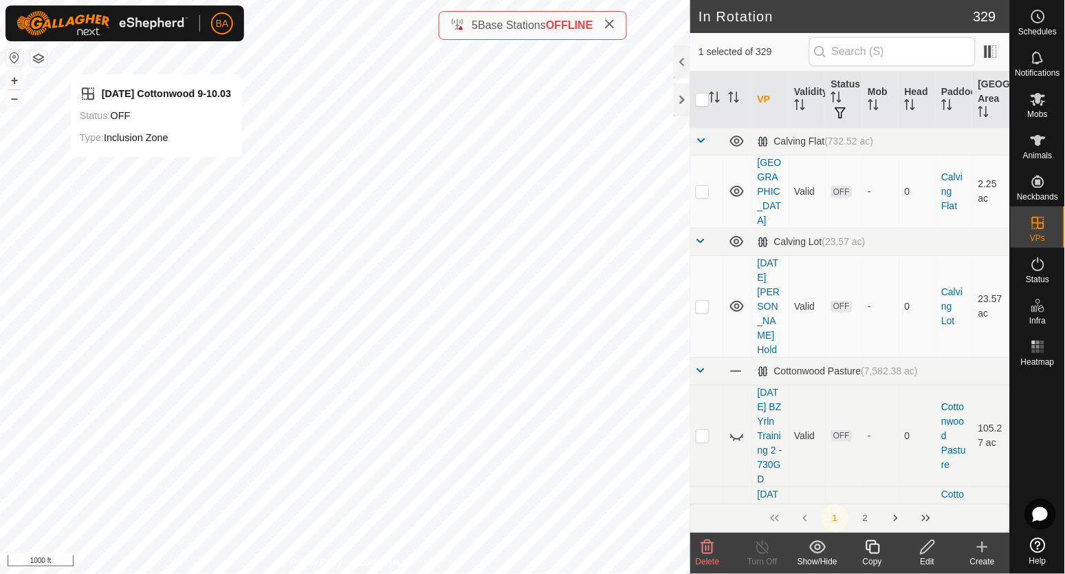
checkbox input "false"
click at [816, 537] on div "Show/Hide" at bounding box center [817, 552] width 55 height 41
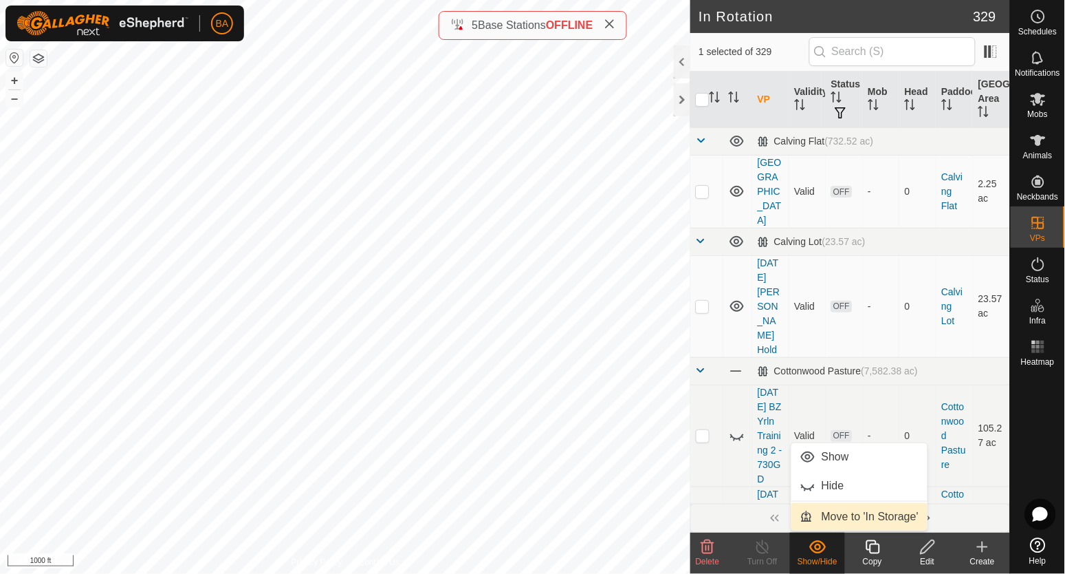
click at [833, 521] on span "Move to 'In Storage'" at bounding box center [870, 516] width 97 height 17
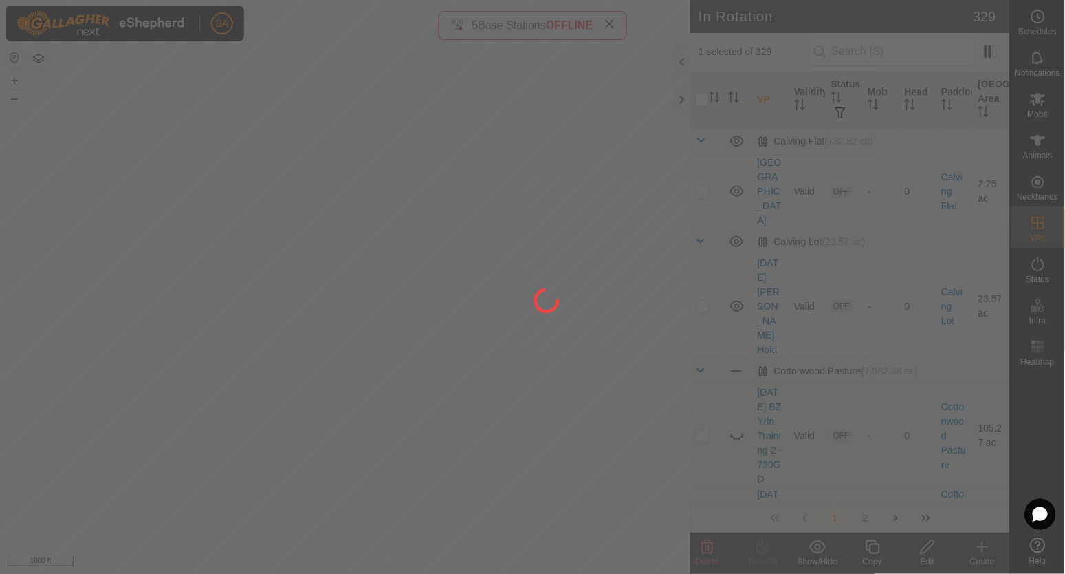
checkbox input "false"
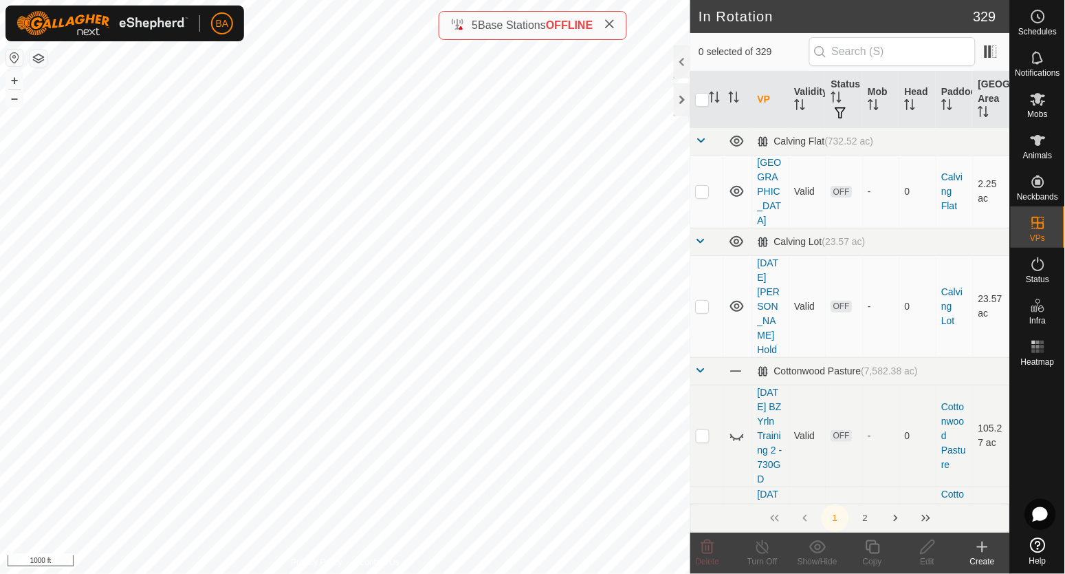
checkbox input "true"
click at [415, 395] on div "[DATE] Cottonwood 9.06 Status: OFF Type: Inclusion Zone + – ⇧ i 1000 ft" at bounding box center [345, 287] width 690 height 574
checkbox input "true"
click at [415, 395] on div "[DATE] Cottonwood 9.06 Status: OFF Type: Inclusion Zone + – ⇧ i 1000 ft" at bounding box center [345, 287] width 690 height 574
checkbox input "true"
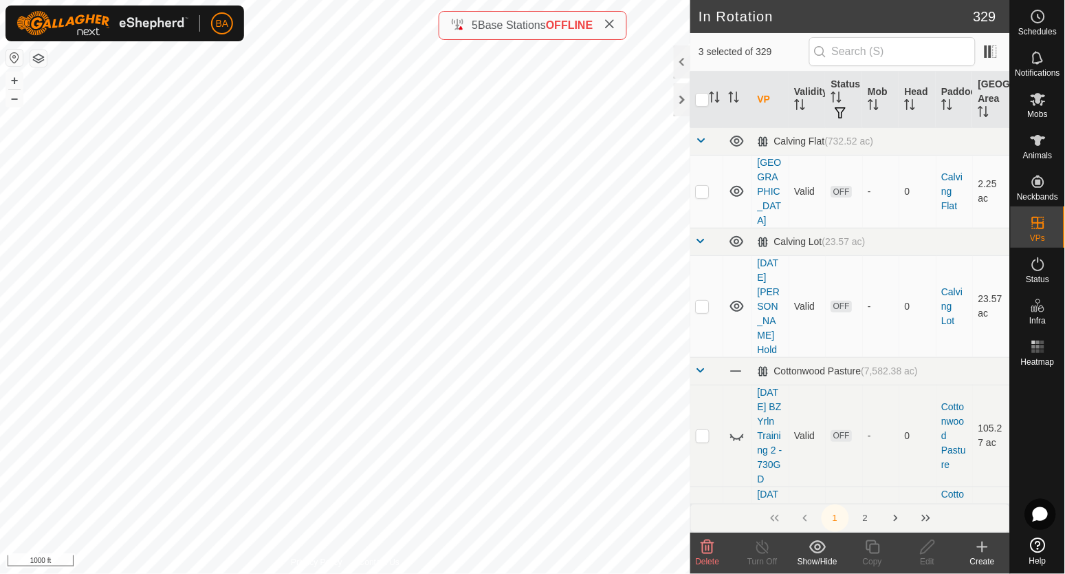
click at [415, 395] on div "[DATE] Cottonwood 9.06 Status: OFF Type: Inclusion Zone + – ⇧ i 1000 ft" at bounding box center [345, 287] width 690 height 574
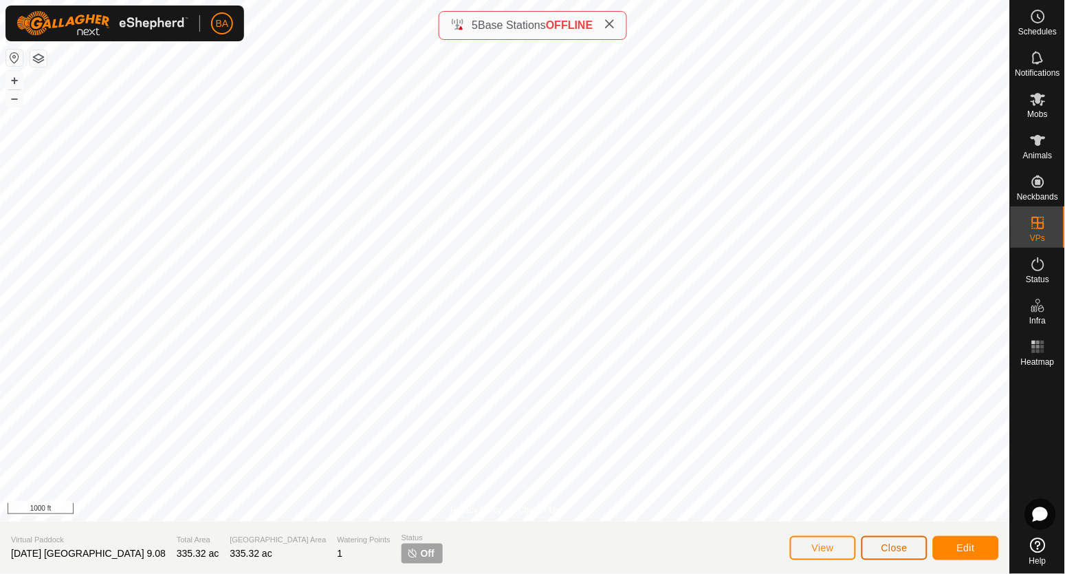
click at [881, 547] on button "Close" at bounding box center [895, 548] width 66 height 24
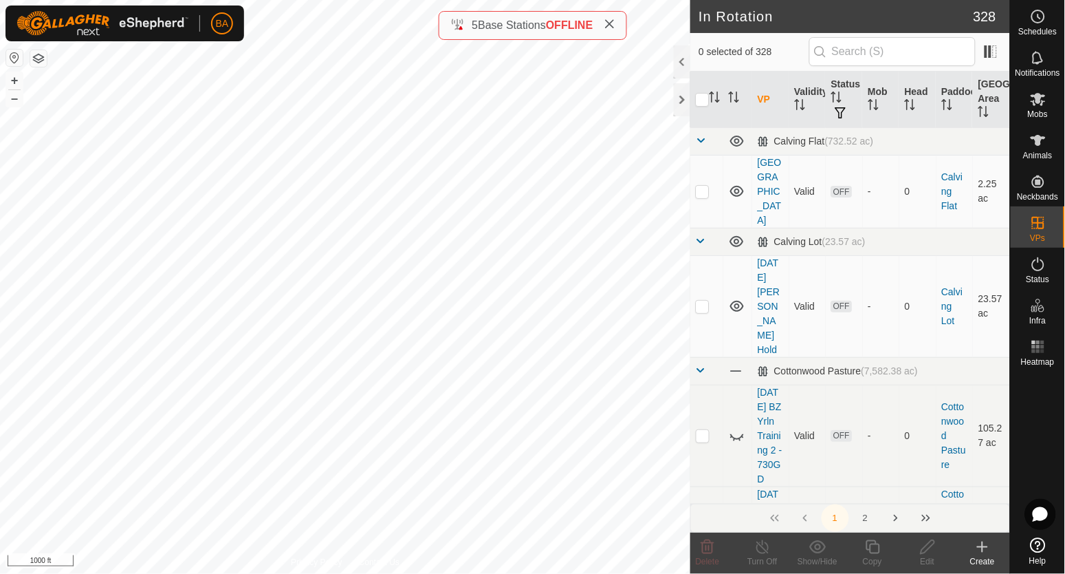
checkbox input "true"
click at [491, 434] on div "+ – ⇧ i 1000 ft" at bounding box center [345, 287] width 690 height 574
checkbox input "true"
click at [491, 434] on div "[DATE] Cottonwood 9.06 Status: OFF Type: Inclusion Zone + – ⇧ i 1000 ft" at bounding box center [345, 287] width 690 height 574
checkbox input "true"
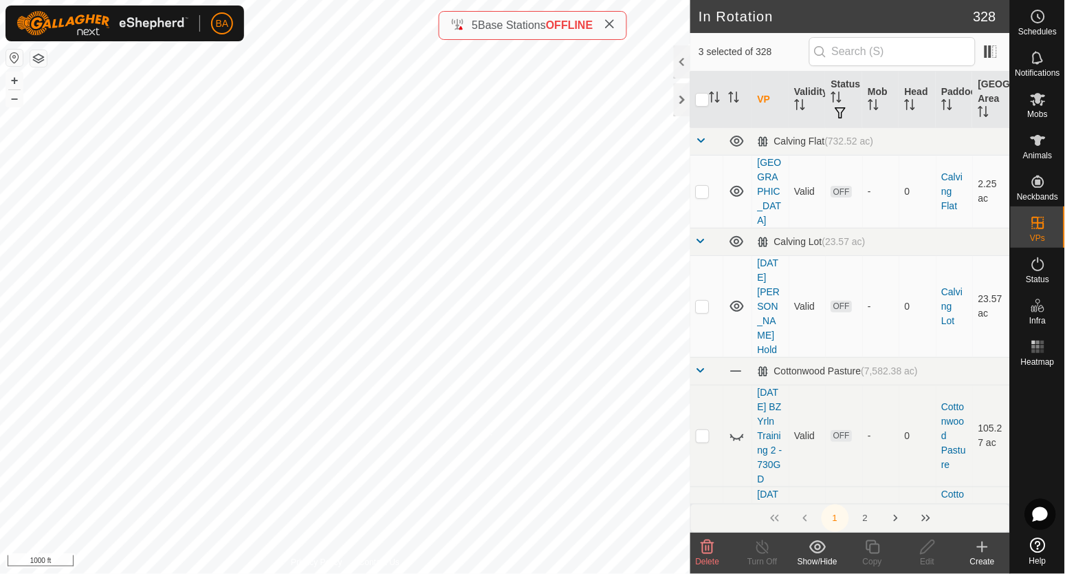
click at [491, 434] on div "[DATE] Cottonwood 9.06 Status: OFF Type: Inclusion Zone + – ⇧ i 1000 ft" at bounding box center [345, 287] width 690 height 574
checkbox input "true"
click at [491, 434] on div "[DATE] Cottonwood 9.06 Status: OFF Type: Inclusion Zone + – ⇧ i 1000 ft" at bounding box center [345, 287] width 690 height 574
checkbox input "true"
click at [491, 434] on div "[DATE] Cottonwood 9.06 Status: OFF Type: Inclusion Zone + – ⇧ i 1000 ft" at bounding box center [345, 287] width 690 height 574
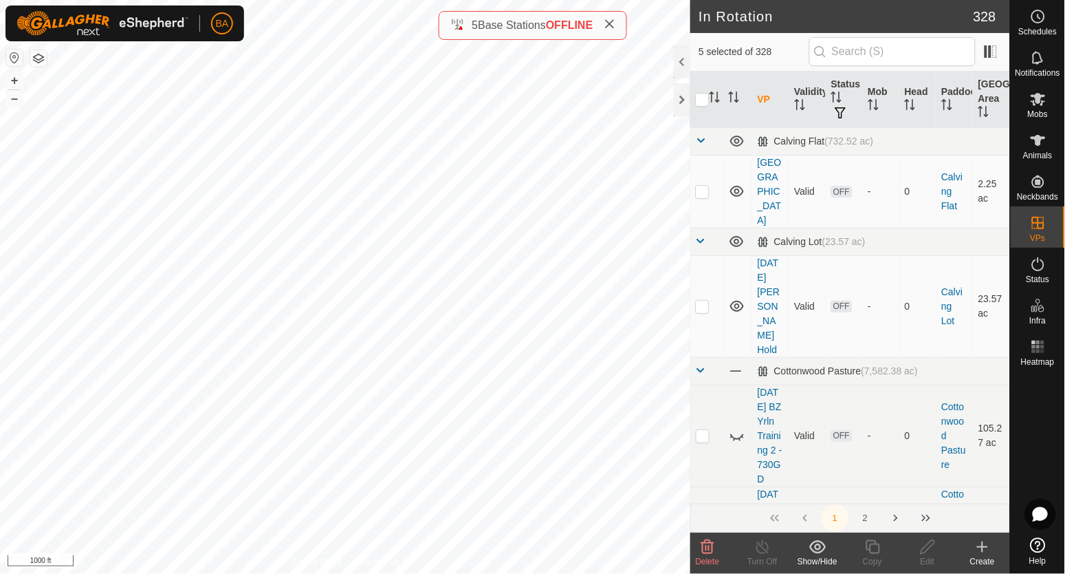
checkbox input "true"
click at [491, 434] on div "[DATE] Cottonwood 9.06 Status: OFF Type: Inclusion Zone + – ⇧ i 1000 ft" at bounding box center [345, 287] width 690 height 574
checkbox input "true"
click at [491, 434] on div "[DATE] Cottonwood 9.06 Status: OFF Type: Inclusion Zone + – ⇧ i 1000 ft" at bounding box center [345, 287] width 690 height 574
checkbox input "true"
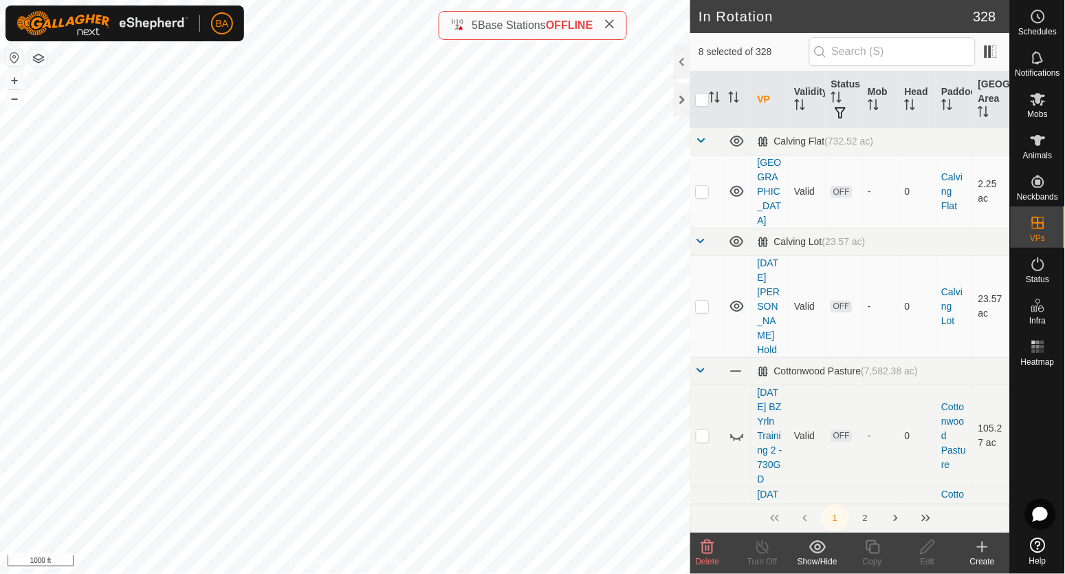
click at [491, 434] on div "[DATE] Cottonwood 9.06 Status: OFF Type: Inclusion Zone + – ⇧ i 1000 ft" at bounding box center [345, 287] width 690 height 574
checkbox input "true"
click at [491, 434] on div "[DATE] Cottonwood 9.06 Status: OFF Type: Inclusion Zone + – ⇧ i 1000 ft" at bounding box center [345, 287] width 690 height 574
checkbox input "true"
click at [491, 434] on div "[DATE] Cottonwood 9.06 Status: OFF Type: Inclusion Zone + – ⇧ i 1000 ft" at bounding box center [345, 287] width 690 height 574
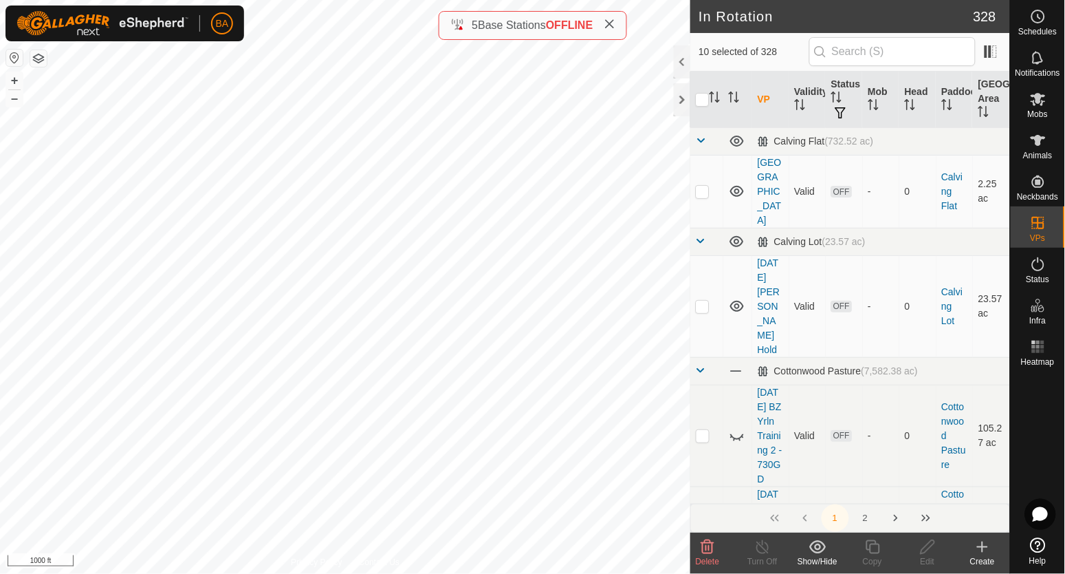
checkbox input "true"
click at [706, 543] on icon at bounding box center [707, 547] width 13 height 14
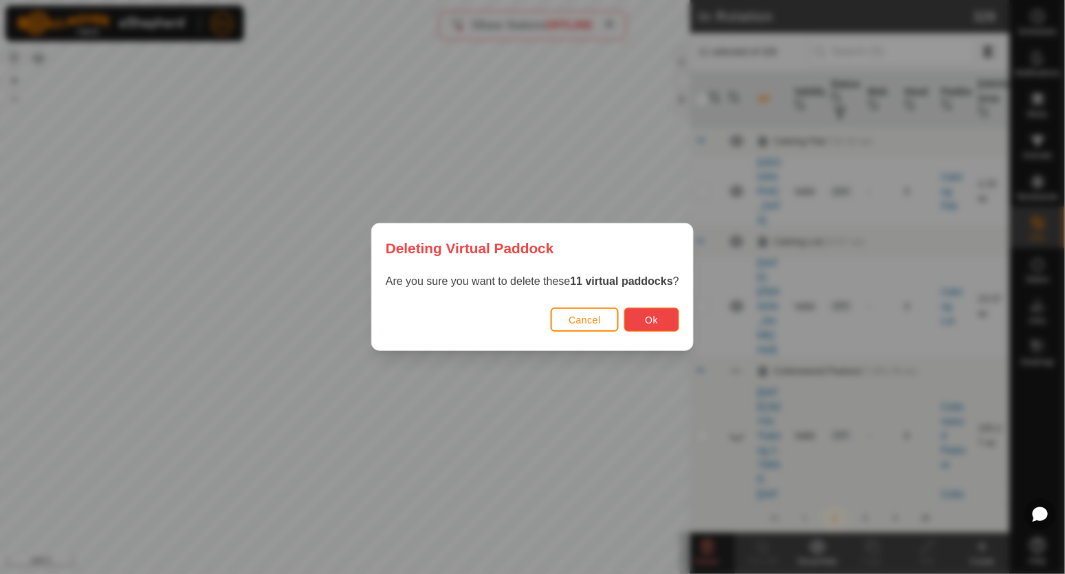
click at [652, 318] on span "Ok" at bounding box center [652, 319] width 13 height 11
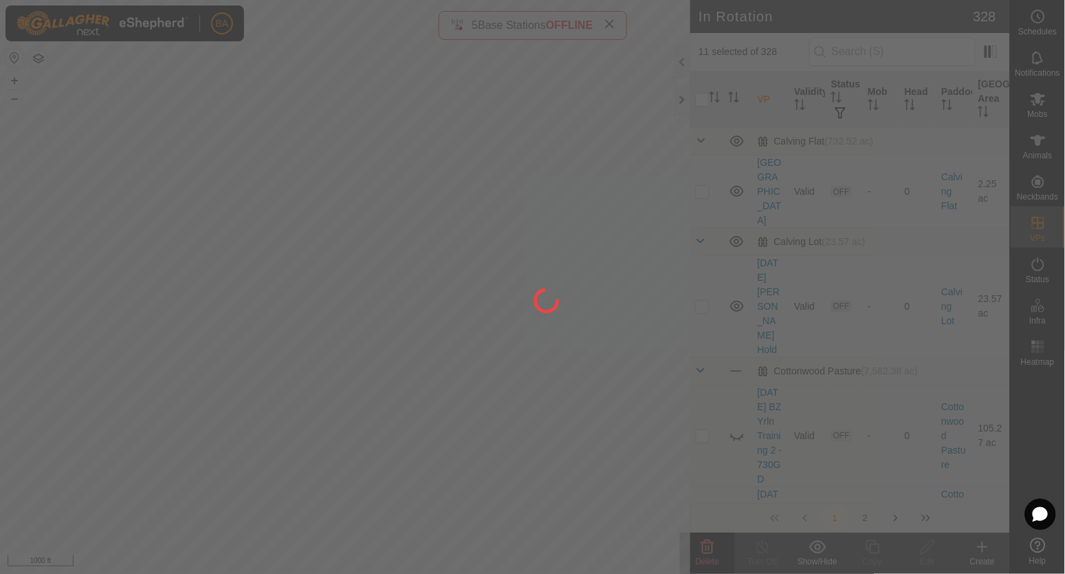
checkbox input "false"
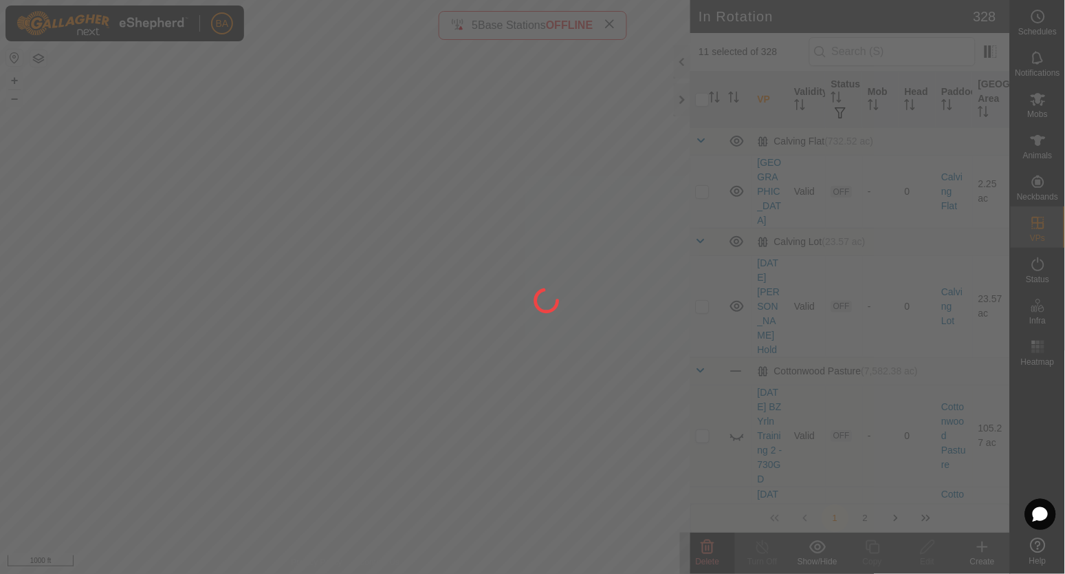
checkbox input "false"
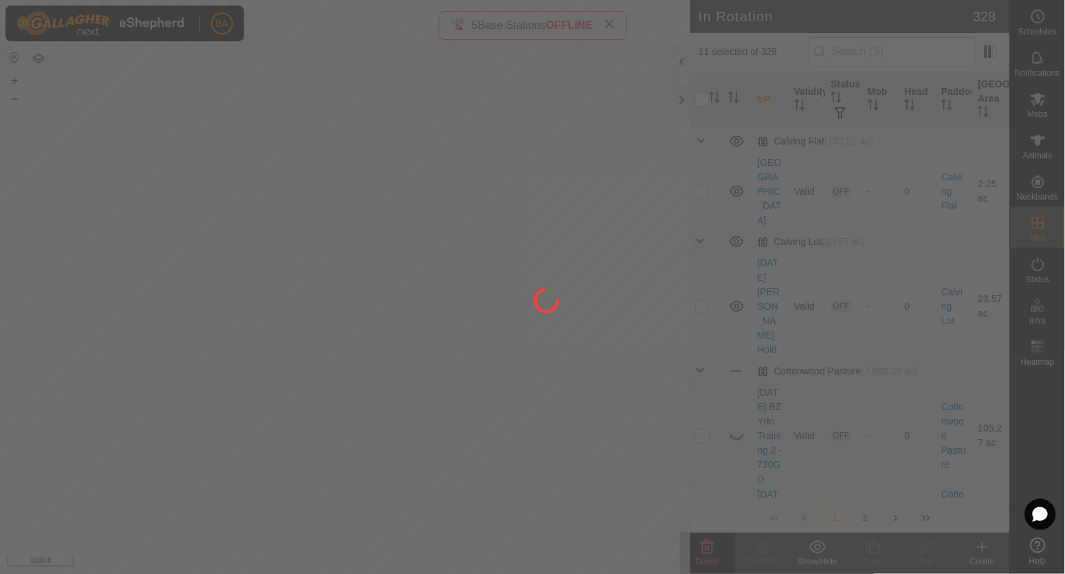
checkbox input "false"
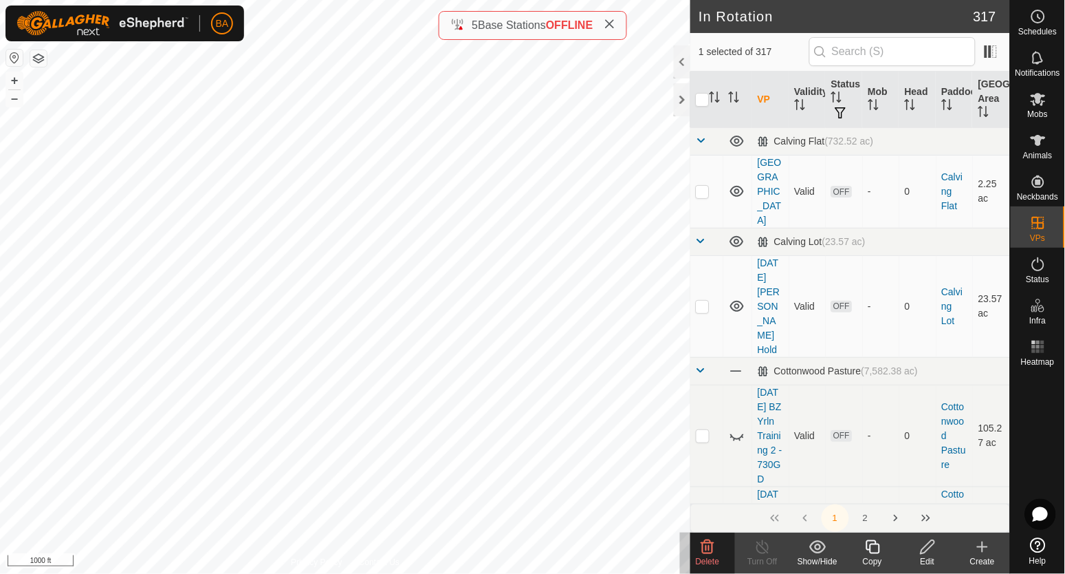
click at [712, 549] on icon at bounding box center [707, 546] width 17 height 17
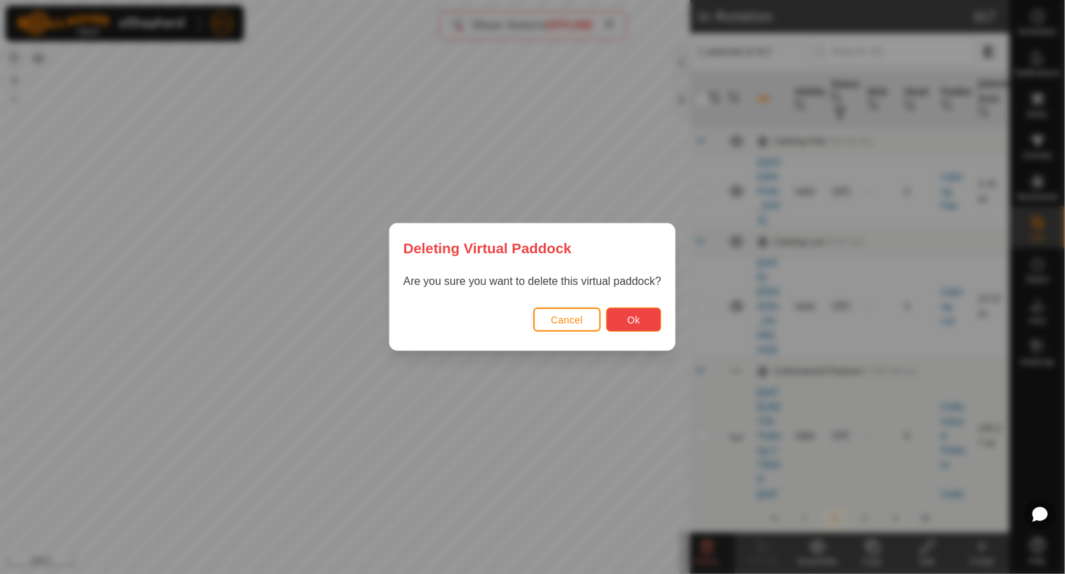
click at [651, 320] on button "Ok" at bounding box center [634, 319] width 55 height 24
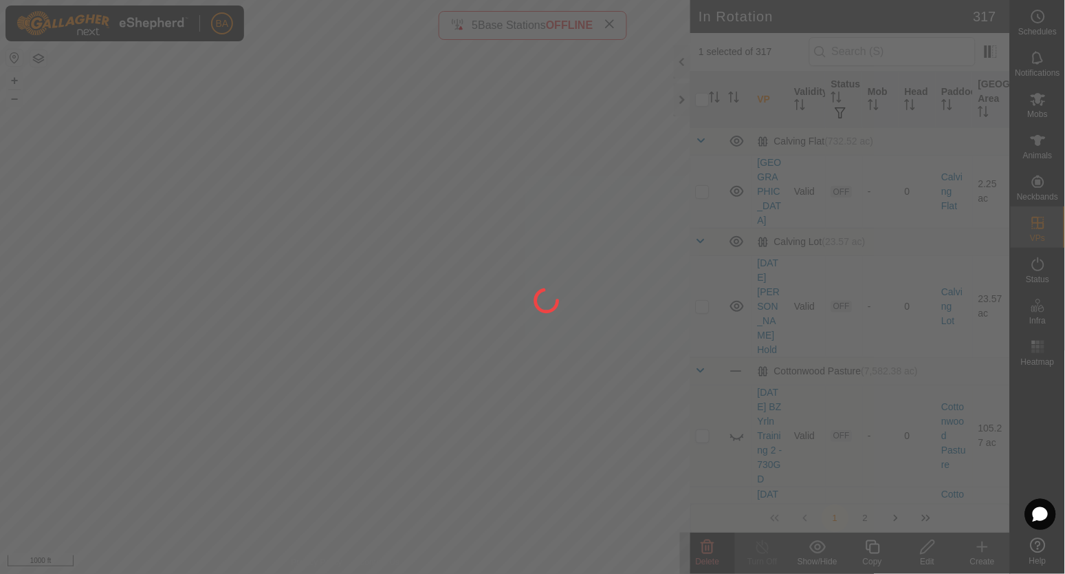
checkbox input "false"
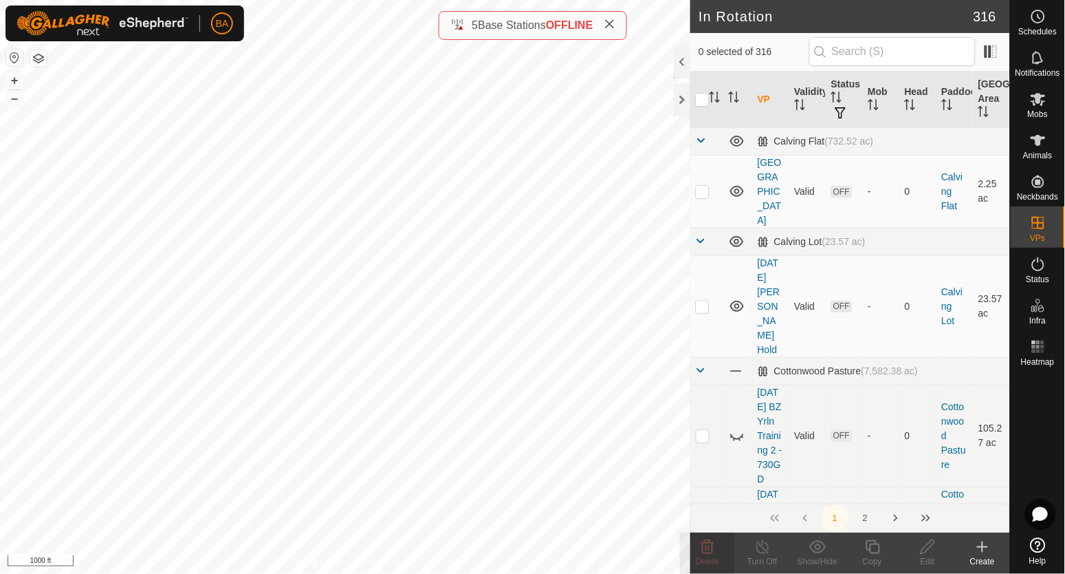
checkbox input "true"
click at [411, 284] on div "[DATE] Cottonwood 9-10.02 Status: OFF Type: Inclusion Zone + – ⇧ i 1000 ft" at bounding box center [345, 287] width 690 height 574
checkbox input "true"
click at [717, 558] on span "Delete" at bounding box center [708, 561] width 24 height 10
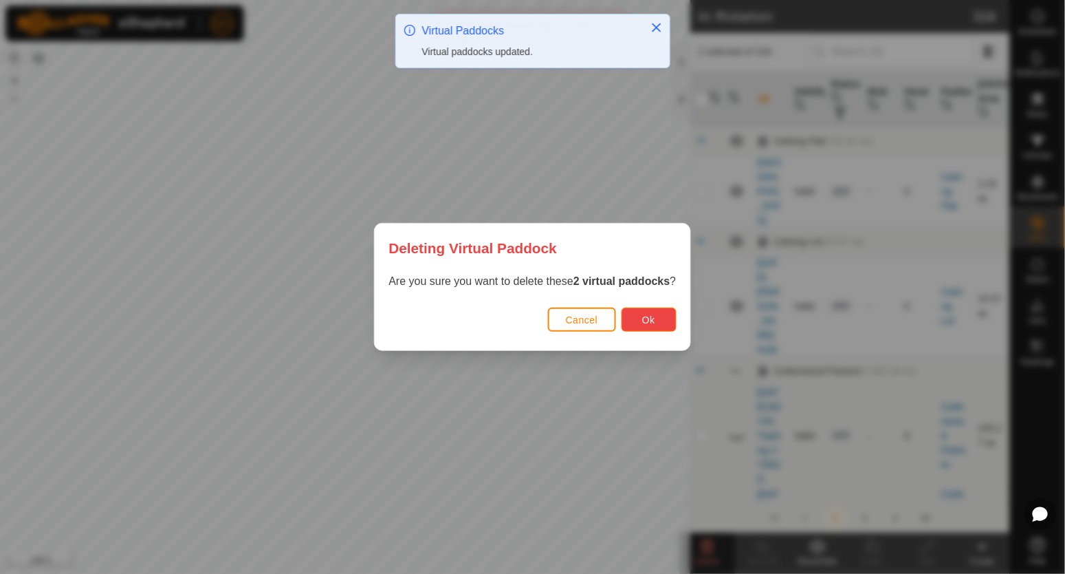
click at [650, 320] on span "Ok" at bounding box center [648, 319] width 13 height 11
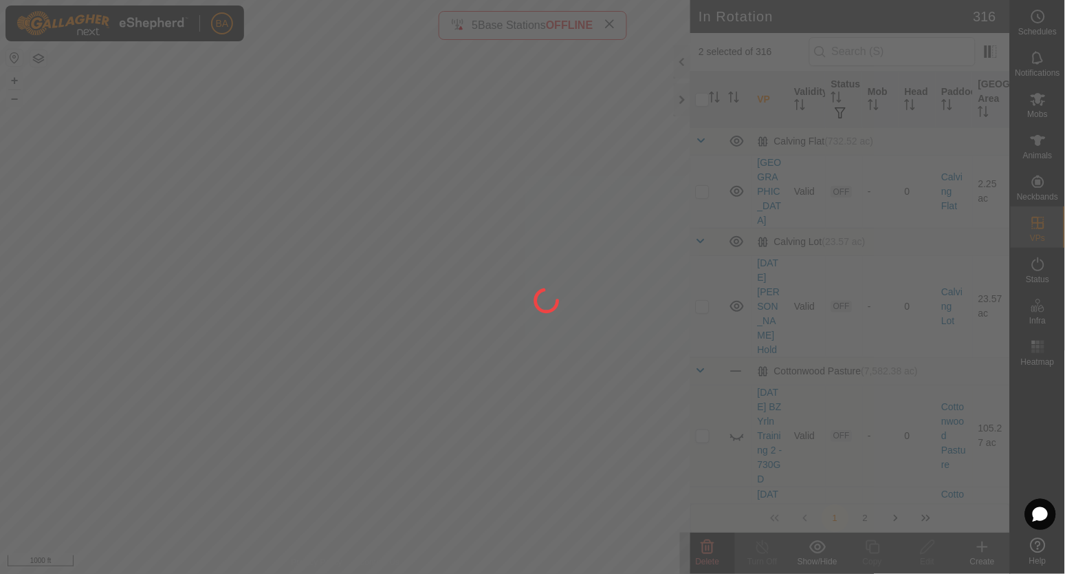
checkbox input "false"
